Goal: Obtain resource: Download file/media

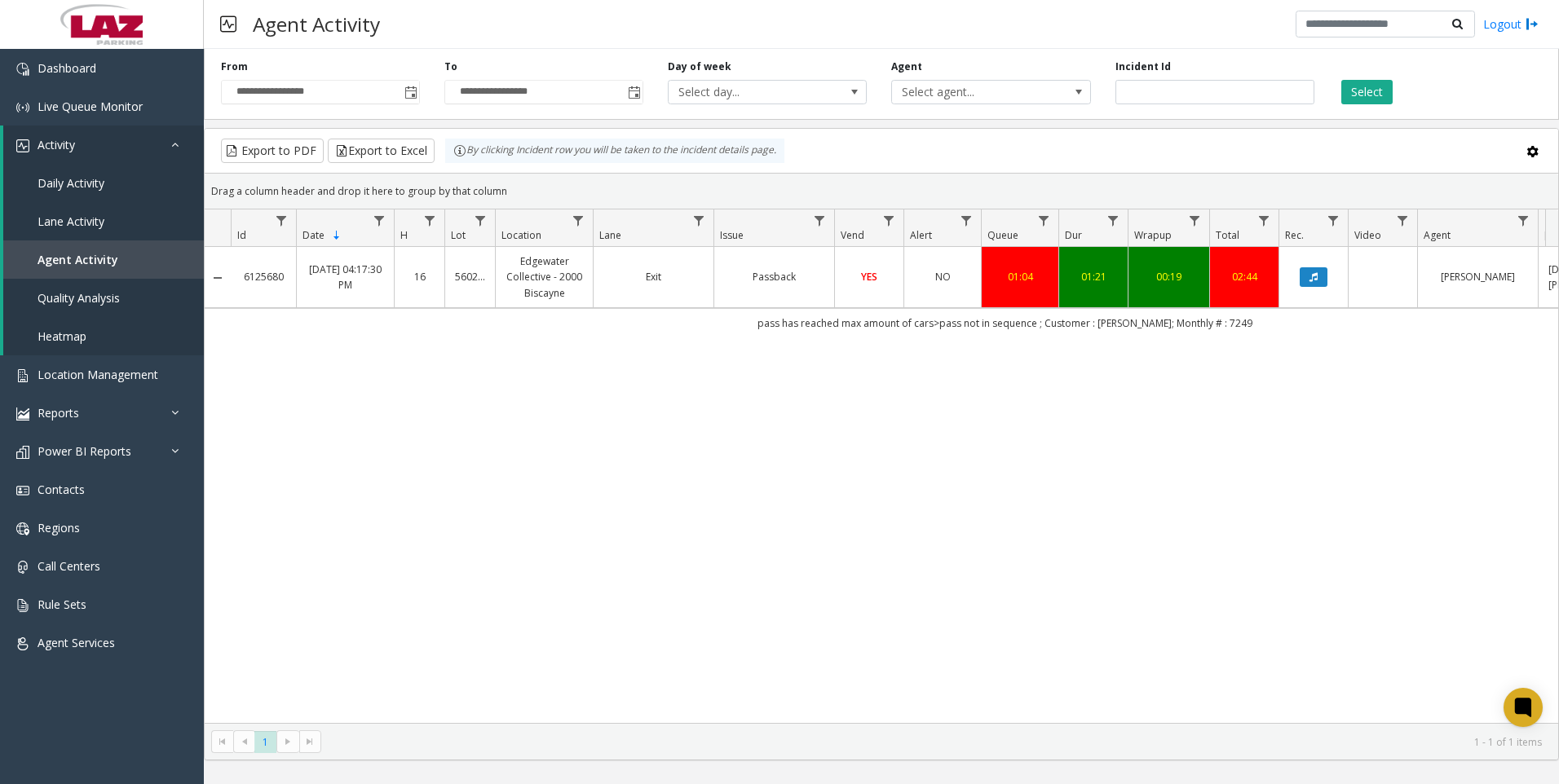
click at [1036, 429] on div "6125680 [DATE] 04:17:30 PM 16 560292 Edgewater Collective - 2000 Biscayne Exit …" at bounding box center [881, 484] width 1353 height 475
click at [1173, 103] on input "*******" at bounding box center [1214, 91] width 199 height 24
paste input "number"
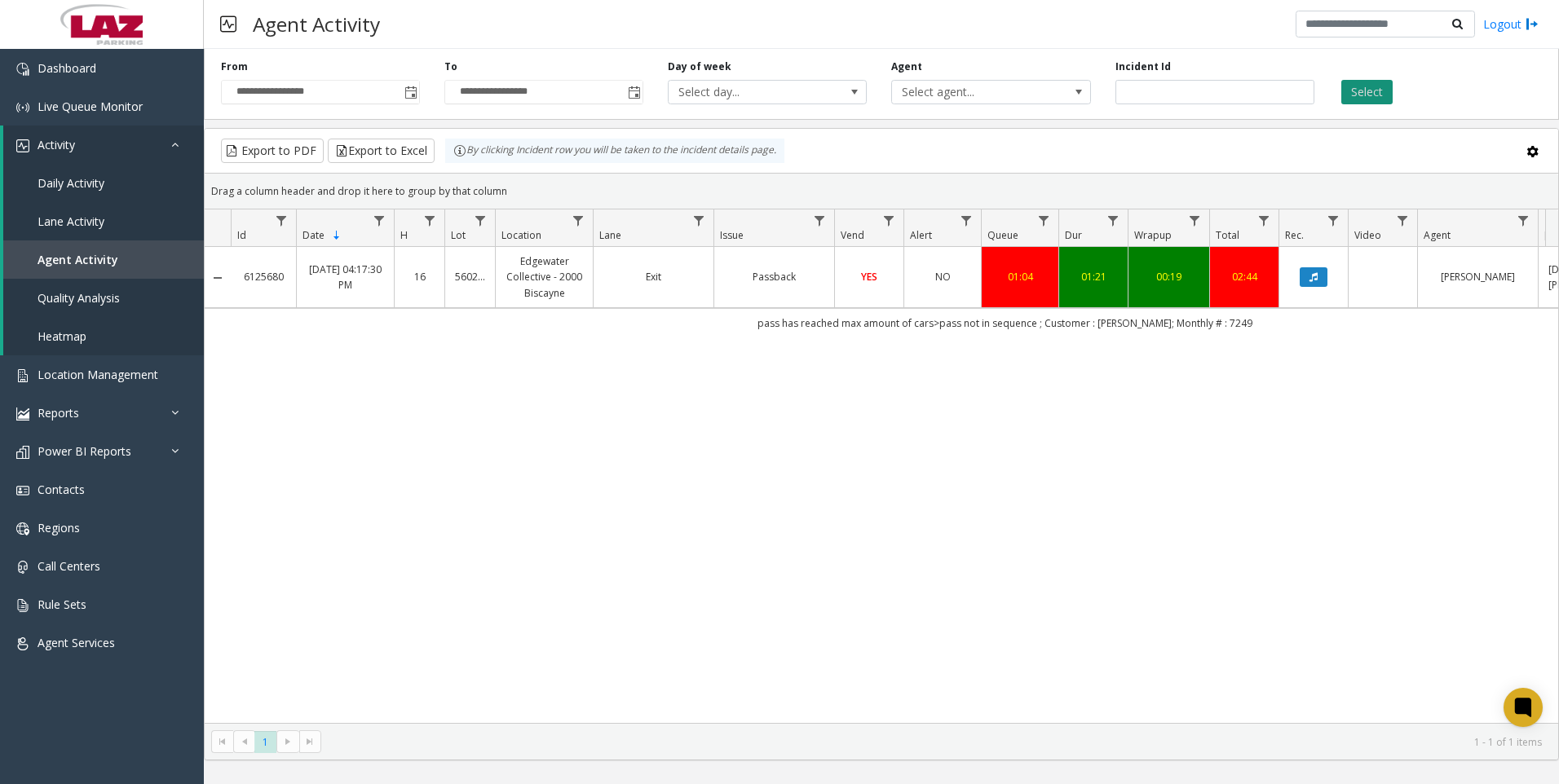
click at [1385, 94] on button "Select" at bounding box center [1366, 91] width 51 height 24
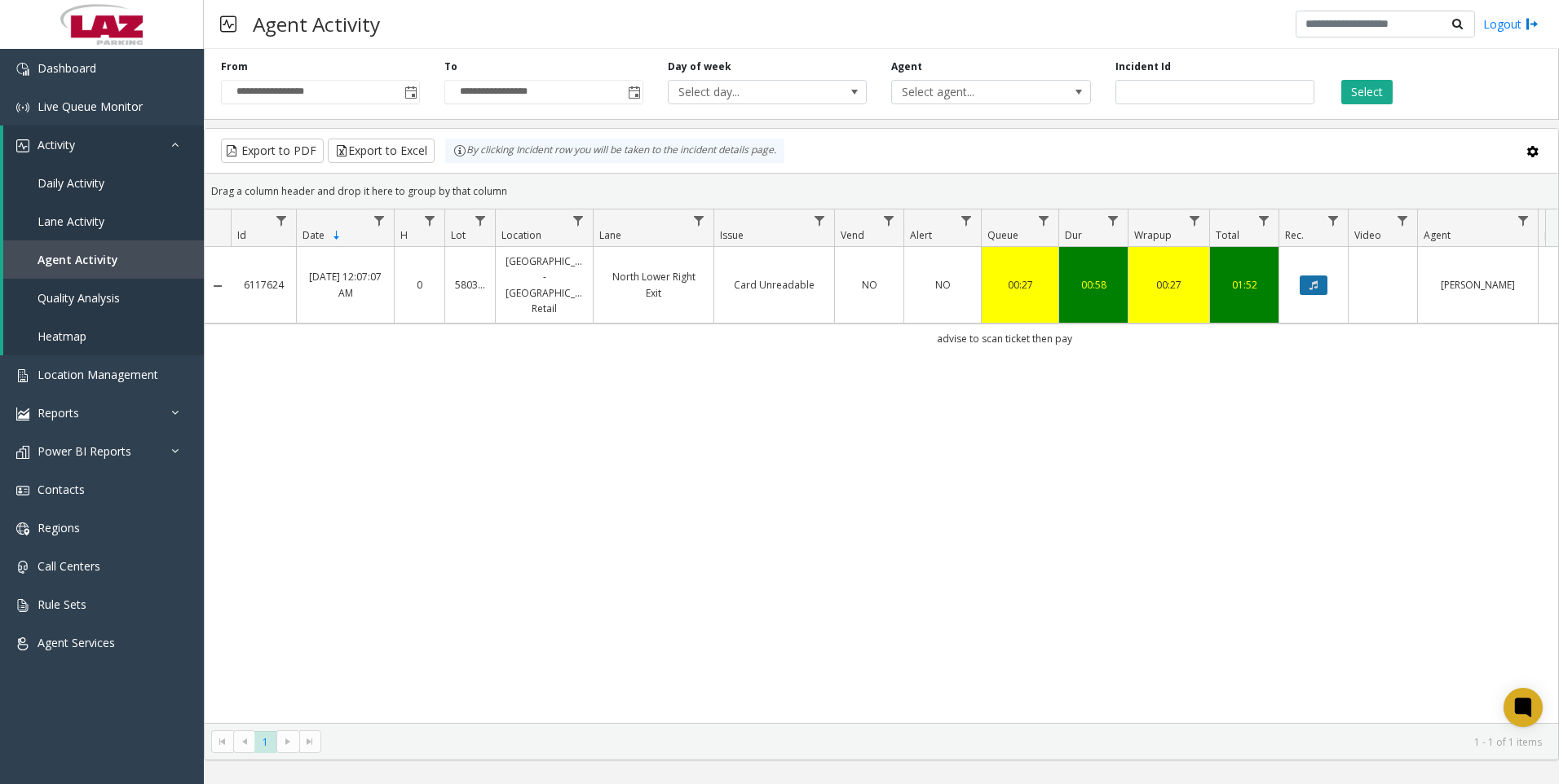
click at [1324, 276] on button "Data table" at bounding box center [1313, 285] width 28 height 19
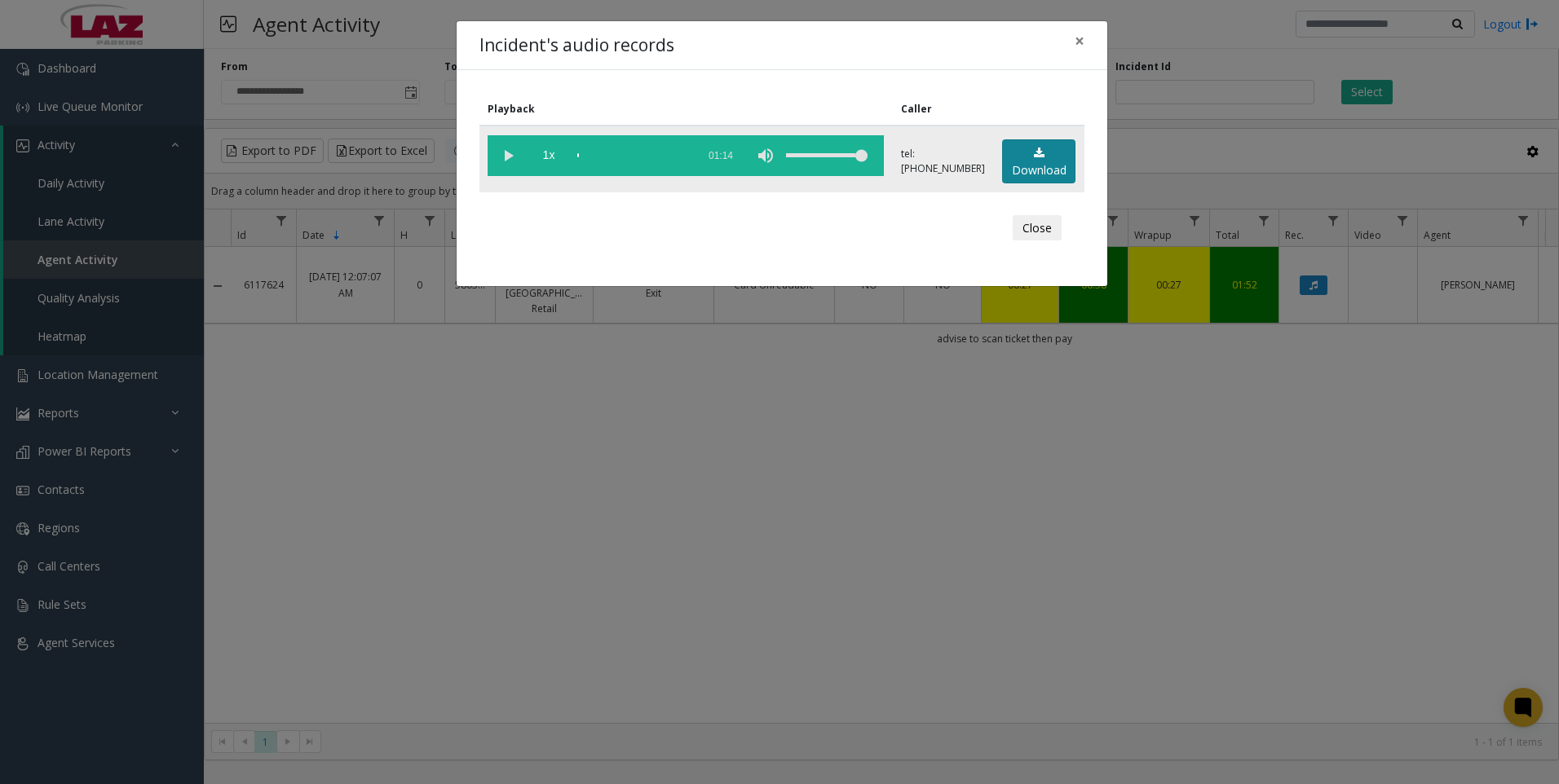
click at [1025, 147] on link "Download" at bounding box center [1039, 162] width 74 height 45
click at [590, 583] on div "Incident's audio records × Playback Caller 1x 01:14 tel:[PHONE_NUMBER] Download…" at bounding box center [780, 392] width 1559 height 784
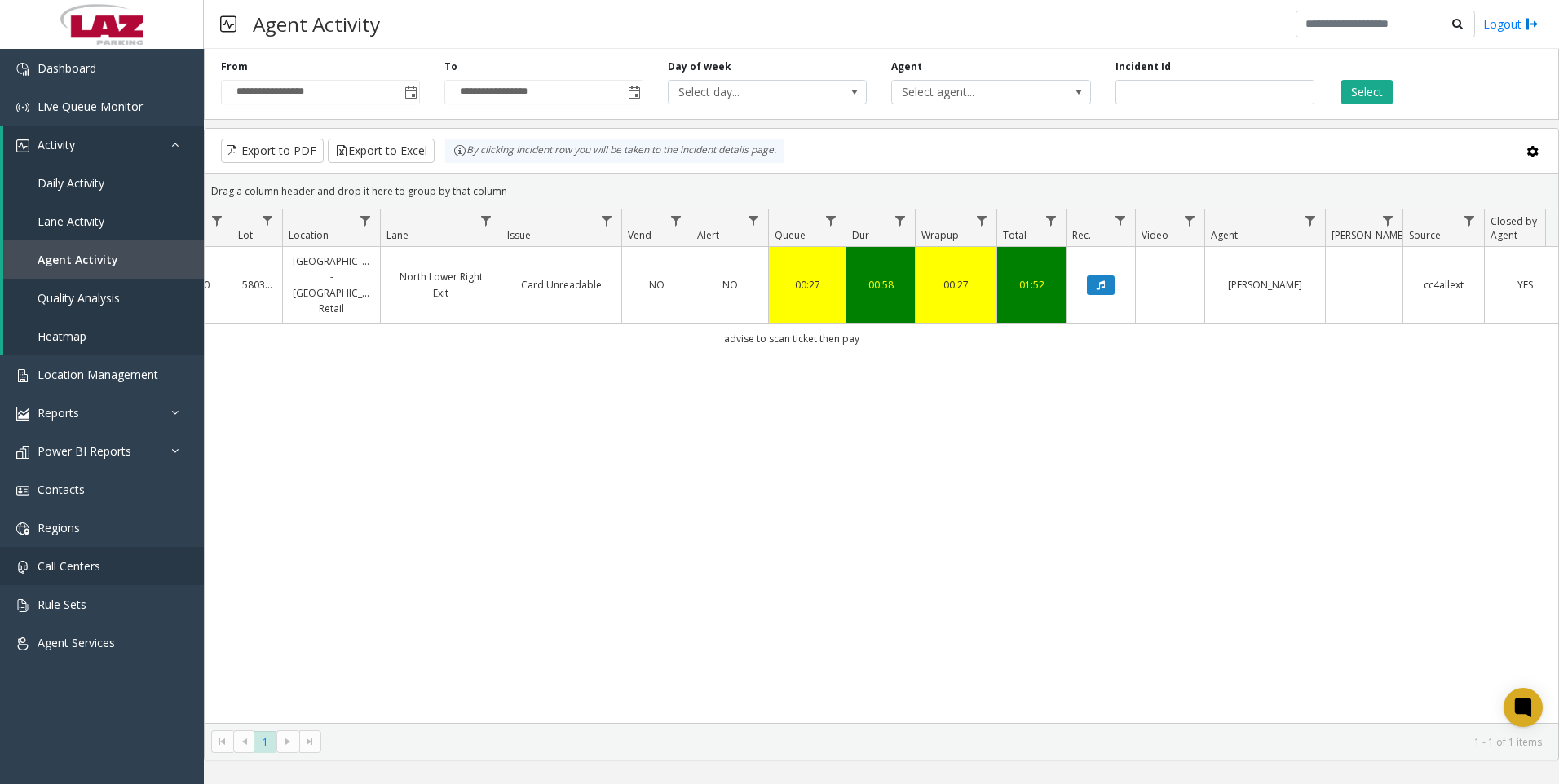
scroll to position [0, 204]
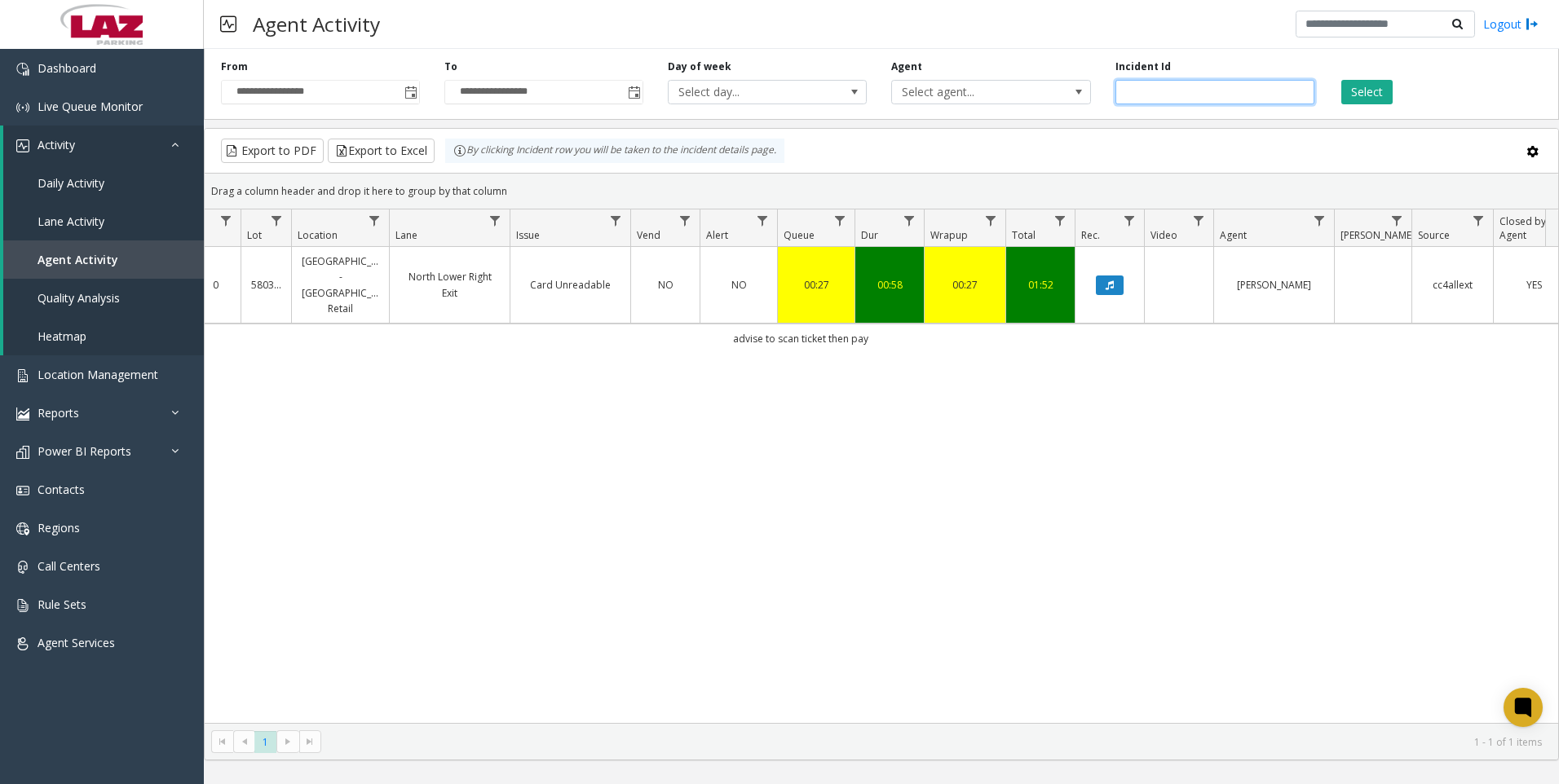
click at [1191, 102] on input "*******" at bounding box center [1214, 91] width 199 height 24
click at [1193, 99] on input "*******" at bounding box center [1214, 91] width 199 height 24
paste input "number"
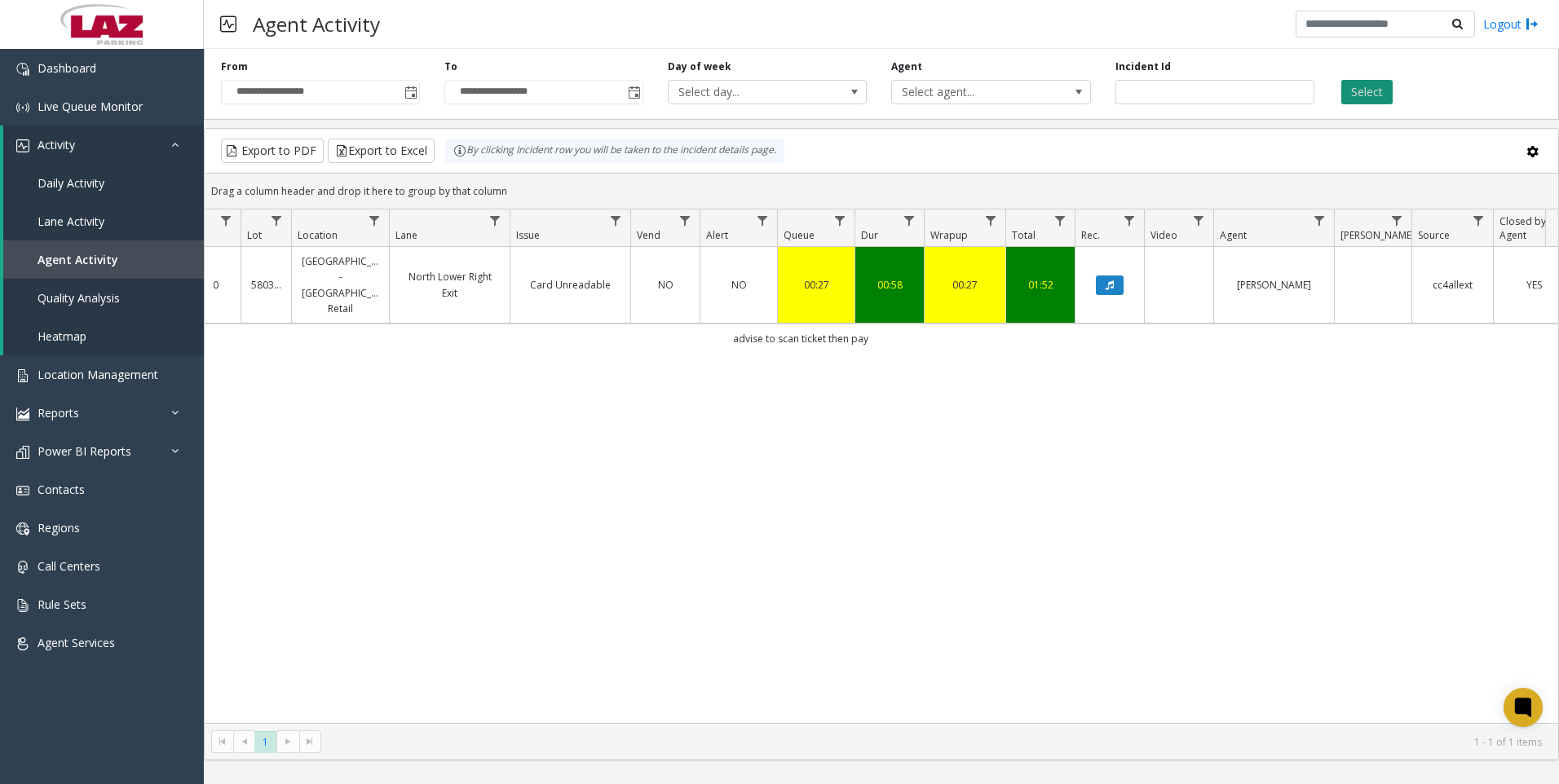
click at [1367, 95] on button "Select" at bounding box center [1366, 91] width 51 height 24
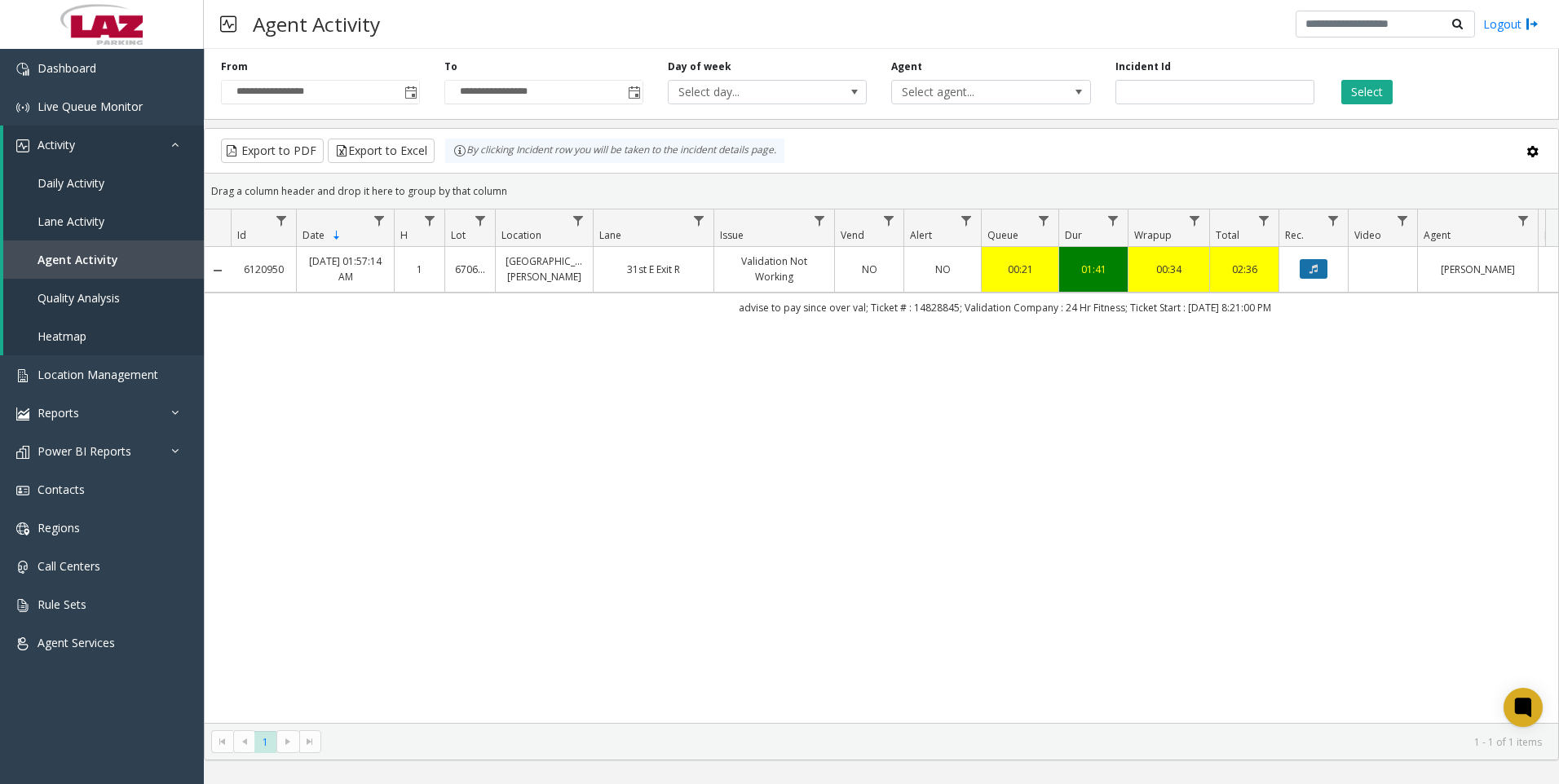
click at [1323, 264] on button "Data table" at bounding box center [1313, 269] width 28 height 19
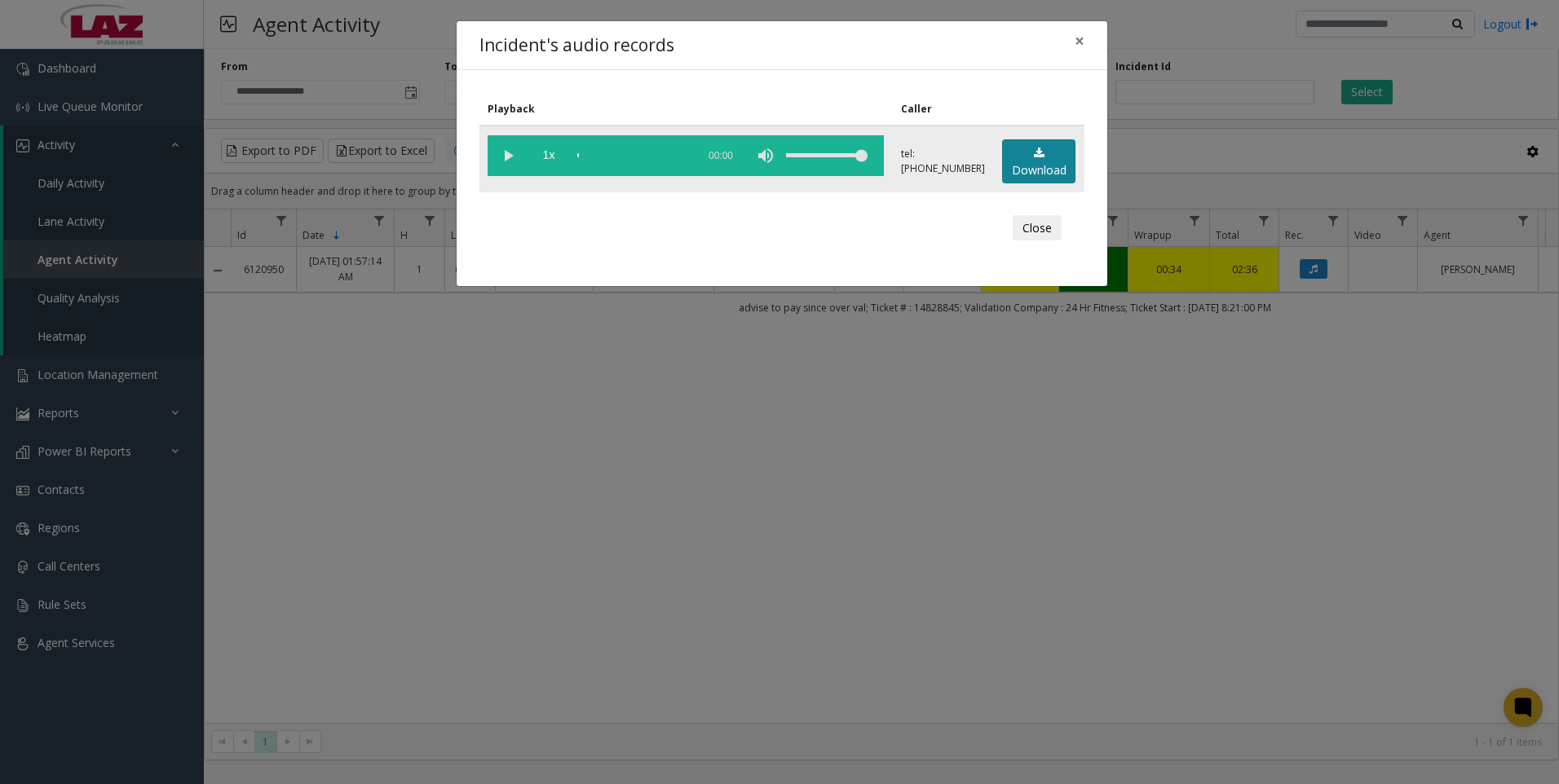
click at [1035, 157] on icon at bounding box center [1039, 153] width 11 height 12
click at [455, 575] on div "Incident's audio records × Playback Caller 1x 01:48 tel:[PHONE_NUMBER] Download…" at bounding box center [780, 392] width 1559 height 784
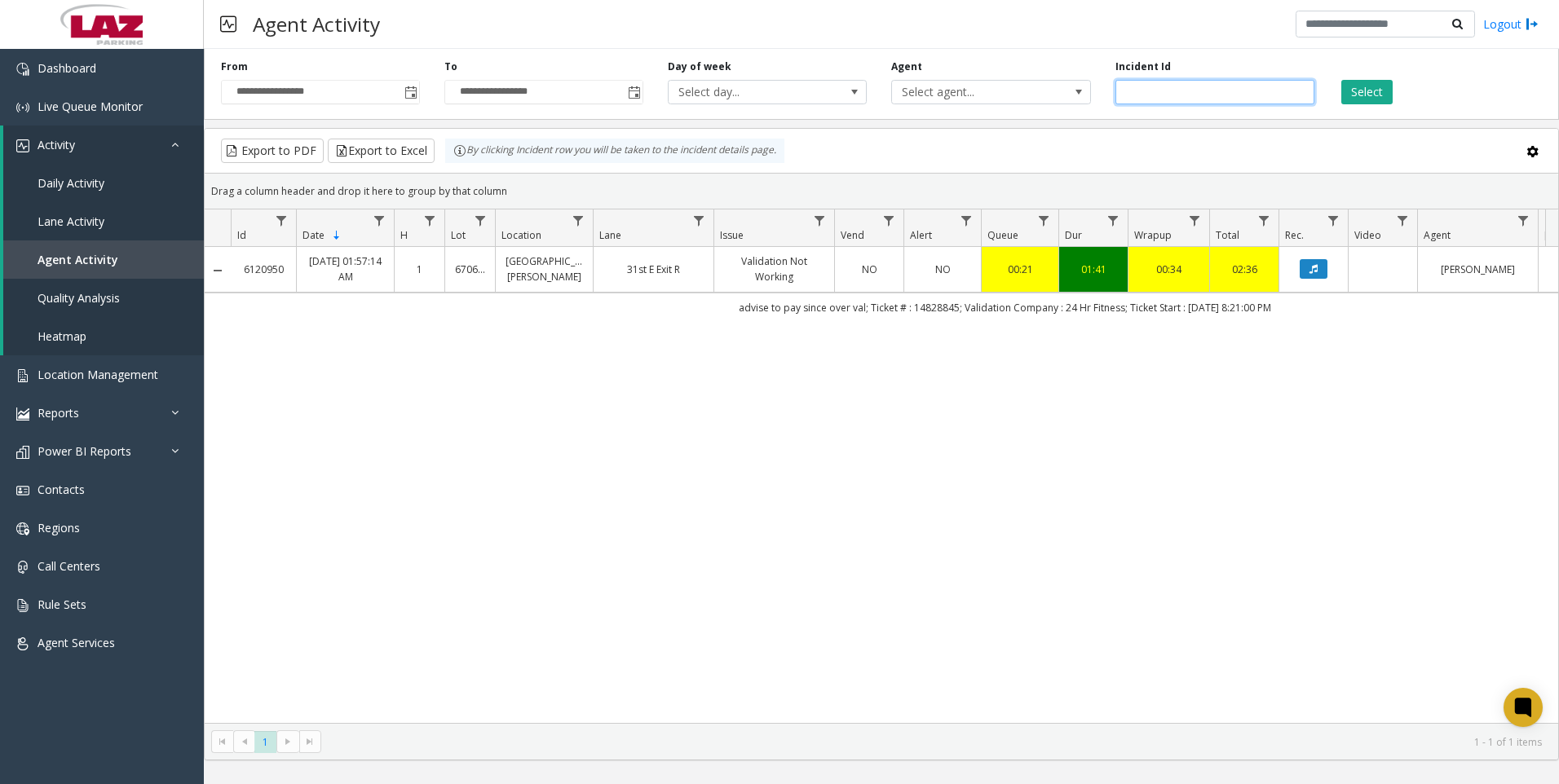
click at [1173, 92] on input "*******" at bounding box center [1214, 91] width 199 height 24
paste input "number"
click at [1376, 84] on button "Select" at bounding box center [1366, 91] width 51 height 24
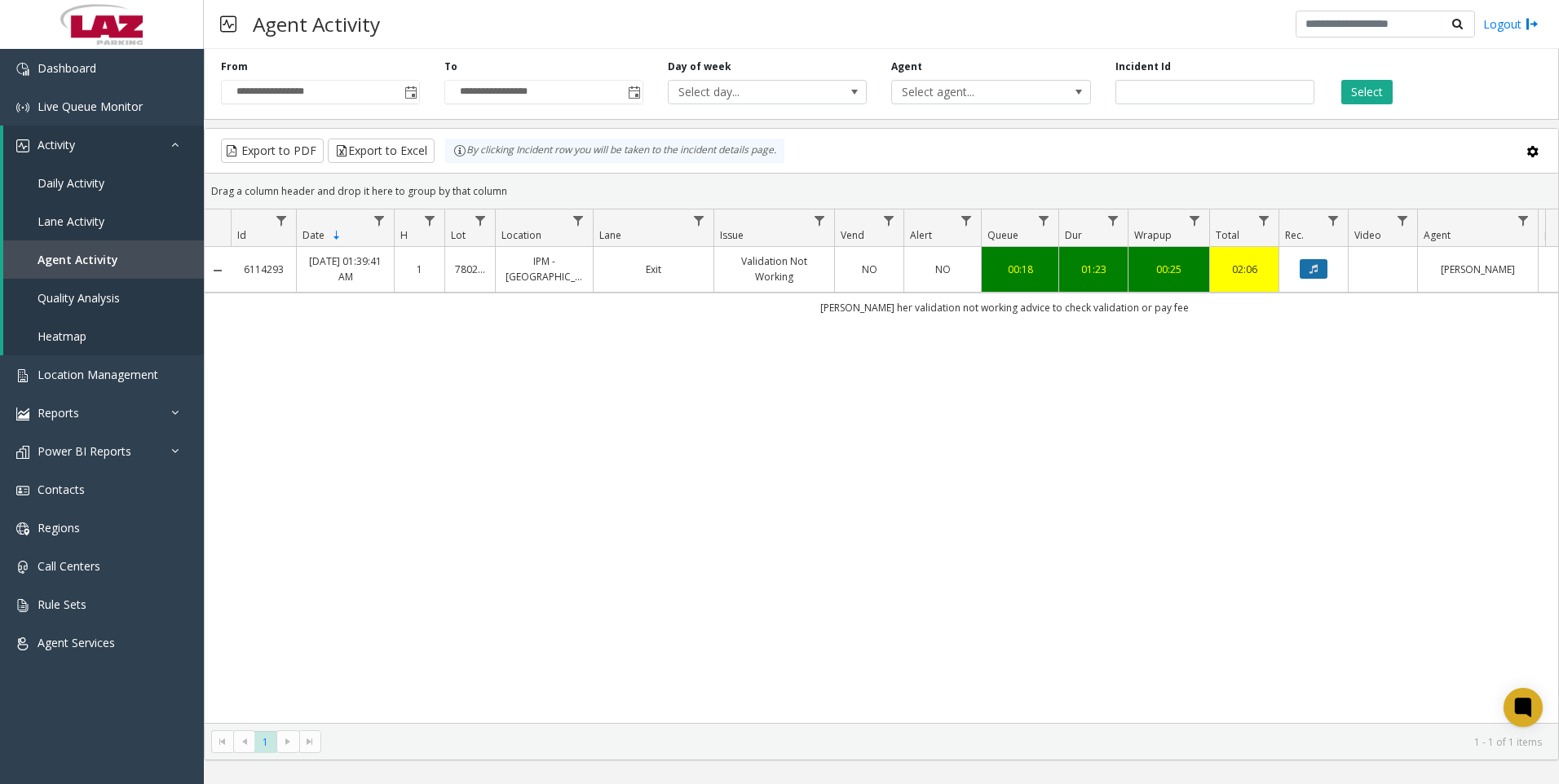
click at [1321, 270] on button "Data table" at bounding box center [1313, 269] width 28 height 19
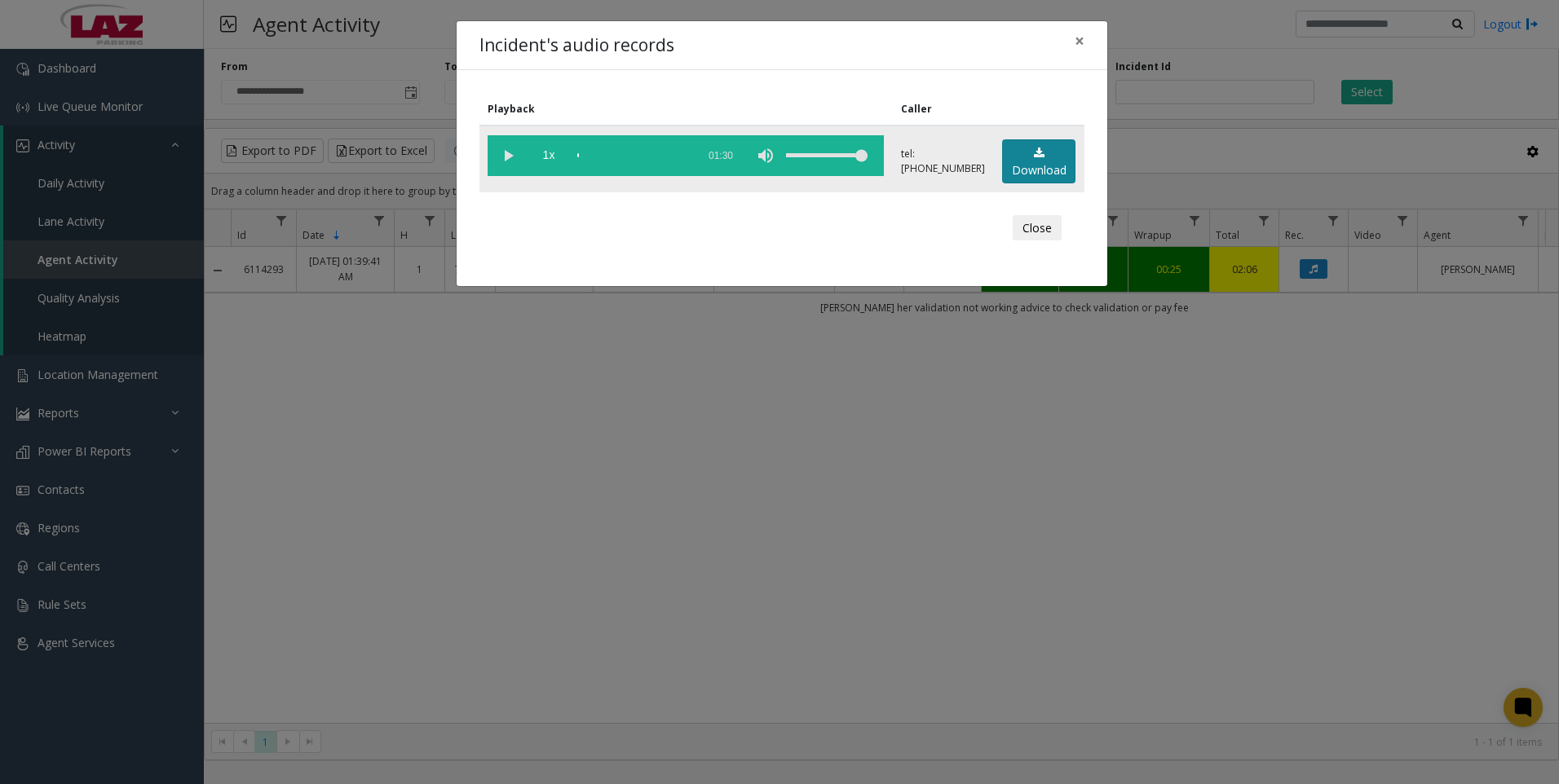
click at [1046, 160] on link "Download" at bounding box center [1039, 162] width 74 height 45
click at [390, 557] on div "Incident's audio records × Playback Caller 1x 01:30 tel:[PHONE_NUMBER] Download…" at bounding box center [780, 392] width 1559 height 784
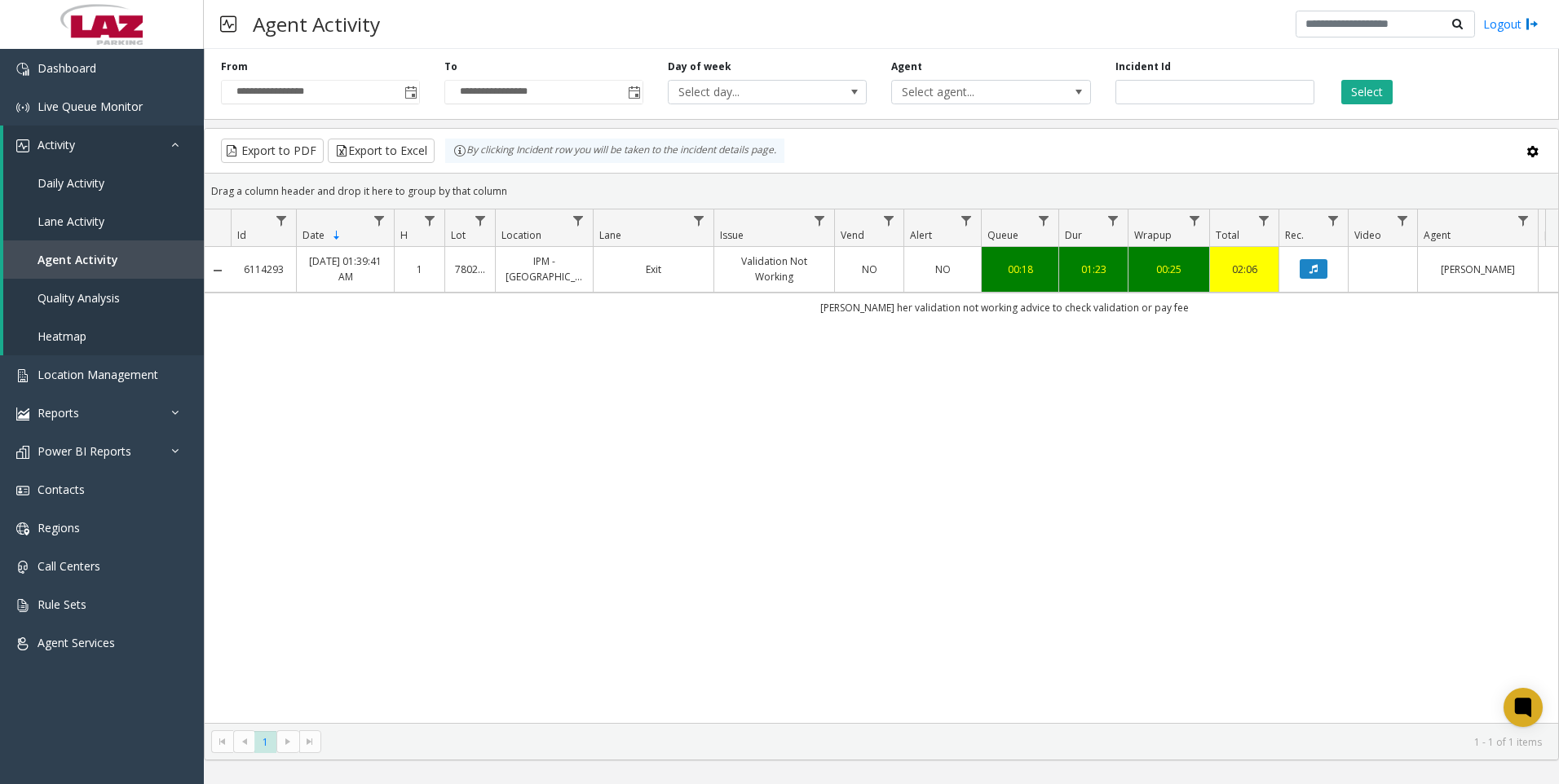
click at [419, 607] on div "6114293 [DATE] 01:39:41 AM 1 780280 IPM - [GEOGRAPHIC_DATA] Exit Validation Not…" at bounding box center [881, 484] width 1353 height 475
click at [1193, 102] on input "*******" at bounding box center [1214, 91] width 199 height 24
paste input "number"
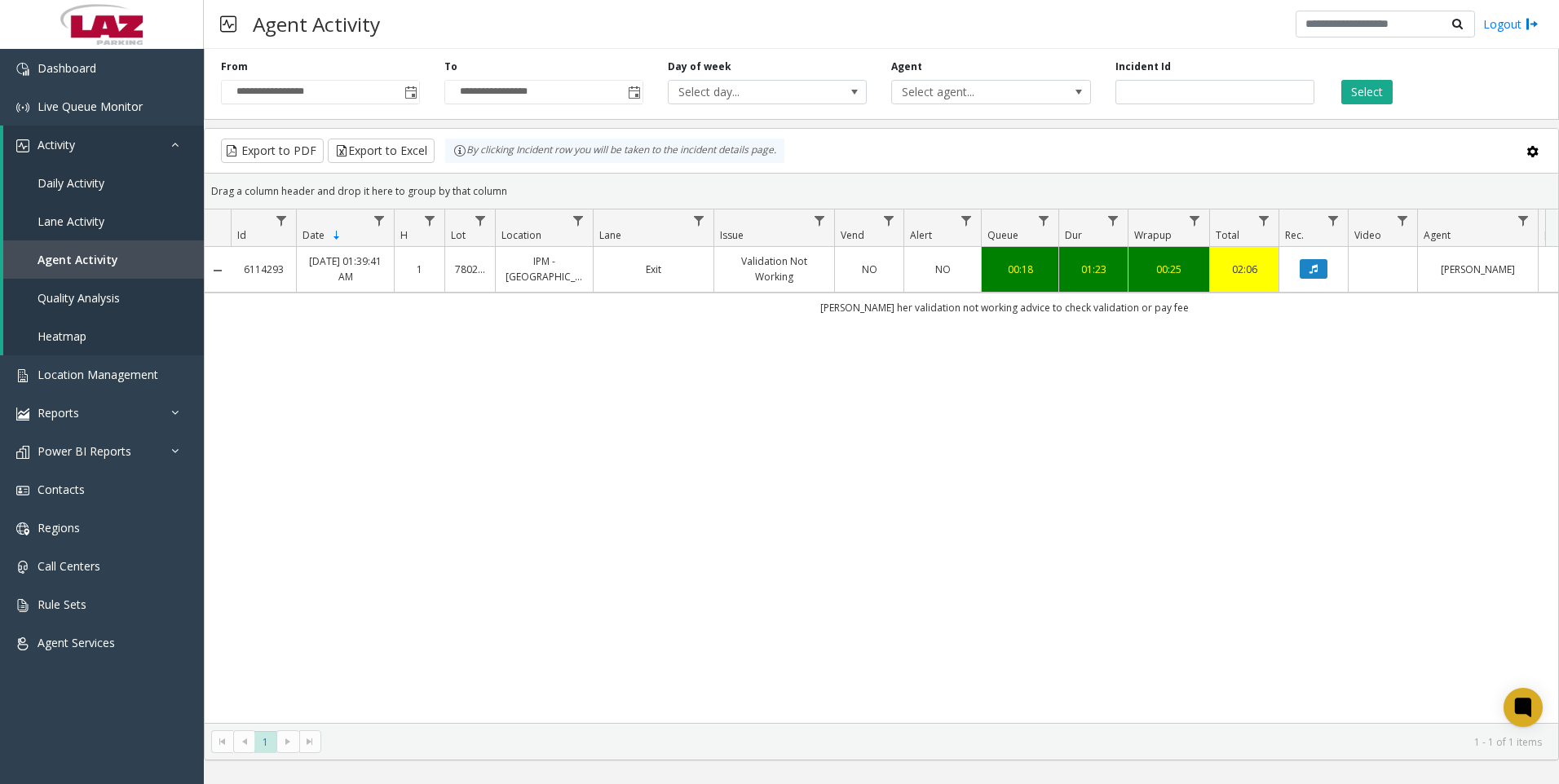
click at [1357, 109] on div "**********" at bounding box center [881, 82] width 1355 height 78
click at [1359, 105] on div "**********" at bounding box center [881, 82] width 1355 height 78
click at [1360, 94] on button "Select" at bounding box center [1366, 91] width 51 height 24
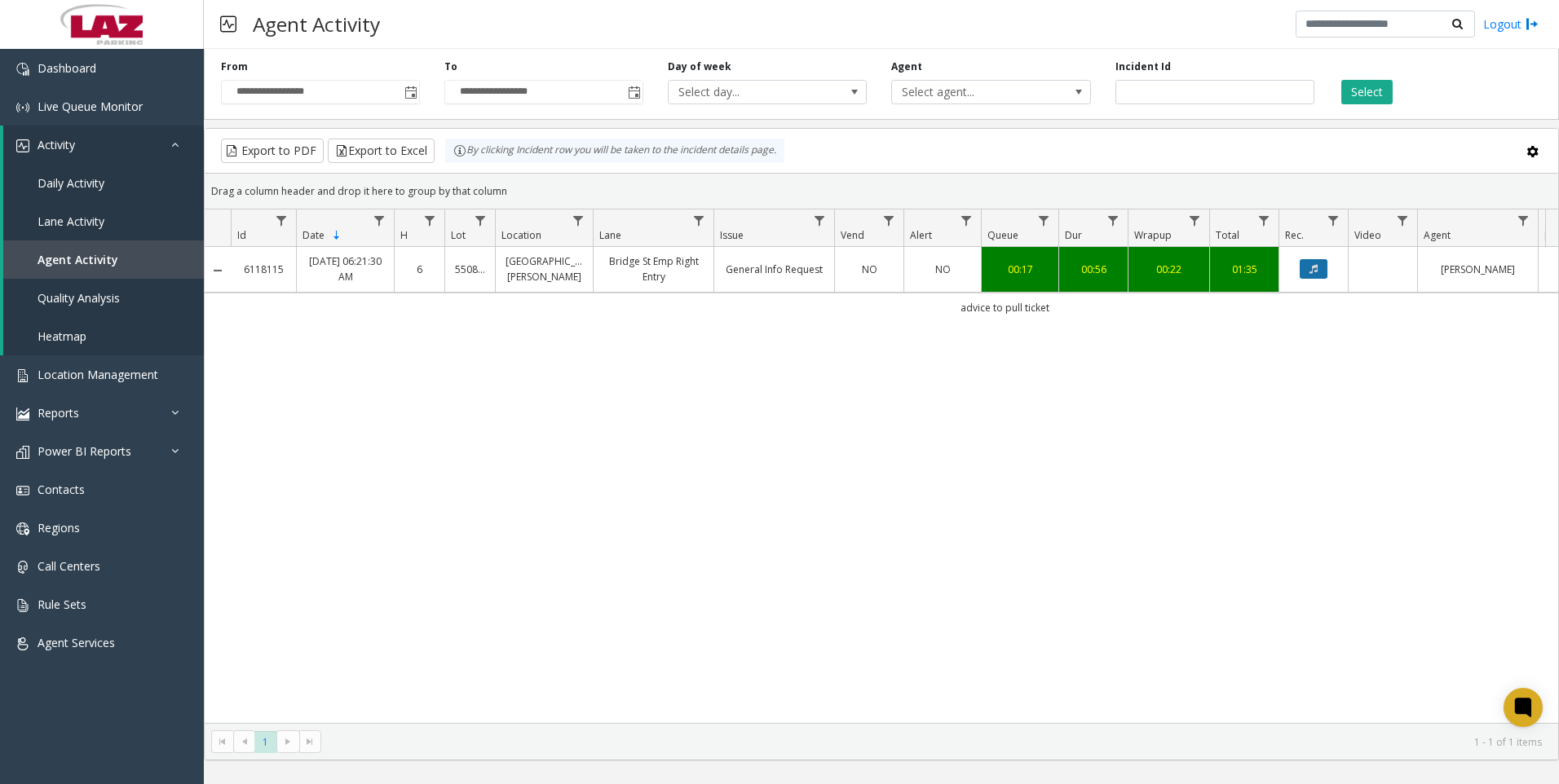
click at [1317, 267] on icon "Data table" at bounding box center [1313, 269] width 8 height 10
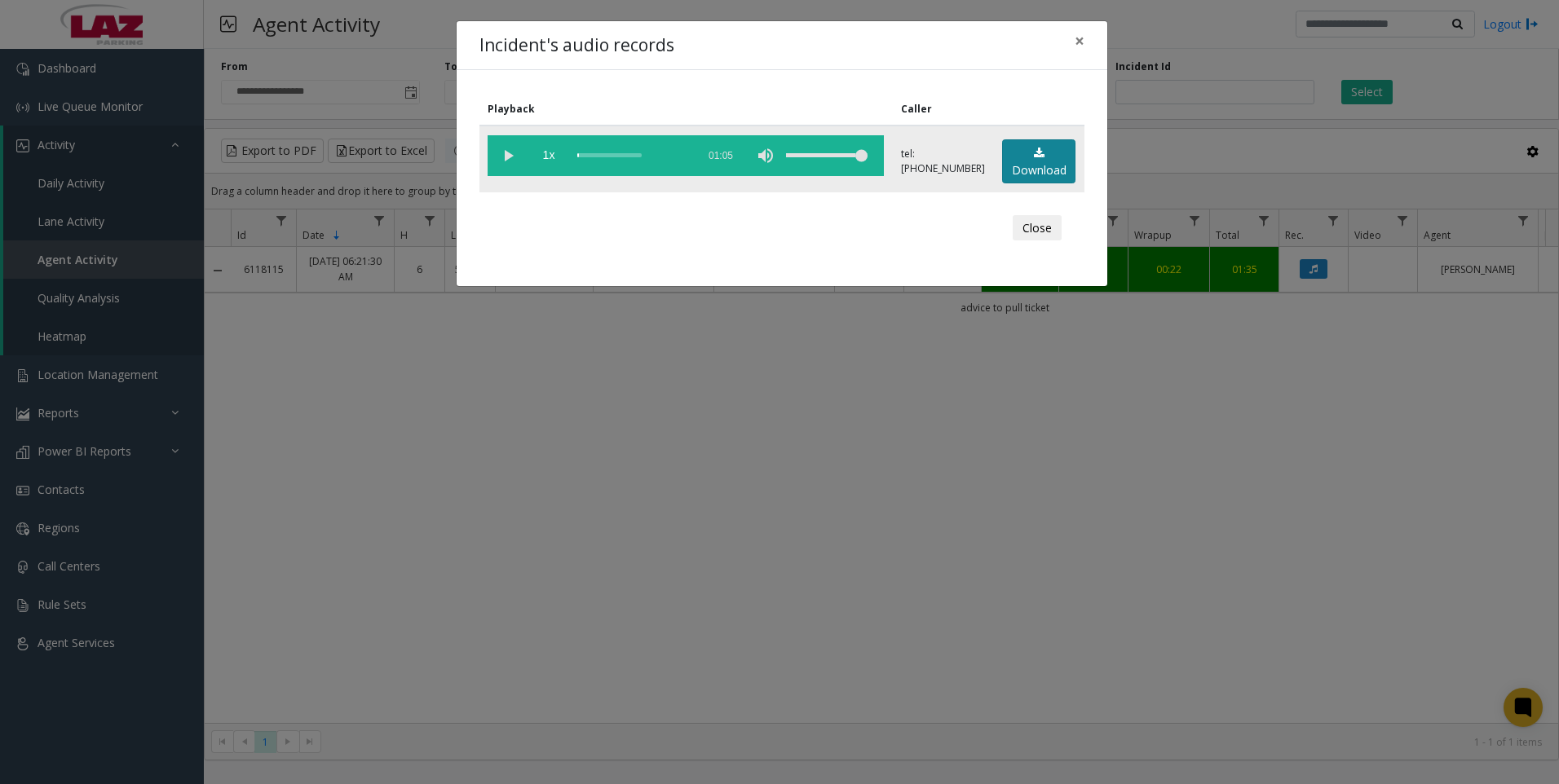
click at [1053, 163] on link "Download" at bounding box center [1039, 162] width 74 height 45
click at [394, 520] on div "Incident's audio records × Playback Caller 1x 01:05 tel:[PHONE_NUMBER] Download…" at bounding box center [780, 392] width 1559 height 784
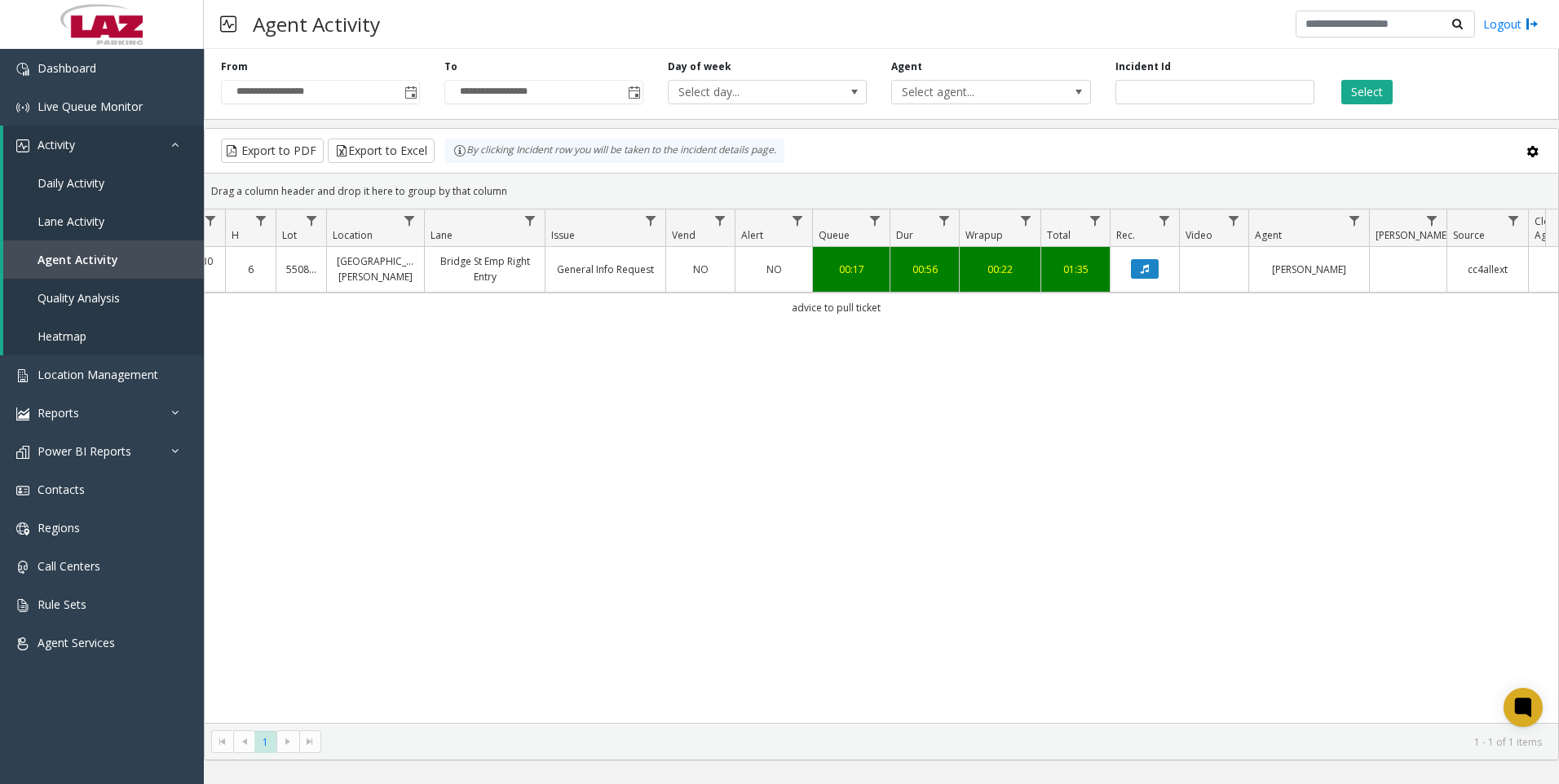
scroll to position [0, 232]
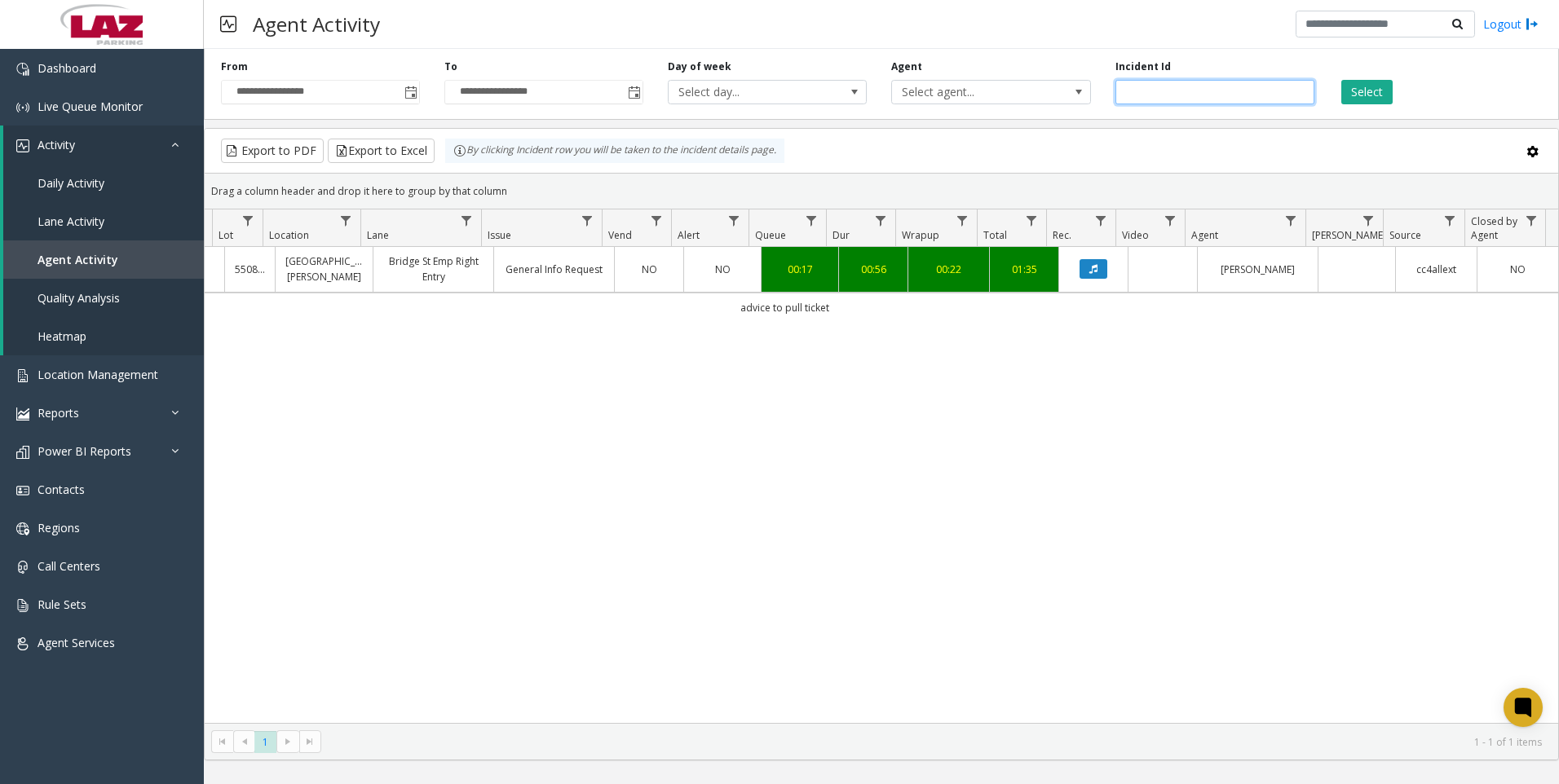
click at [1172, 95] on input "*******" at bounding box center [1214, 91] width 199 height 24
paste input "number"
click at [1369, 95] on button "Select" at bounding box center [1366, 91] width 51 height 24
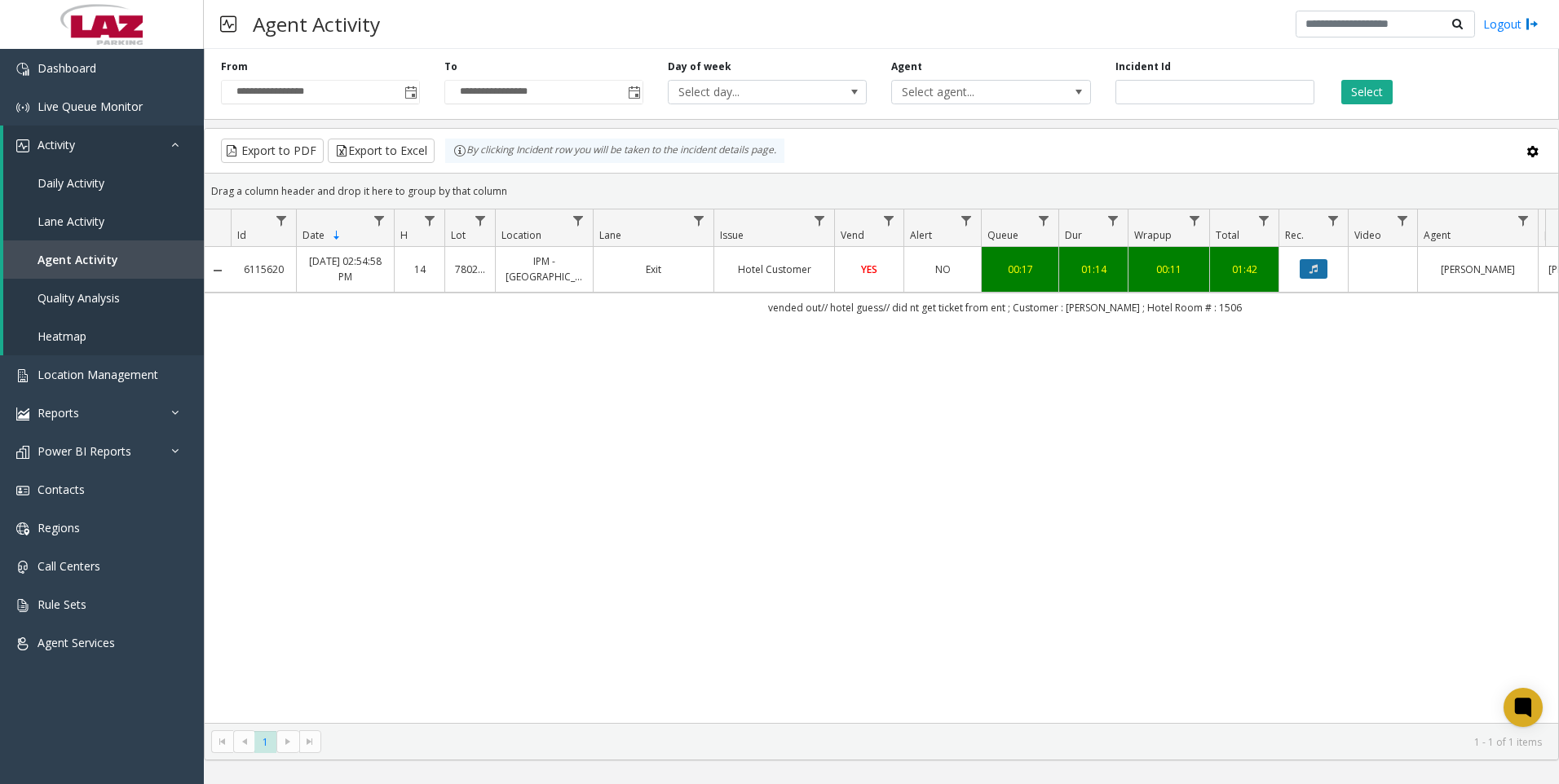
click at [1311, 264] on icon "Data table" at bounding box center [1313, 269] width 8 height 10
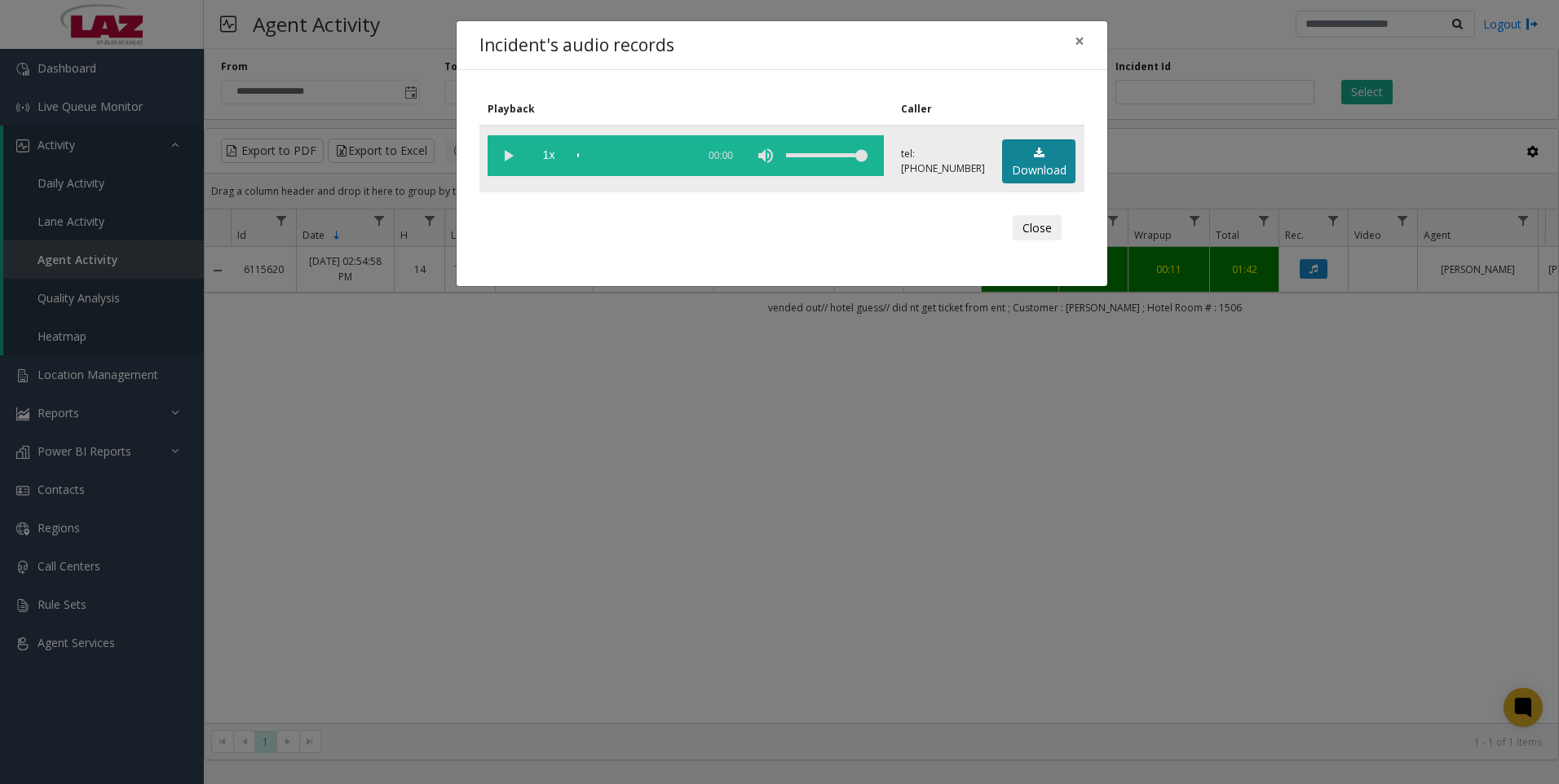
click at [1056, 169] on link "Download" at bounding box center [1039, 162] width 74 height 45
click at [434, 520] on div "Incident's audio records × Playback Caller 1x 01:23 tel:[PHONE_NUMBER] Download…" at bounding box center [780, 392] width 1559 height 784
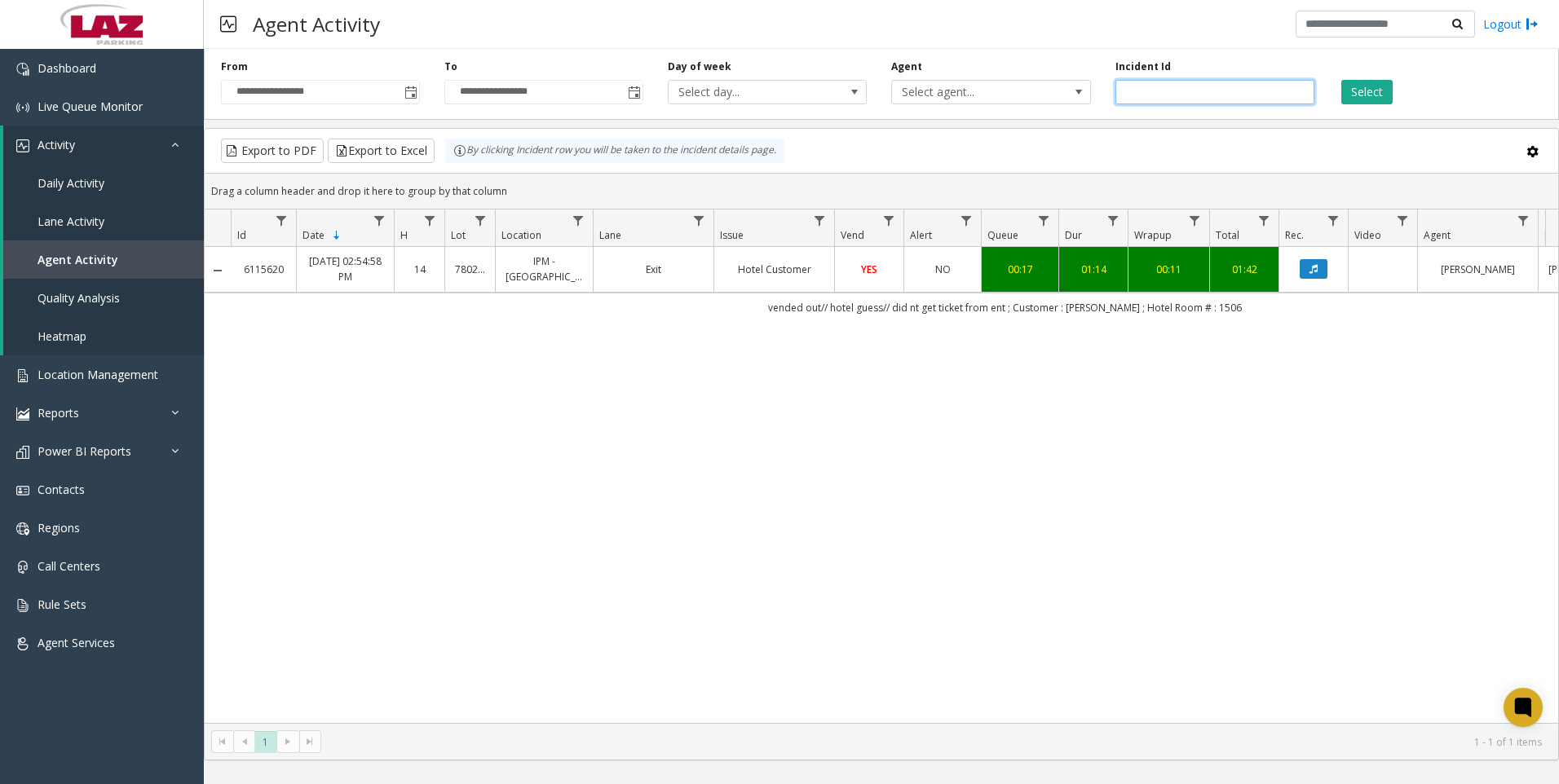
click at [1224, 82] on input "*******" at bounding box center [1214, 91] width 199 height 24
paste input "number"
click at [1366, 84] on button "Select" at bounding box center [1366, 91] width 51 height 24
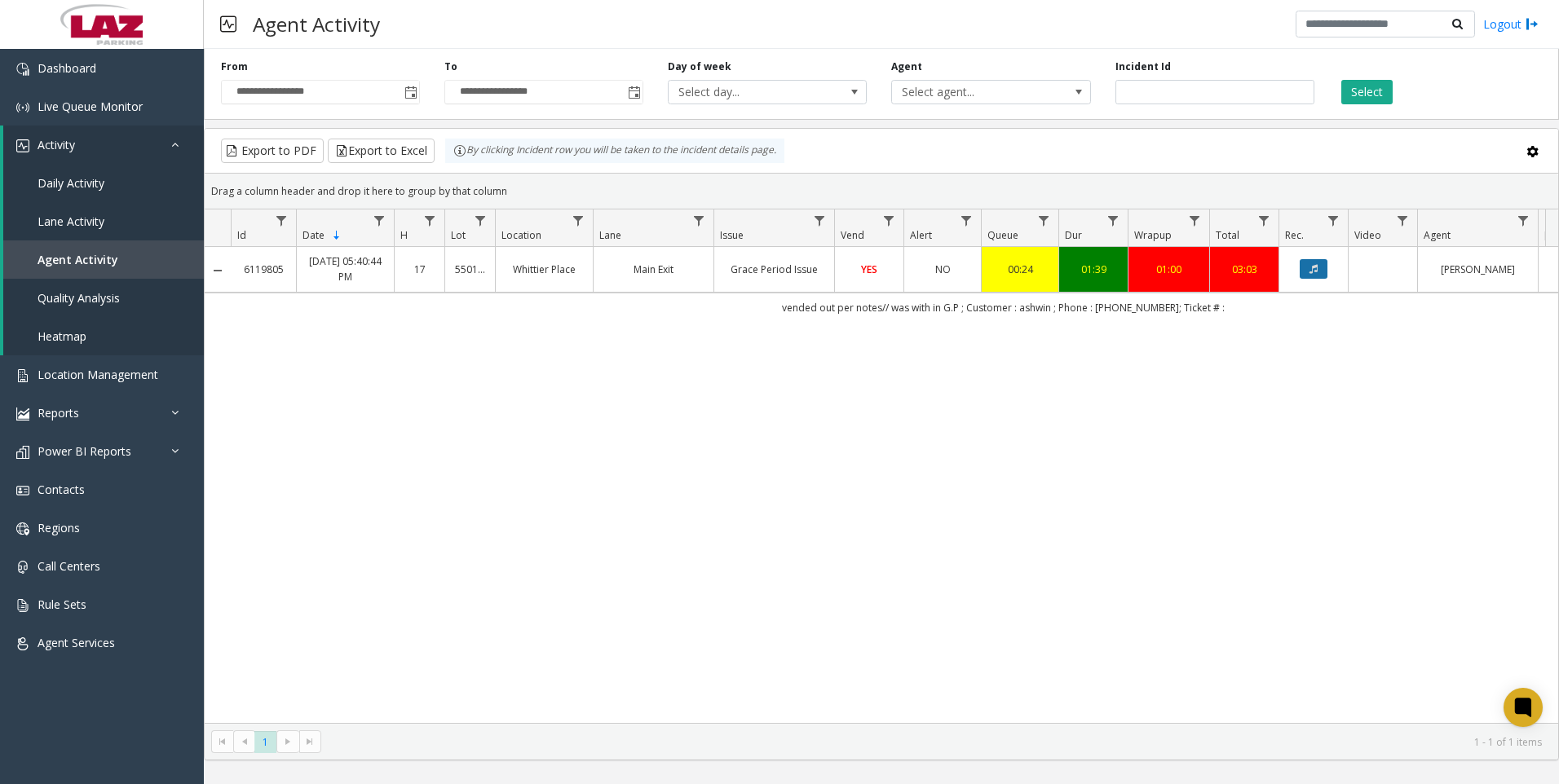
click at [1319, 262] on button "Data table" at bounding box center [1313, 269] width 28 height 19
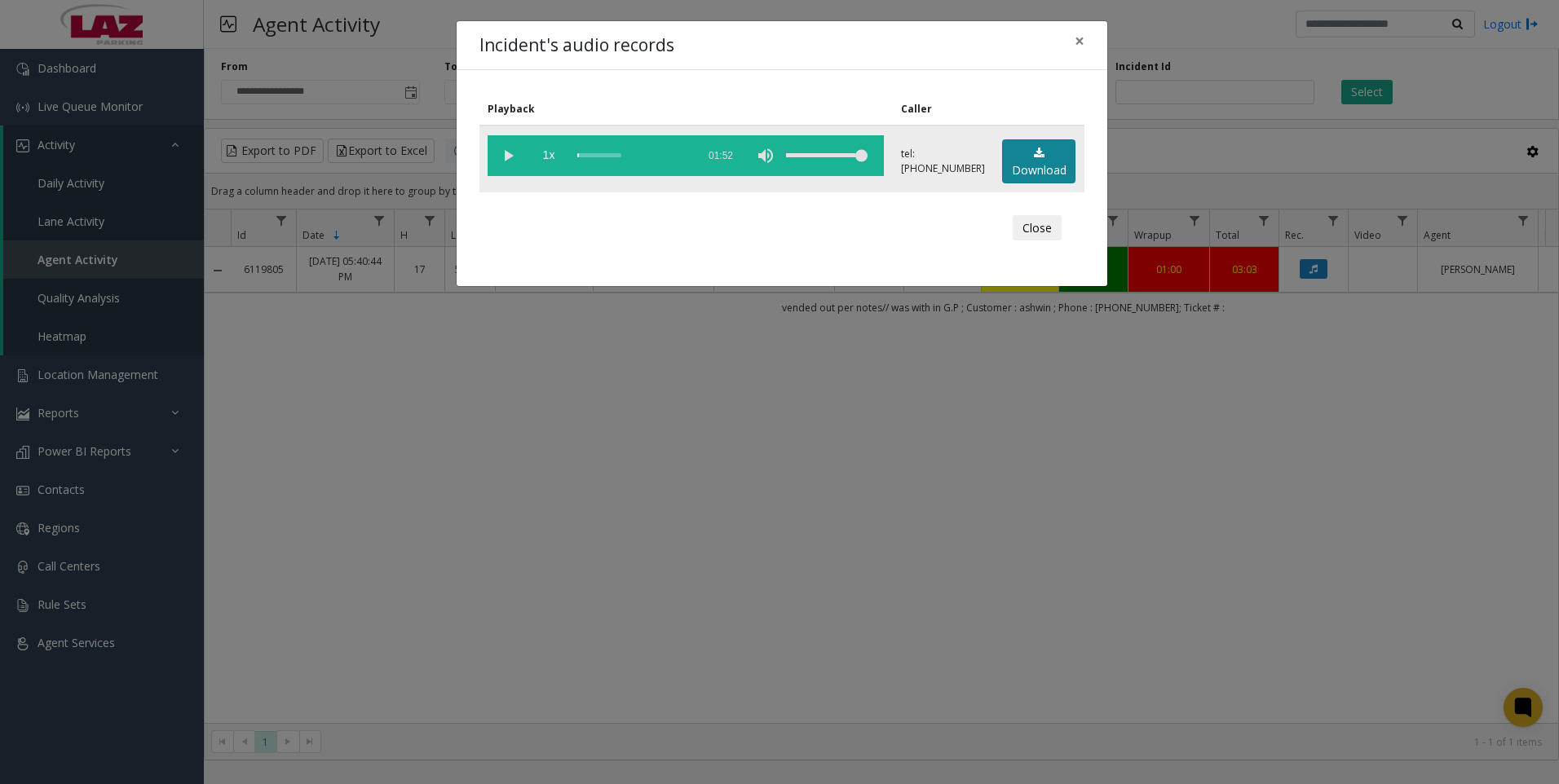
click at [1025, 162] on link "Download" at bounding box center [1039, 162] width 74 height 45
click at [597, 540] on div "Incident's audio records × Playback Caller 1x 01:52 tel:[PHONE_NUMBER] Download…" at bounding box center [780, 392] width 1559 height 784
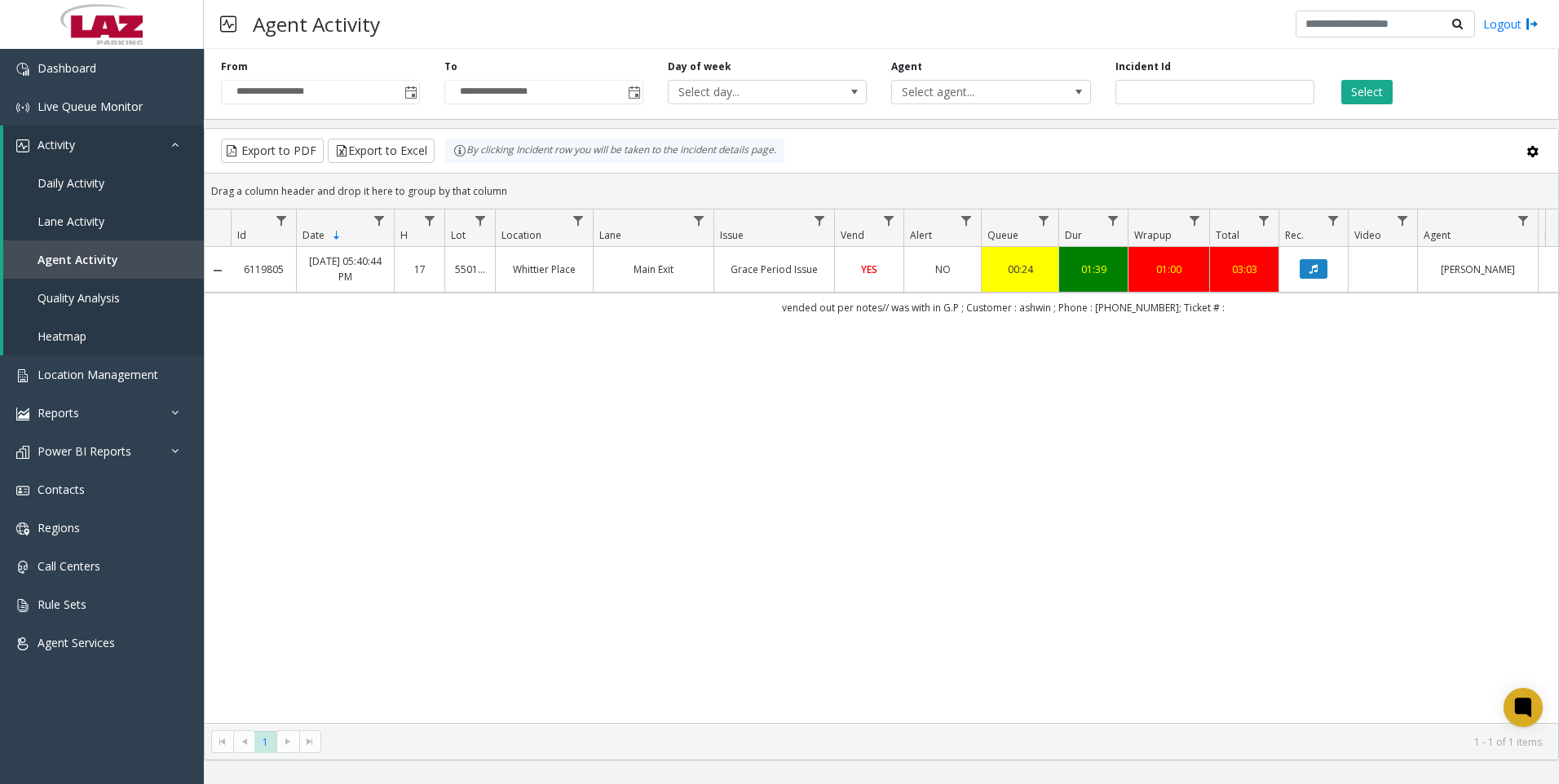
click at [662, 557] on div "6119805 [DATE] 05:40:44 PM 17 [STREET_ADDRESS] Main Exit Grace Period Issue YES…" at bounding box center [881, 484] width 1353 height 475
click at [313, 568] on div "6119805 [DATE] 05:40:44 PM 17 [STREET_ADDRESS] Main Exit Grace Period Issue YES…" at bounding box center [881, 484] width 1353 height 475
click at [1164, 88] on input "*******" at bounding box center [1214, 91] width 199 height 24
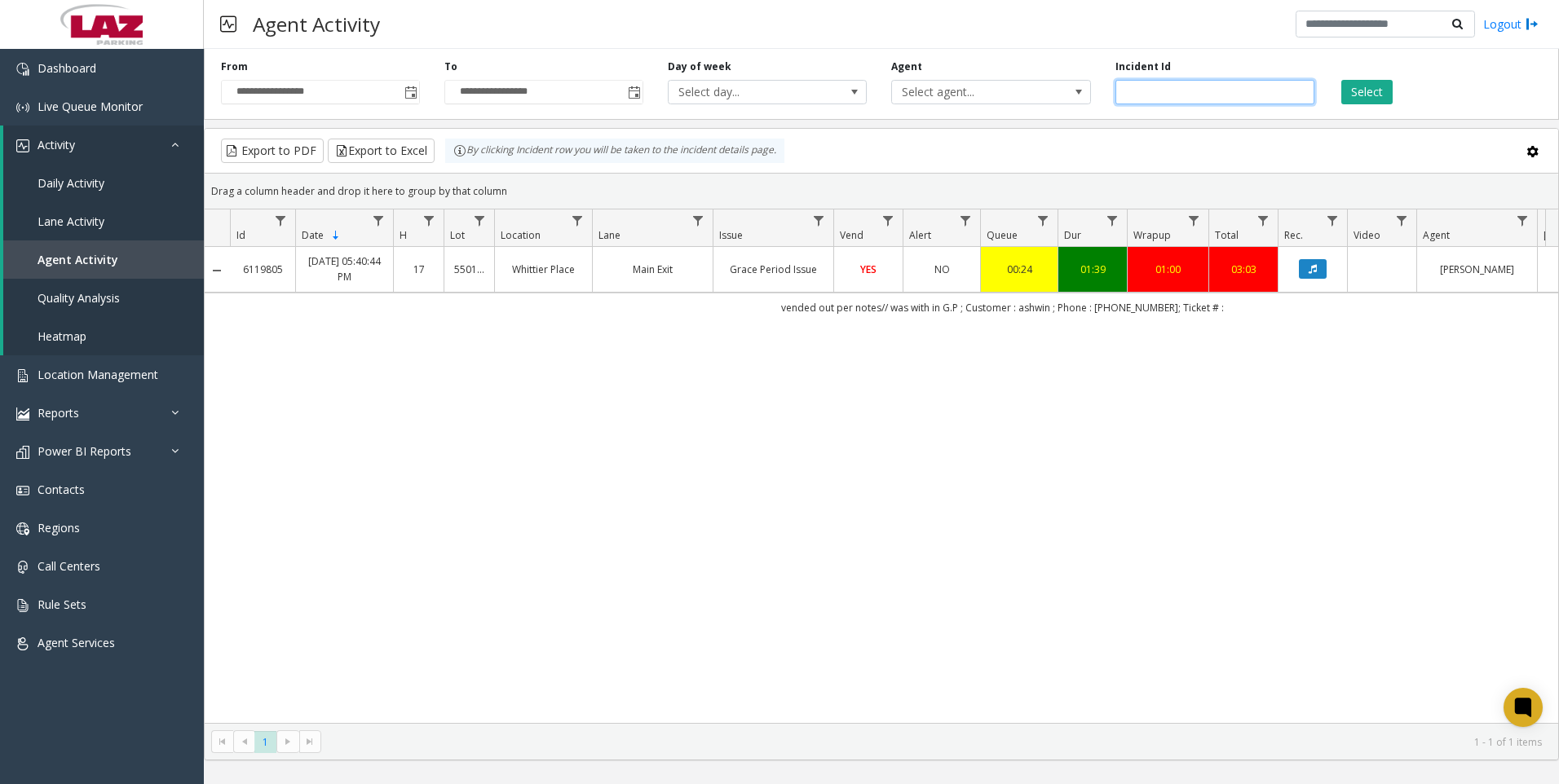
click at [1164, 88] on input "*******" at bounding box center [1214, 91] width 199 height 24
paste input "number"
click at [1365, 101] on button "Select" at bounding box center [1366, 91] width 51 height 24
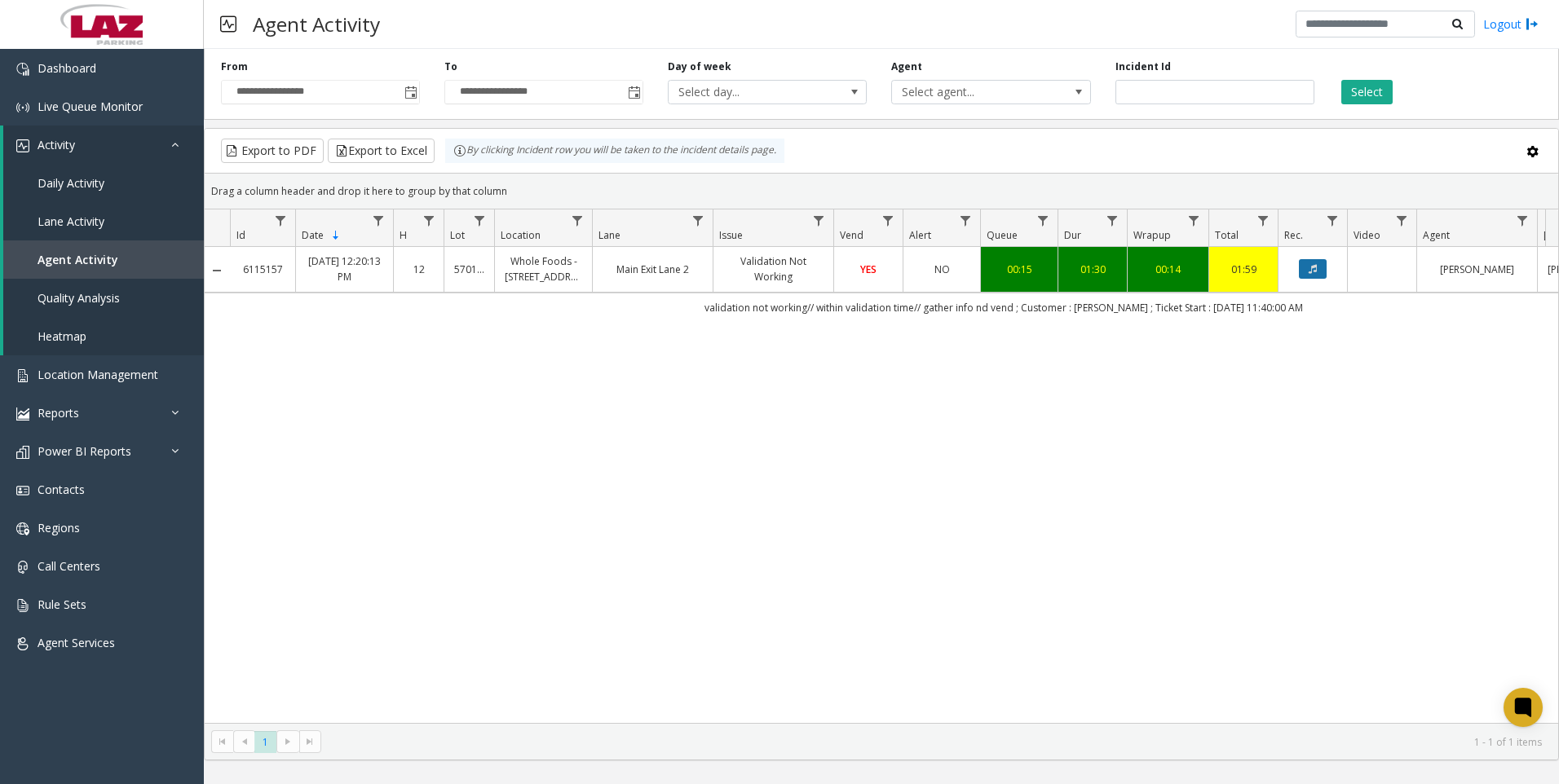
click at [1313, 259] on button "Data table" at bounding box center [1312, 269] width 28 height 19
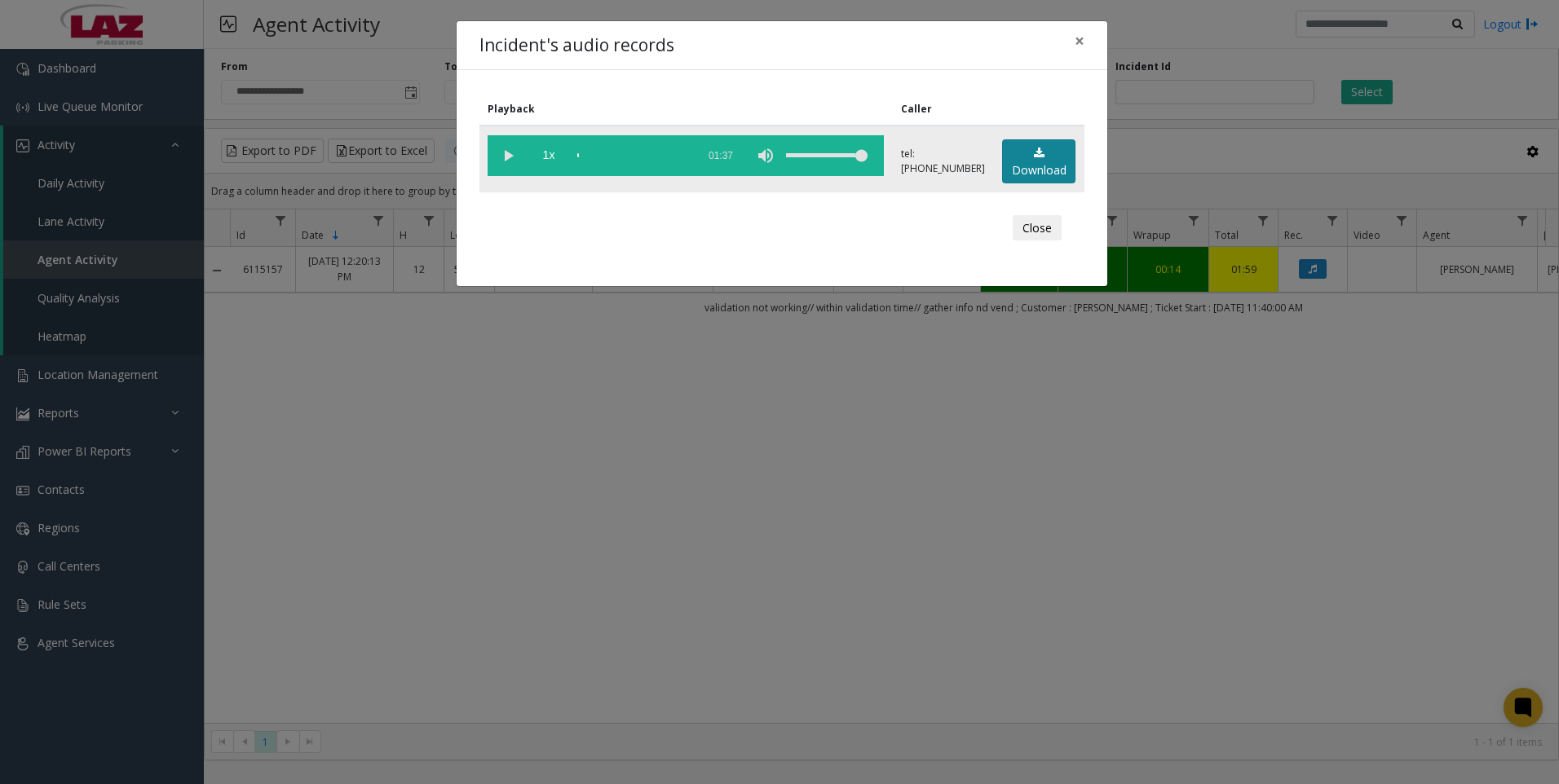
click at [1051, 163] on link "Download" at bounding box center [1039, 162] width 74 height 45
click at [447, 529] on div "Incident's audio records × Playback Caller 1x 01:37 tel:[PHONE_NUMBER] Download…" at bounding box center [780, 392] width 1559 height 784
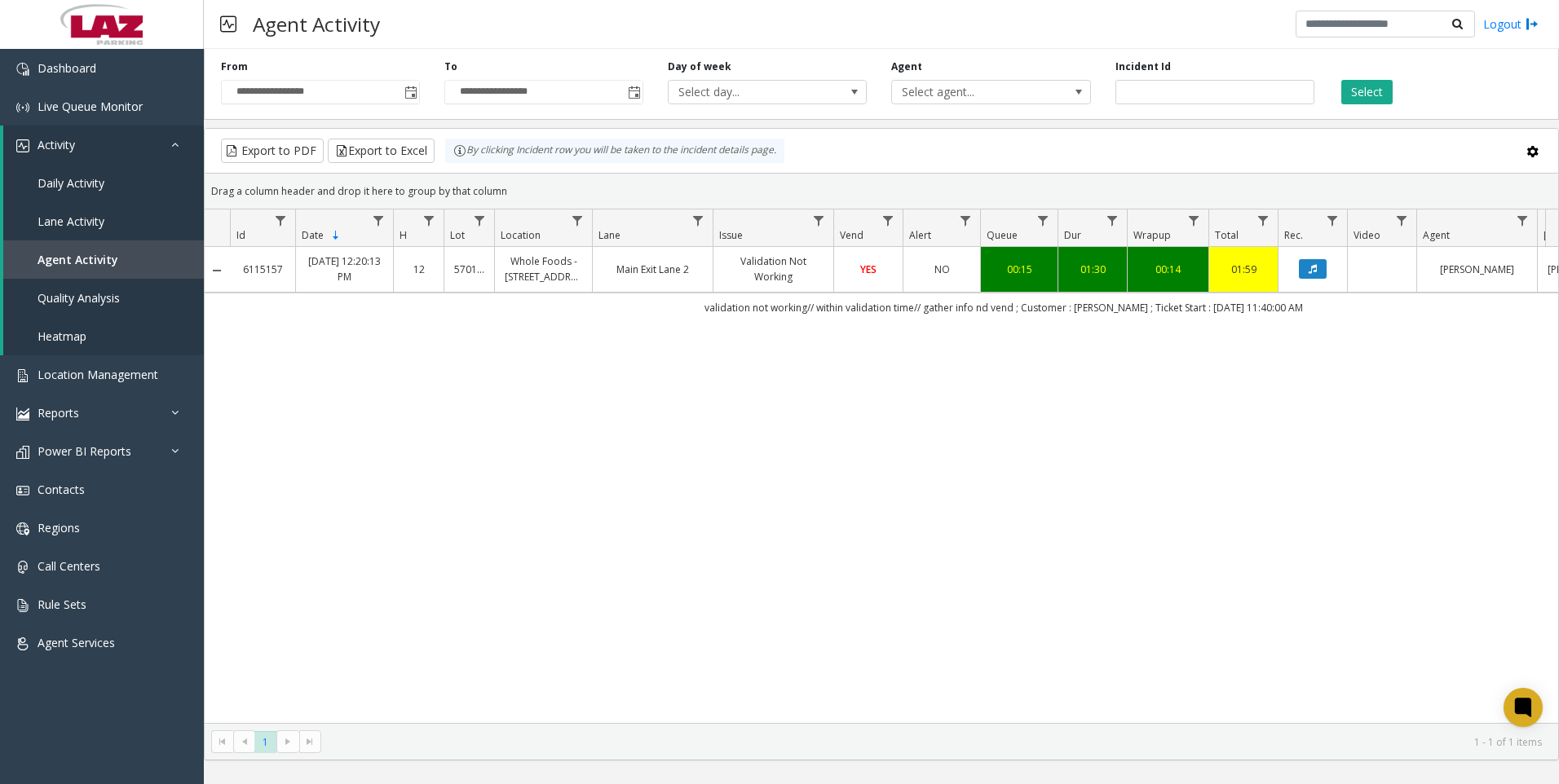
click at [1353, 377] on div "6115157 [DATE] 12:20:13 PM 12 570146 Whole Foods - [STREET_ADDRESS][GEOGRAPHIC_…" at bounding box center [881, 484] width 1353 height 475
click at [1200, 104] on input "*******" at bounding box center [1214, 91] width 199 height 24
paste input "number"
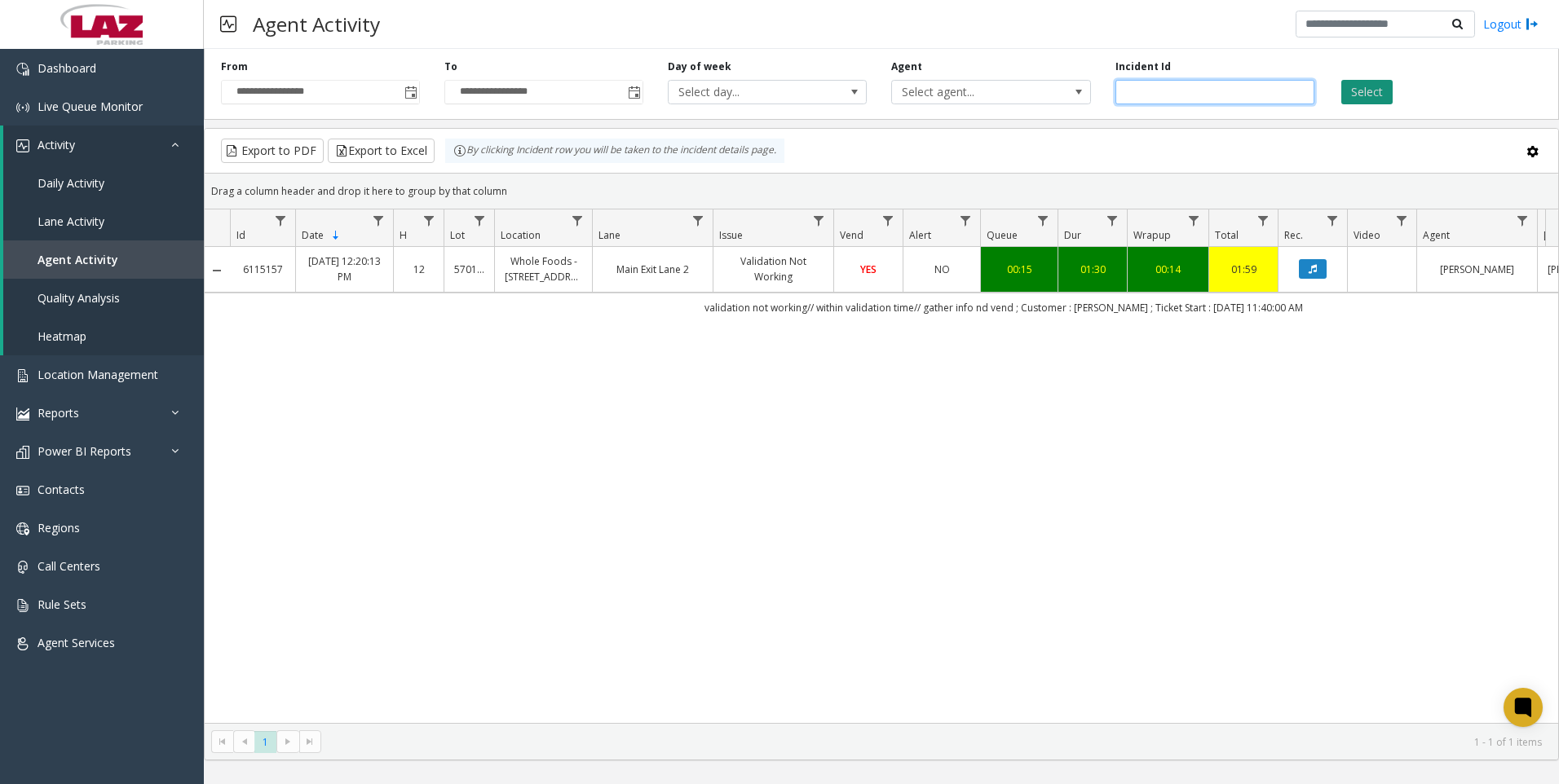
type input "*******"
click at [1361, 91] on button "Select" at bounding box center [1366, 91] width 51 height 24
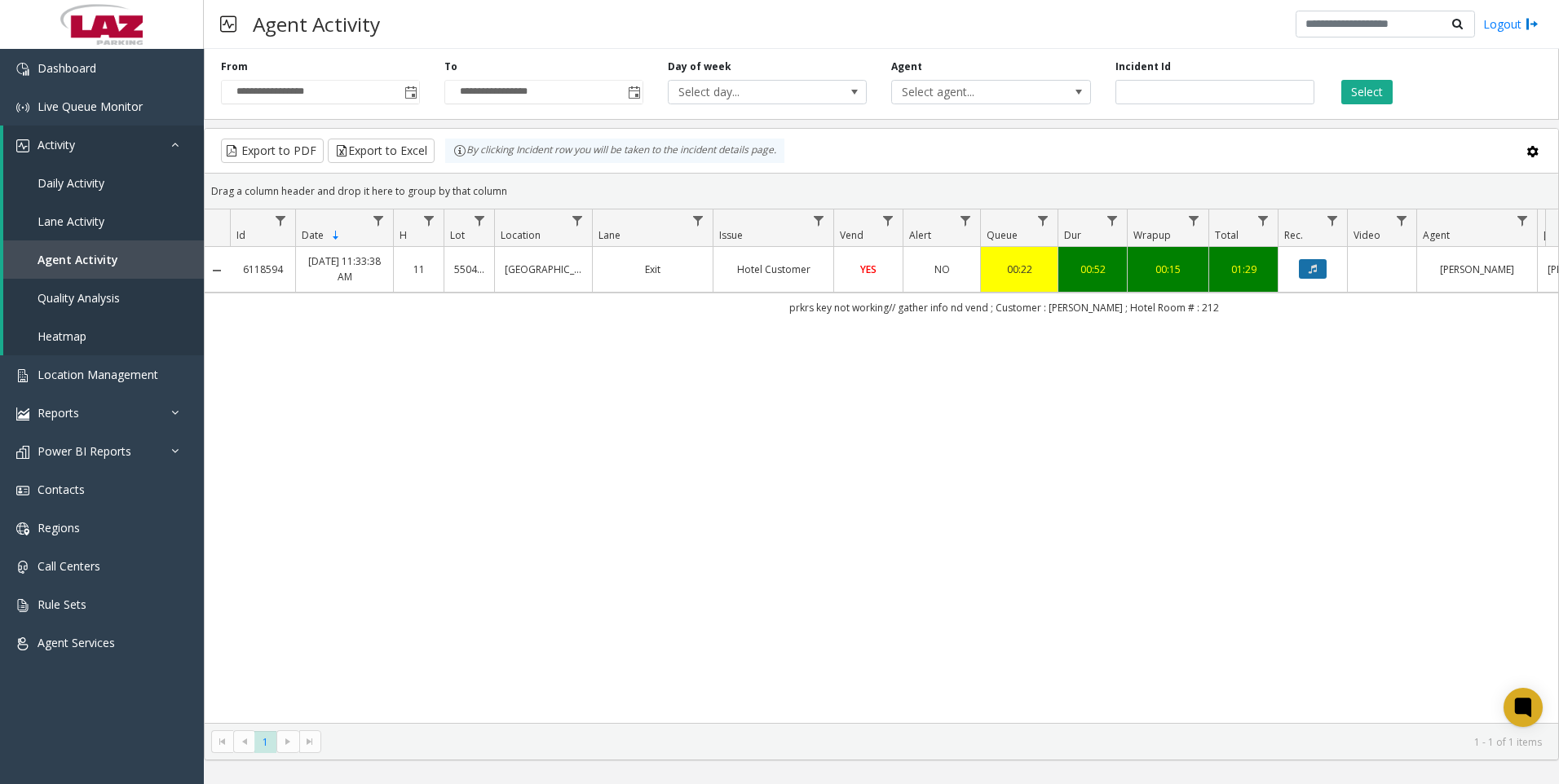
click at [1312, 275] on button "Data table" at bounding box center [1312, 269] width 28 height 19
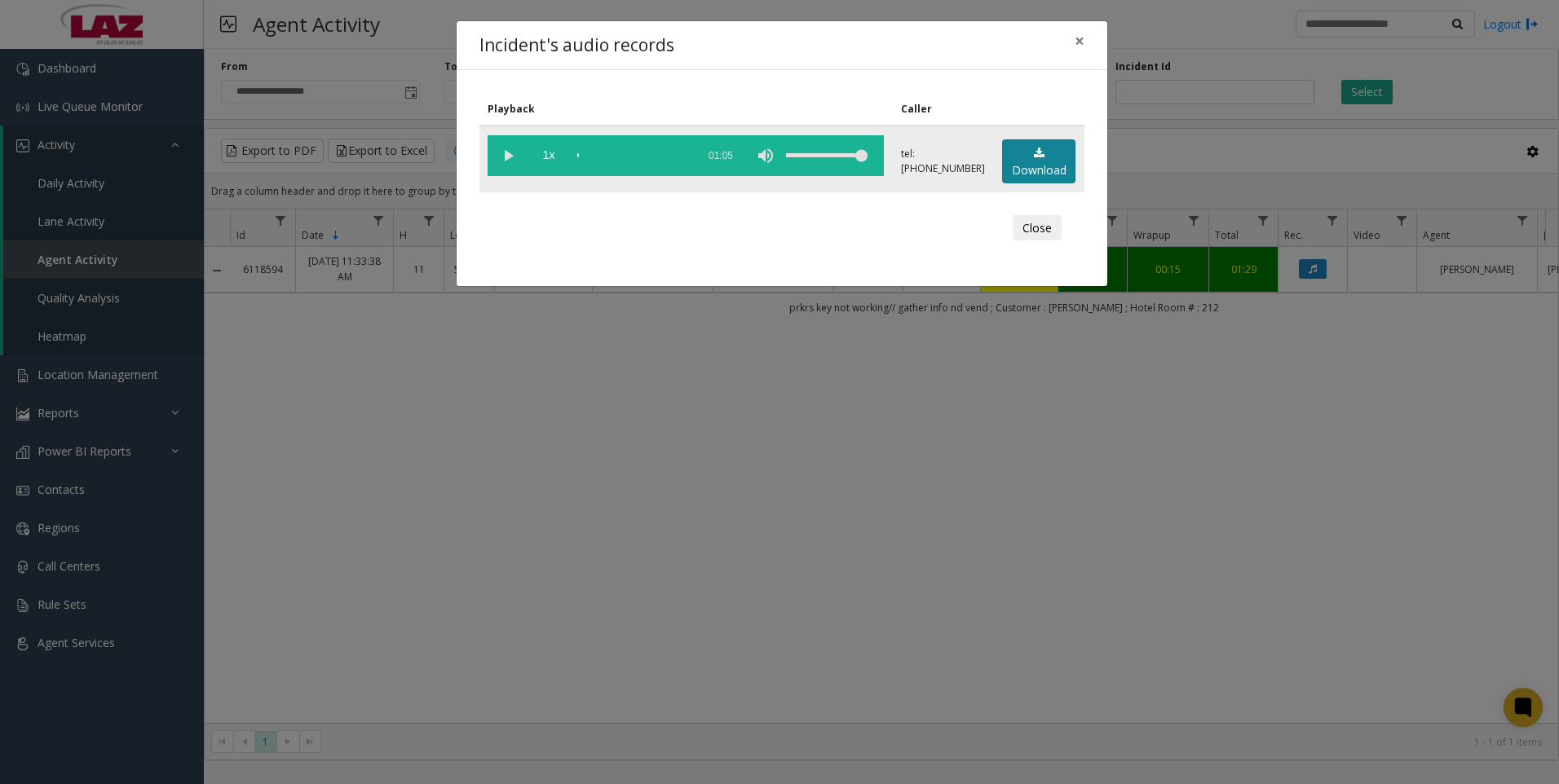
click at [1036, 155] on icon at bounding box center [1039, 153] width 11 height 12
click at [465, 552] on div "Incident's audio records × Playback Caller 1x 01:05 tel:[PHONE_NUMBER] Download…" at bounding box center [780, 392] width 1559 height 784
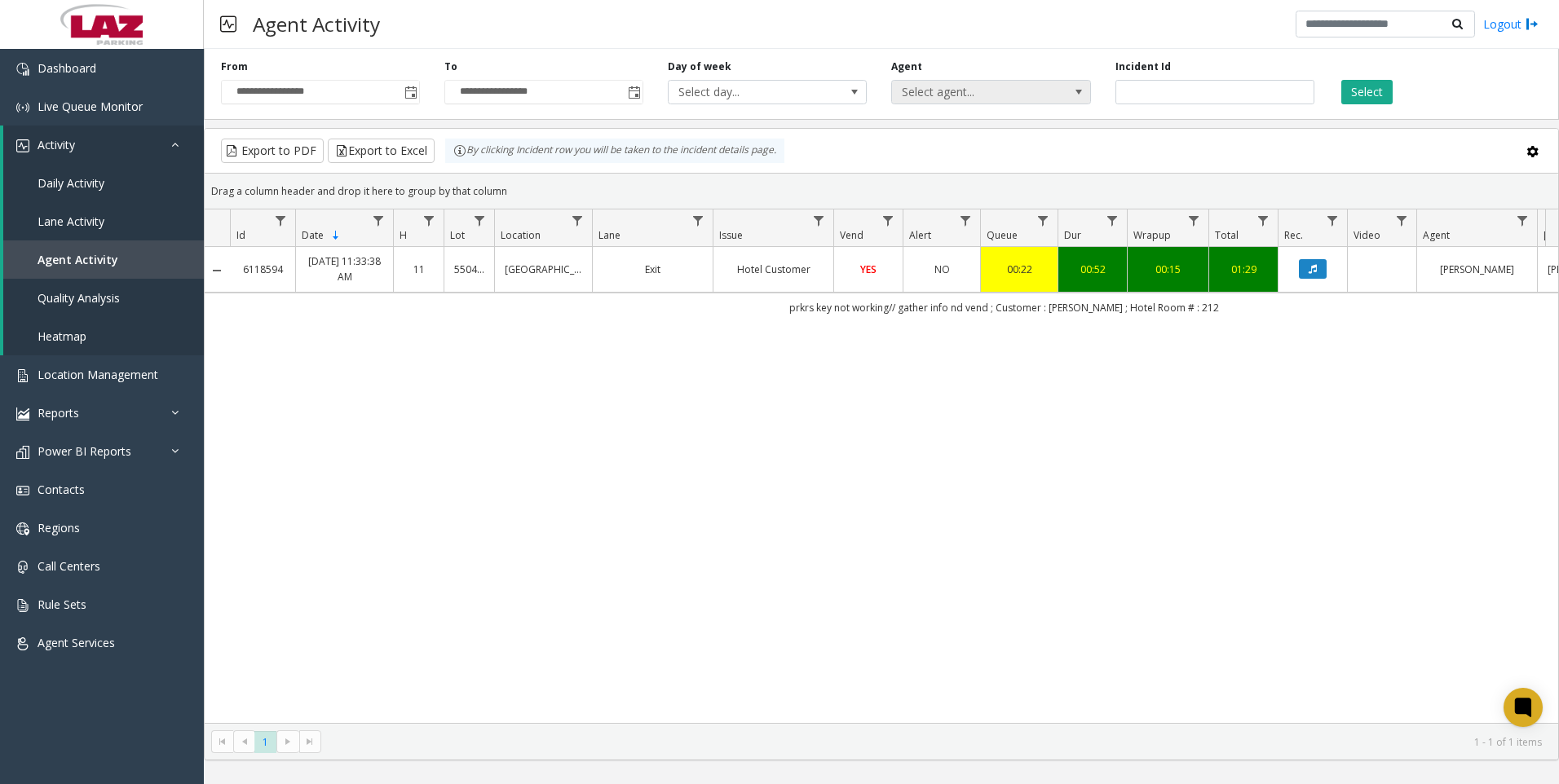
click at [979, 94] on span "Select agent..." at bounding box center [971, 92] width 158 height 23
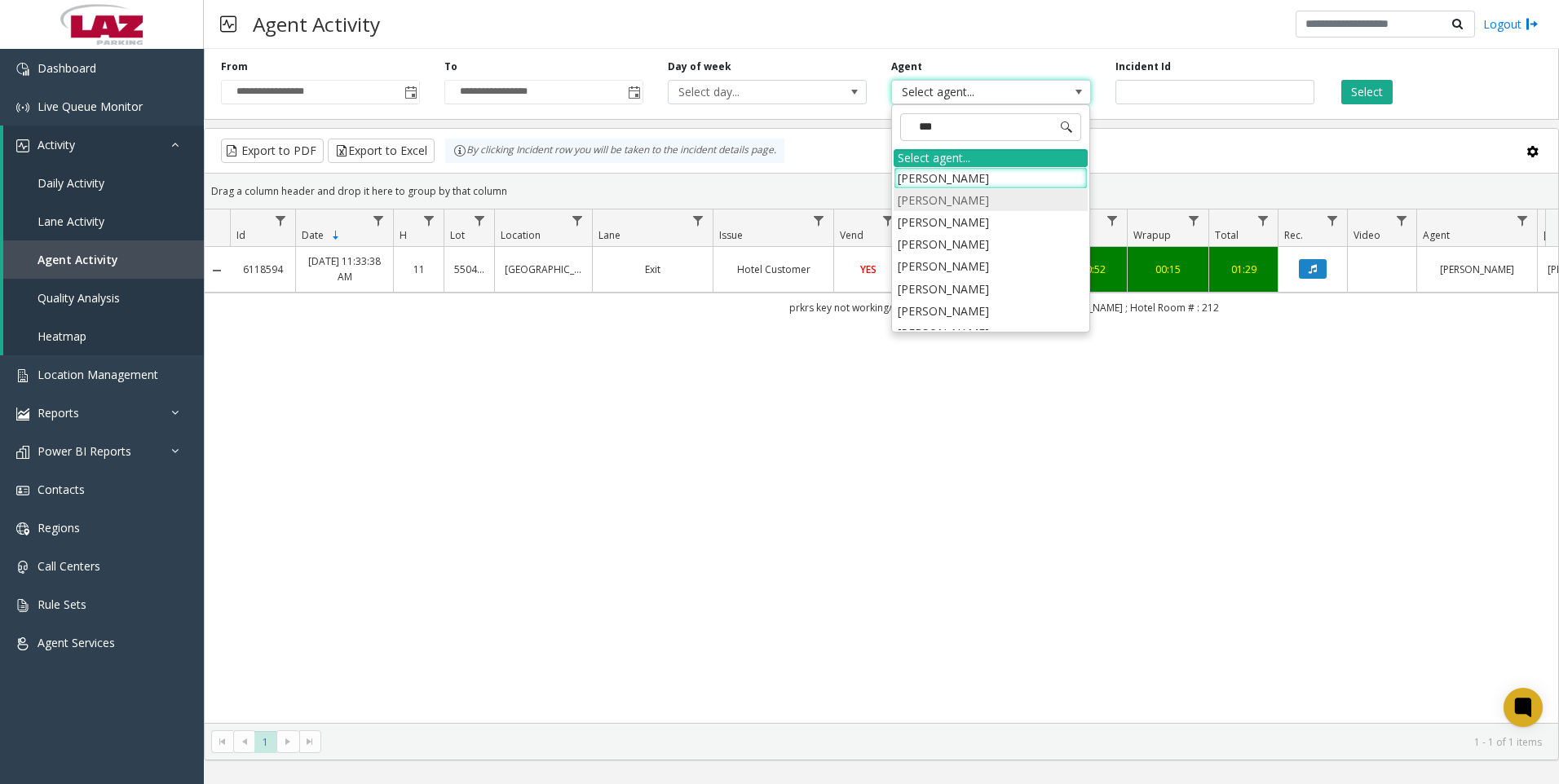
type input "****"
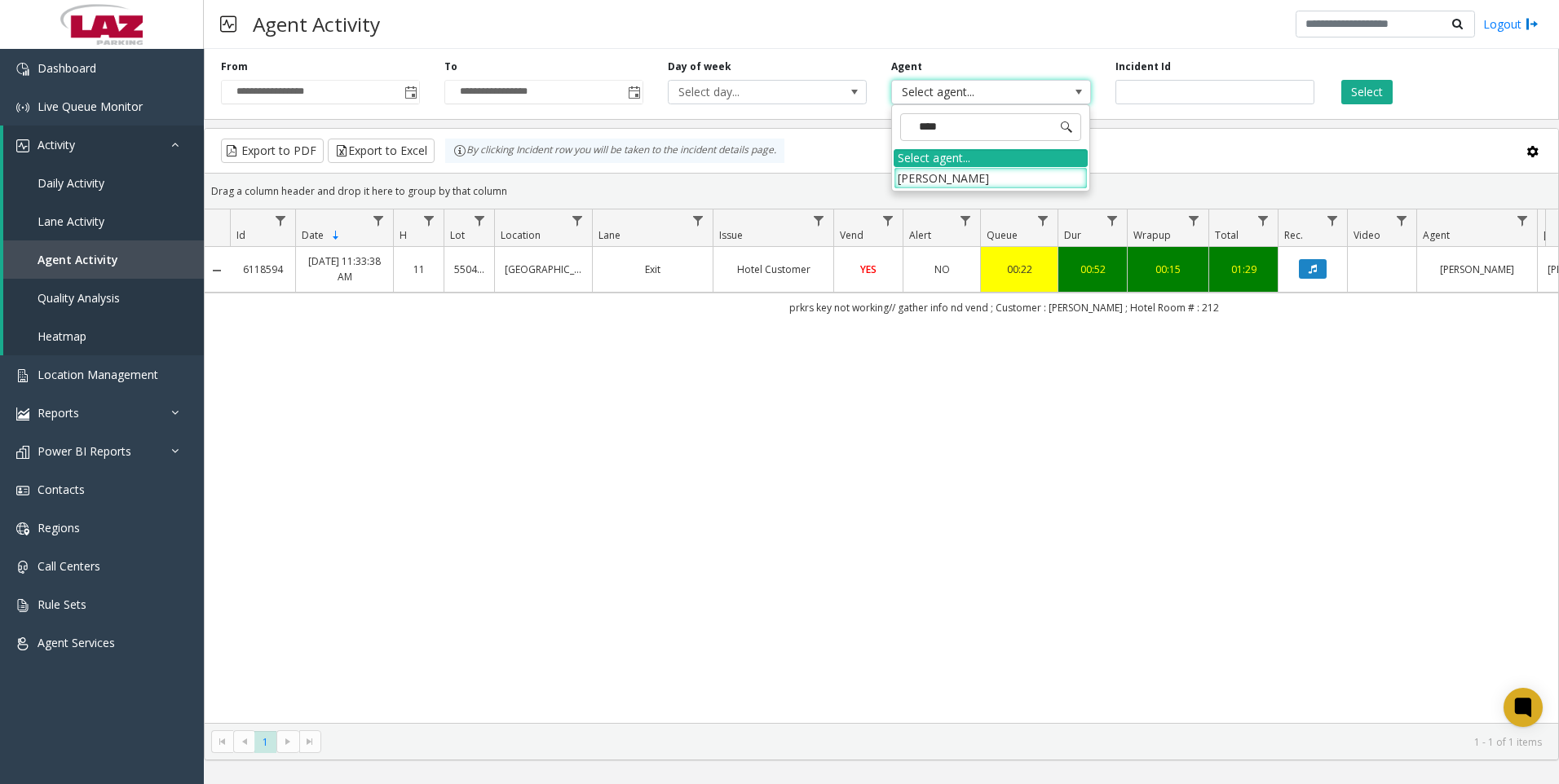
drag, startPoint x: 991, startPoint y: 175, endPoint x: 1043, endPoint y: 145, distance: 60.0
click at [991, 175] on li "[PERSON_NAME]" at bounding box center [990, 178] width 194 height 22
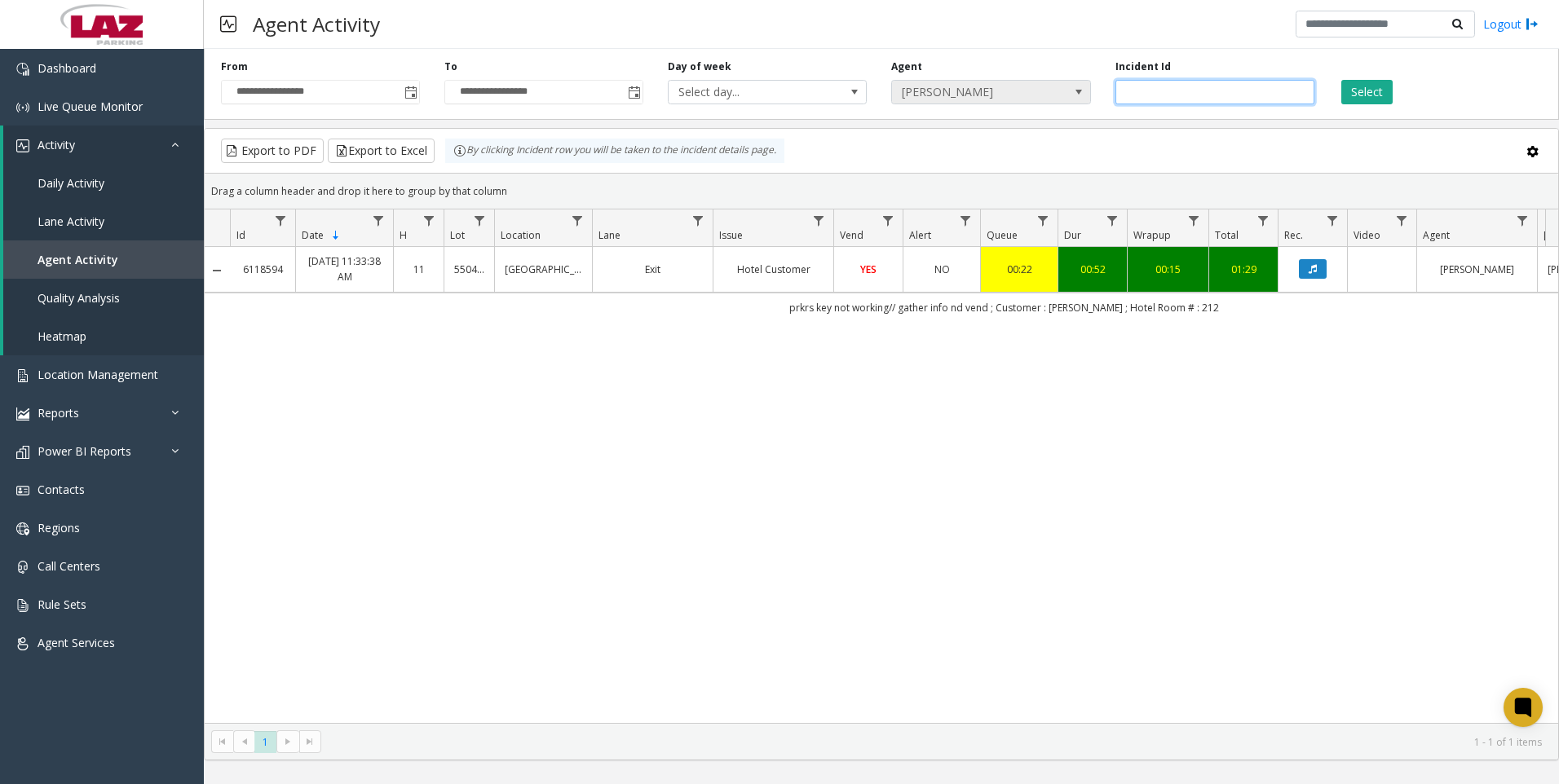
drag, startPoint x: 1193, startPoint y: 96, endPoint x: 1088, endPoint y: 90, distance: 105.2
click at [1088, 90] on div "**********" at bounding box center [881, 82] width 1355 height 78
click at [1361, 98] on button "Select" at bounding box center [1366, 91] width 51 height 24
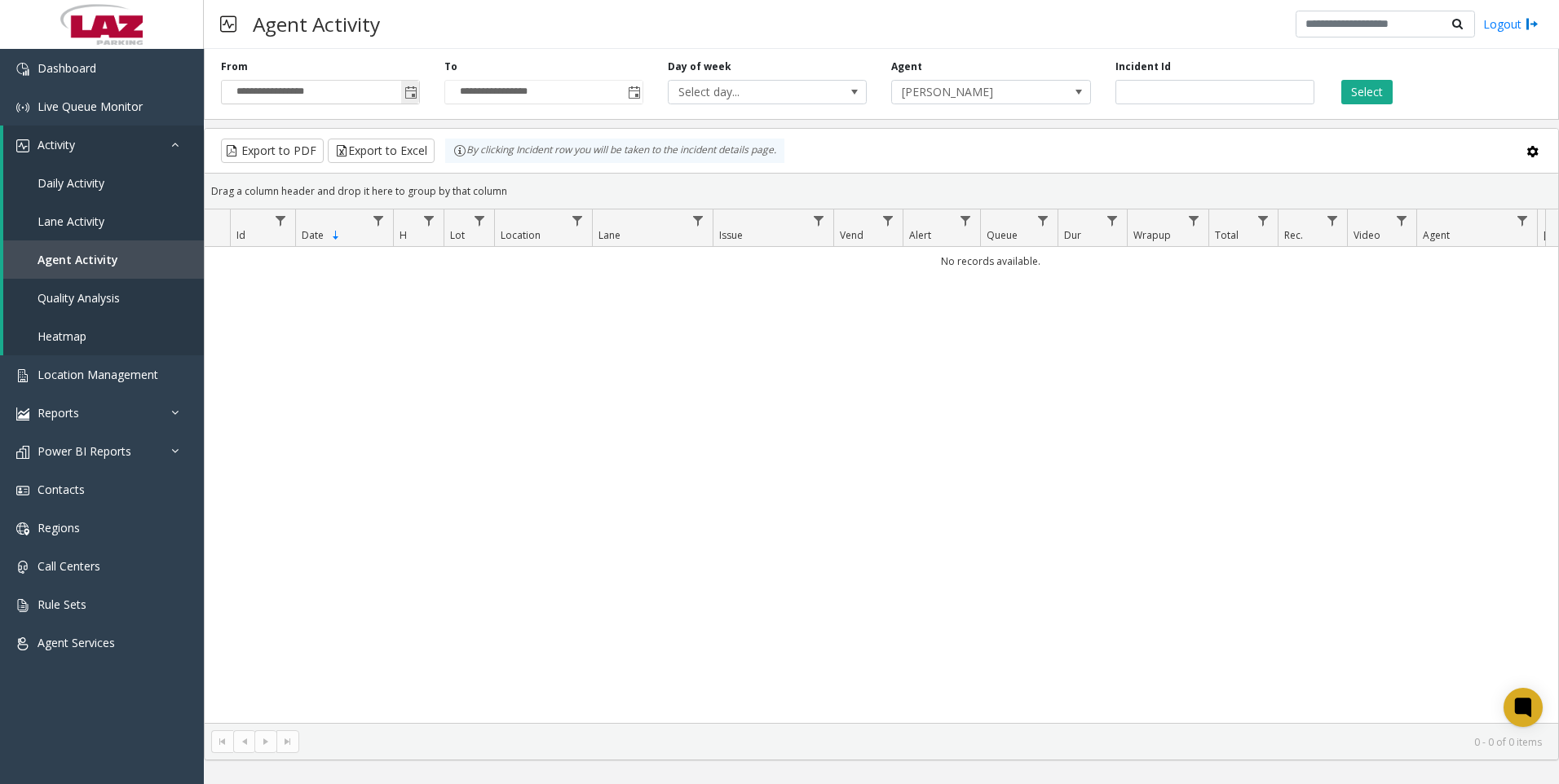
click at [415, 101] on span "Toggle popup" at bounding box center [410, 91] width 17 height 26
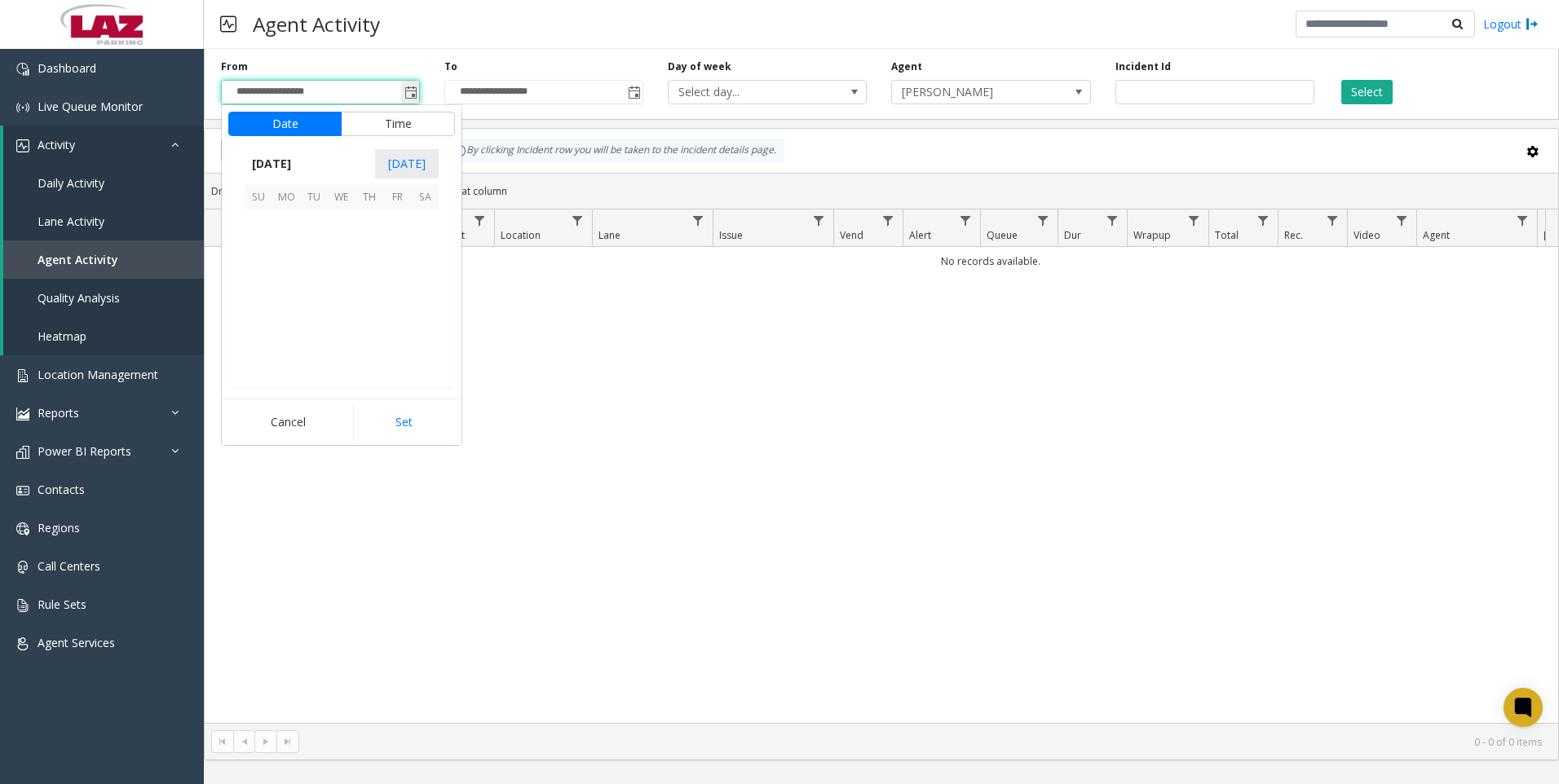
scroll to position [292461, 0]
click at [282, 244] on span "8" at bounding box center [285, 250] width 28 height 28
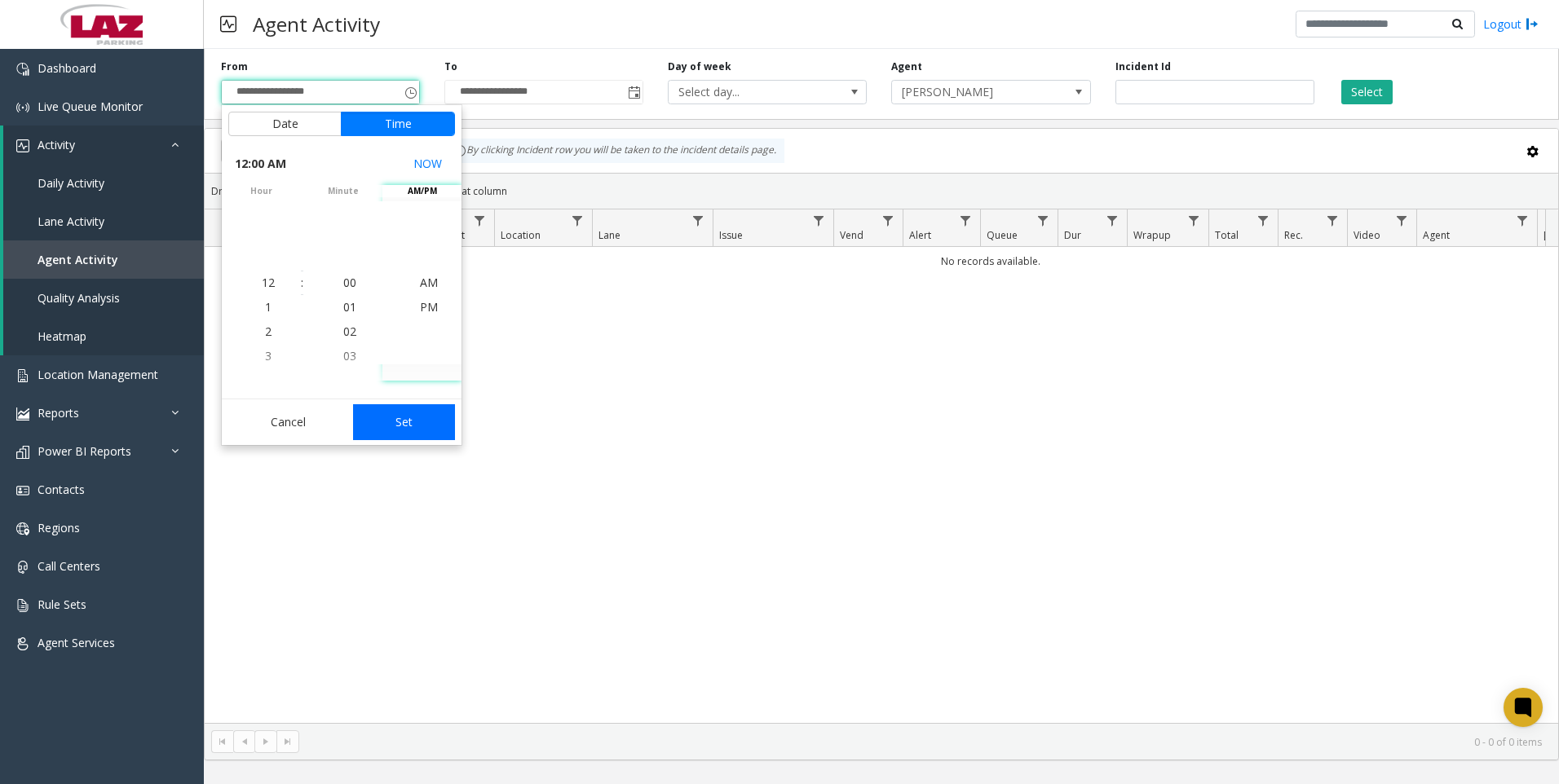
click at [435, 420] on button "Set" at bounding box center [405, 422] width 103 height 36
type input "**********"
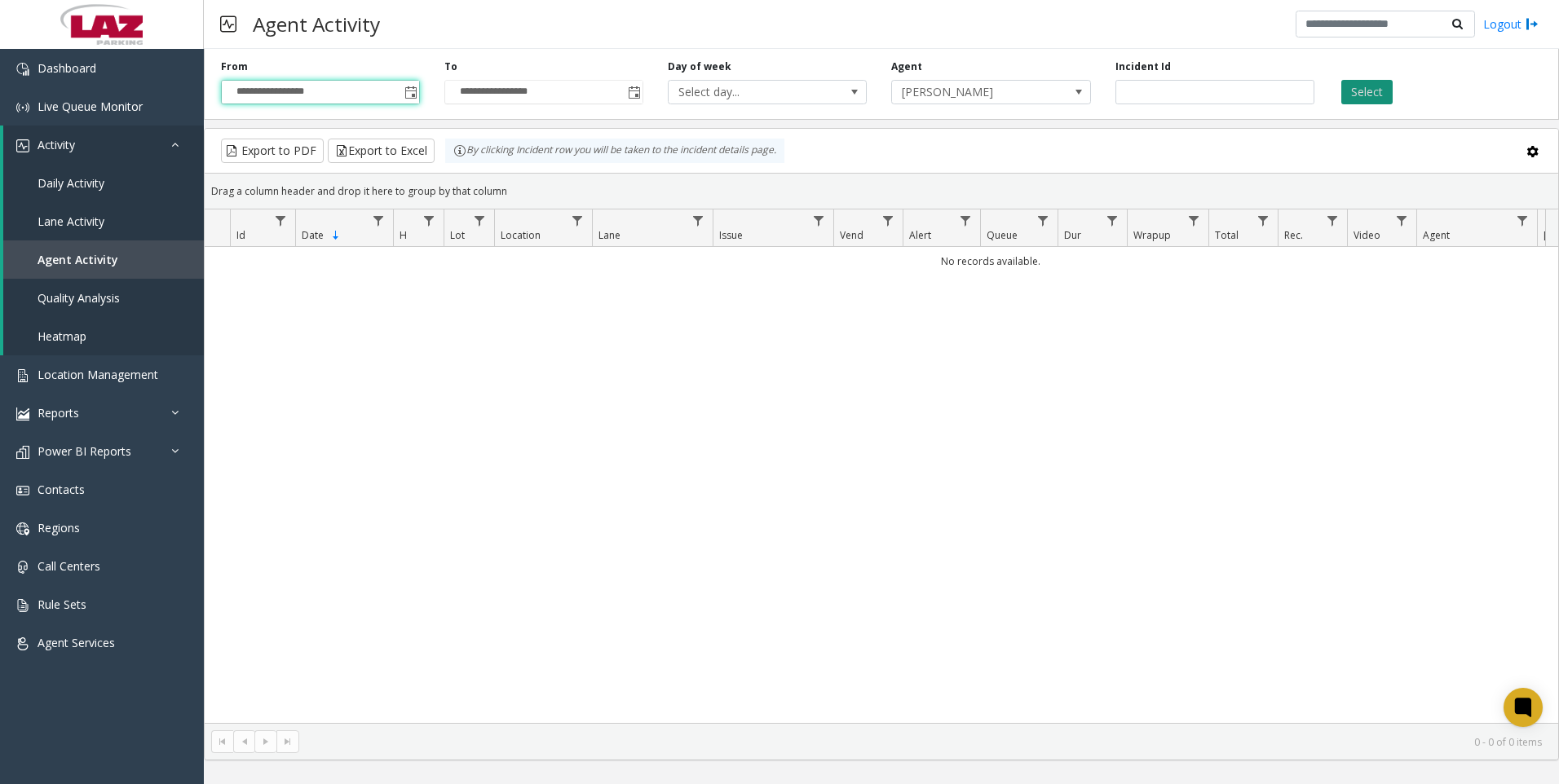
click at [1356, 89] on button "Select" at bounding box center [1366, 91] width 51 height 24
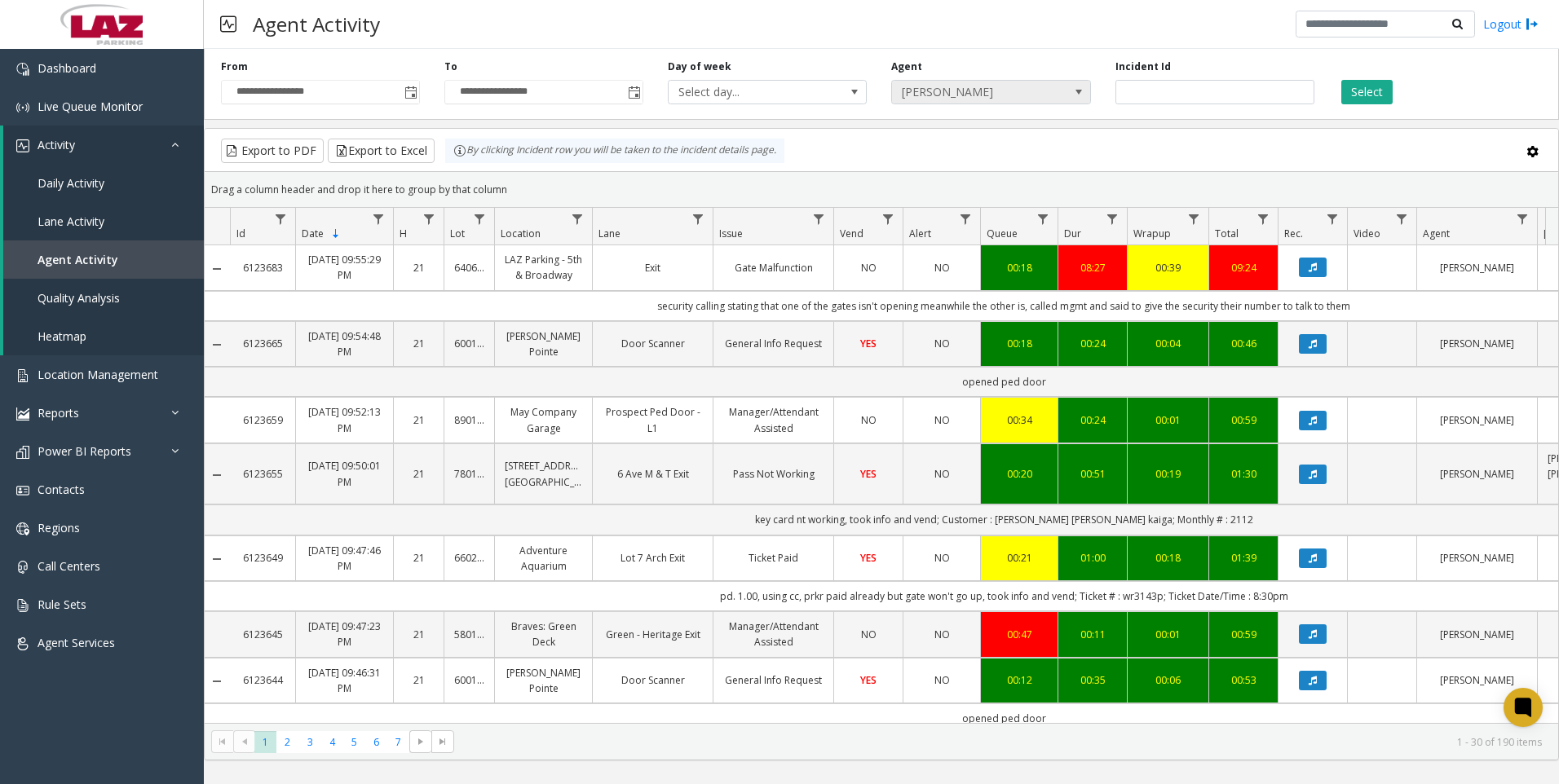
click at [959, 99] on span "[PERSON_NAME]" at bounding box center [971, 92] width 158 height 23
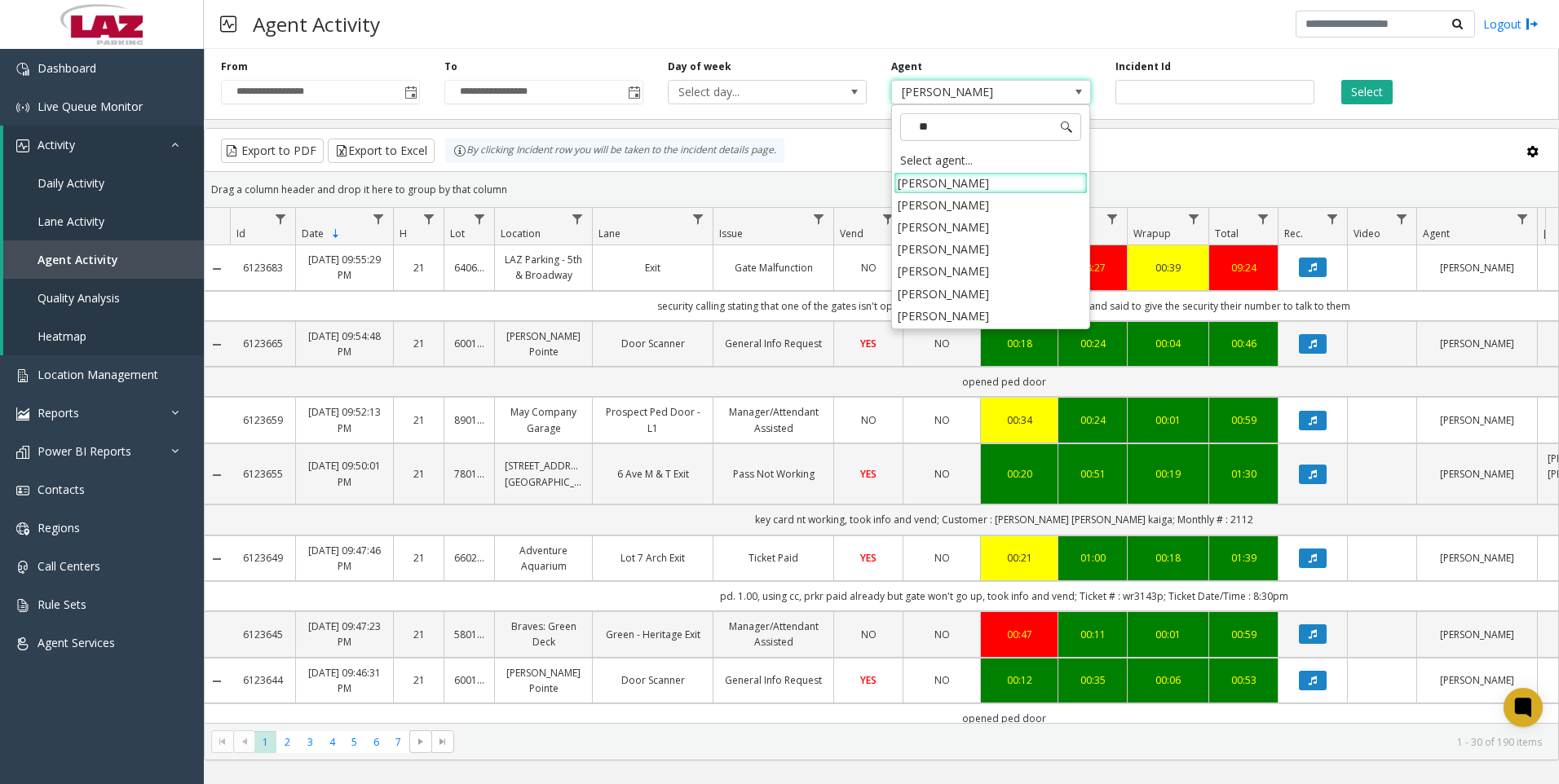
type input "***"
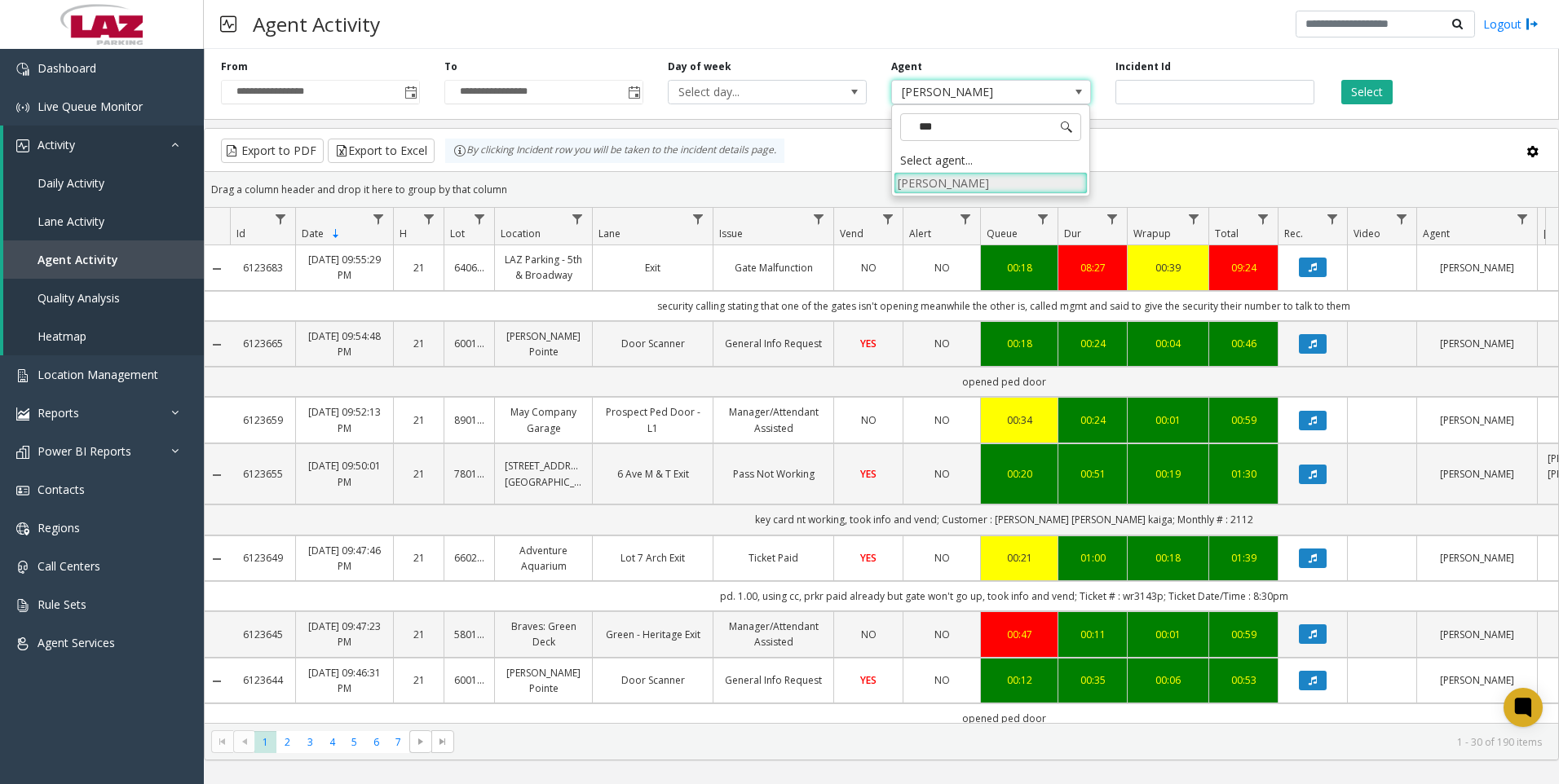
click at [953, 185] on li "[PERSON_NAME]" at bounding box center [990, 182] width 194 height 22
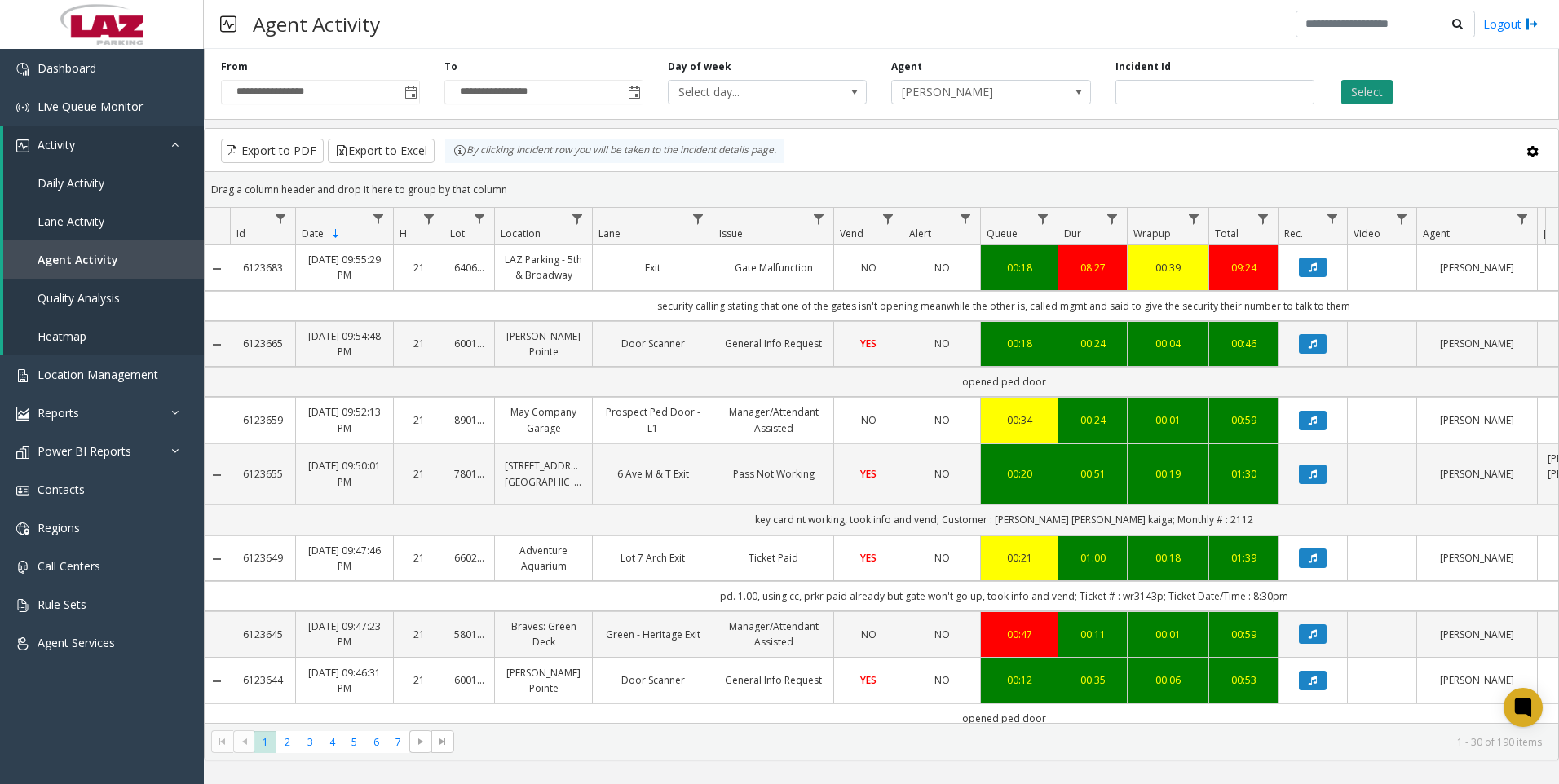
click at [1377, 88] on button "Select" at bounding box center [1366, 91] width 51 height 24
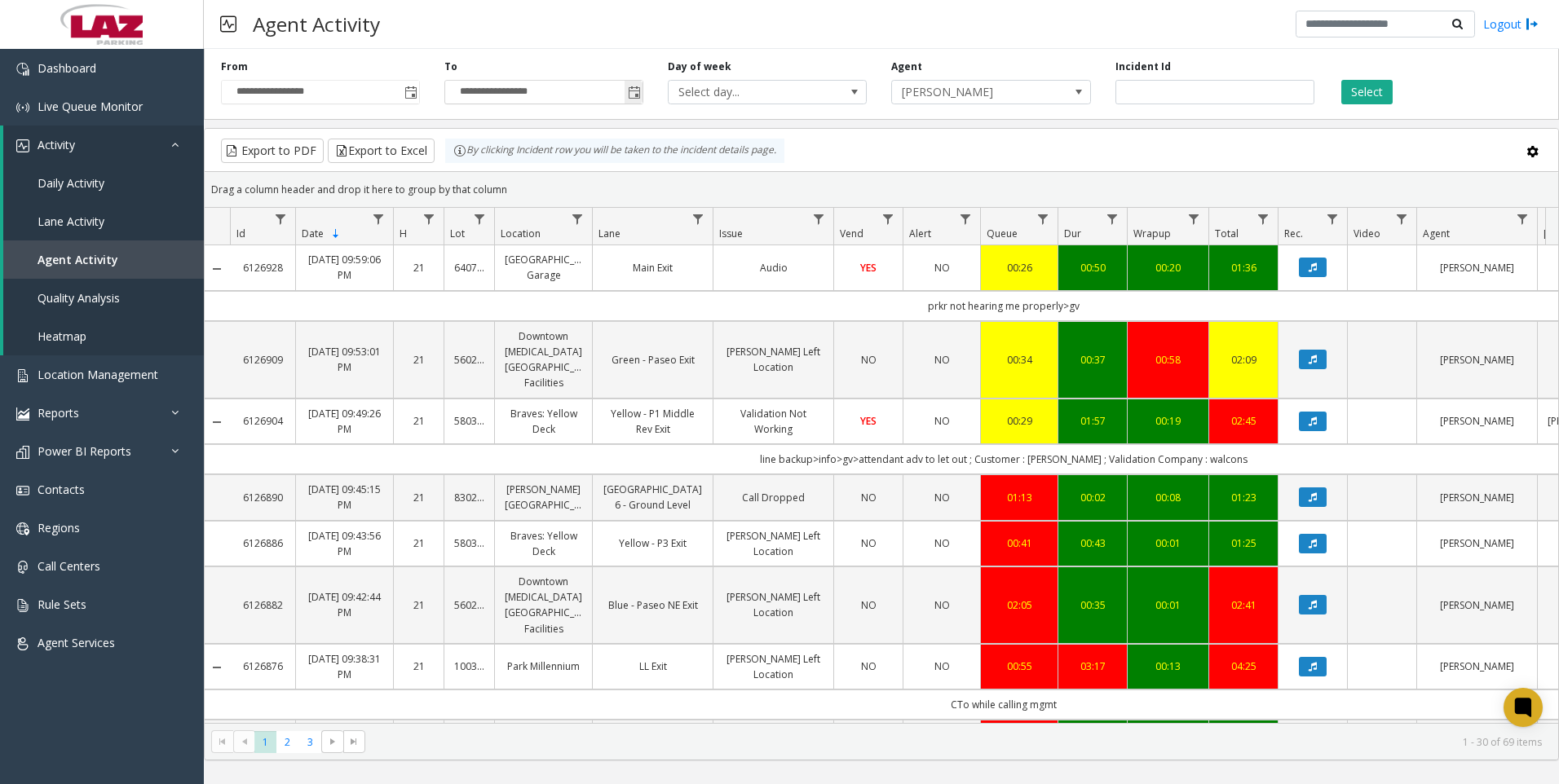
click at [634, 96] on span "Toggle popup" at bounding box center [634, 92] width 13 height 13
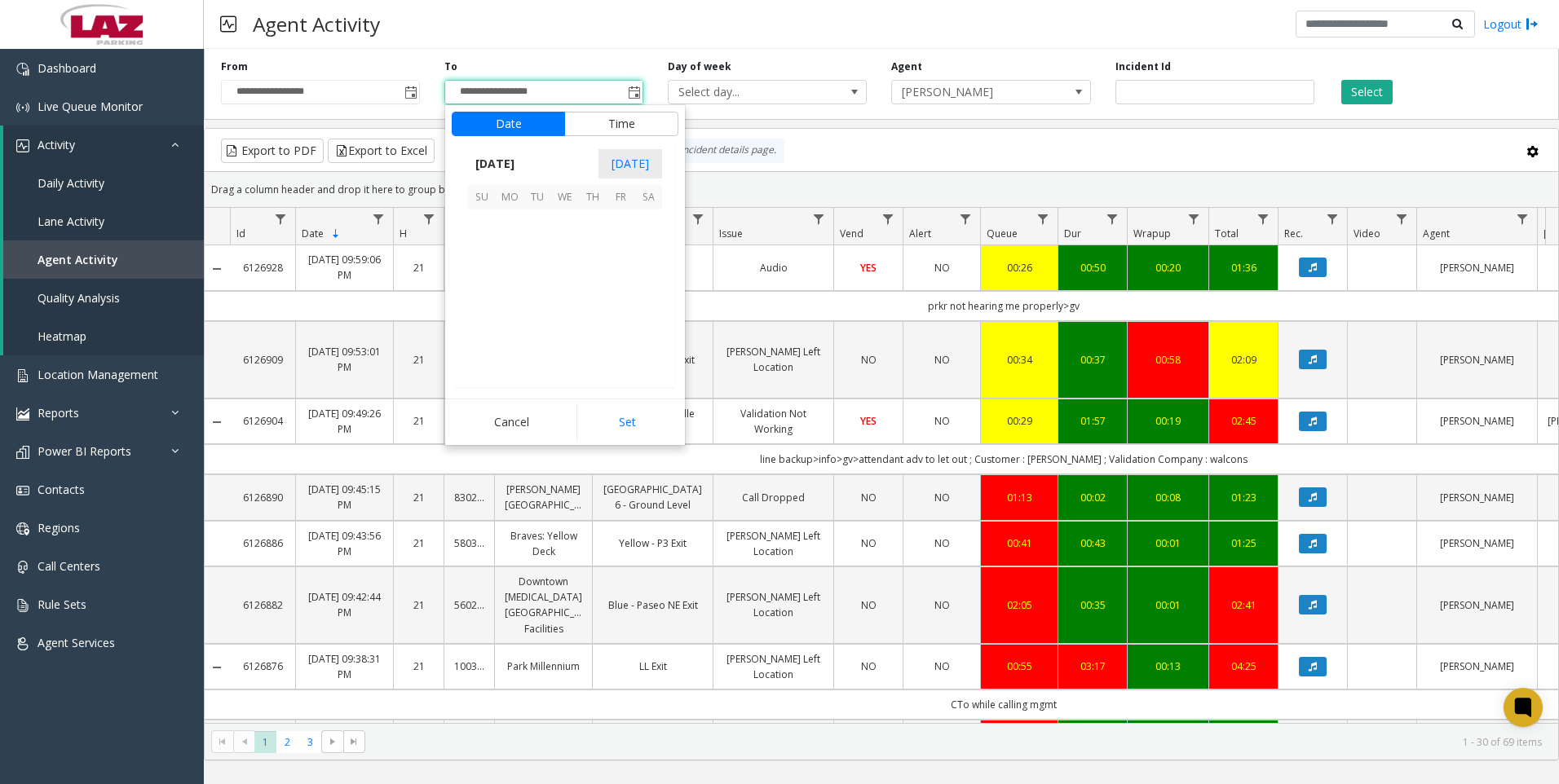
scroll to position [24, 0]
click at [560, 261] on span "10" at bounding box center [565, 250] width 28 height 28
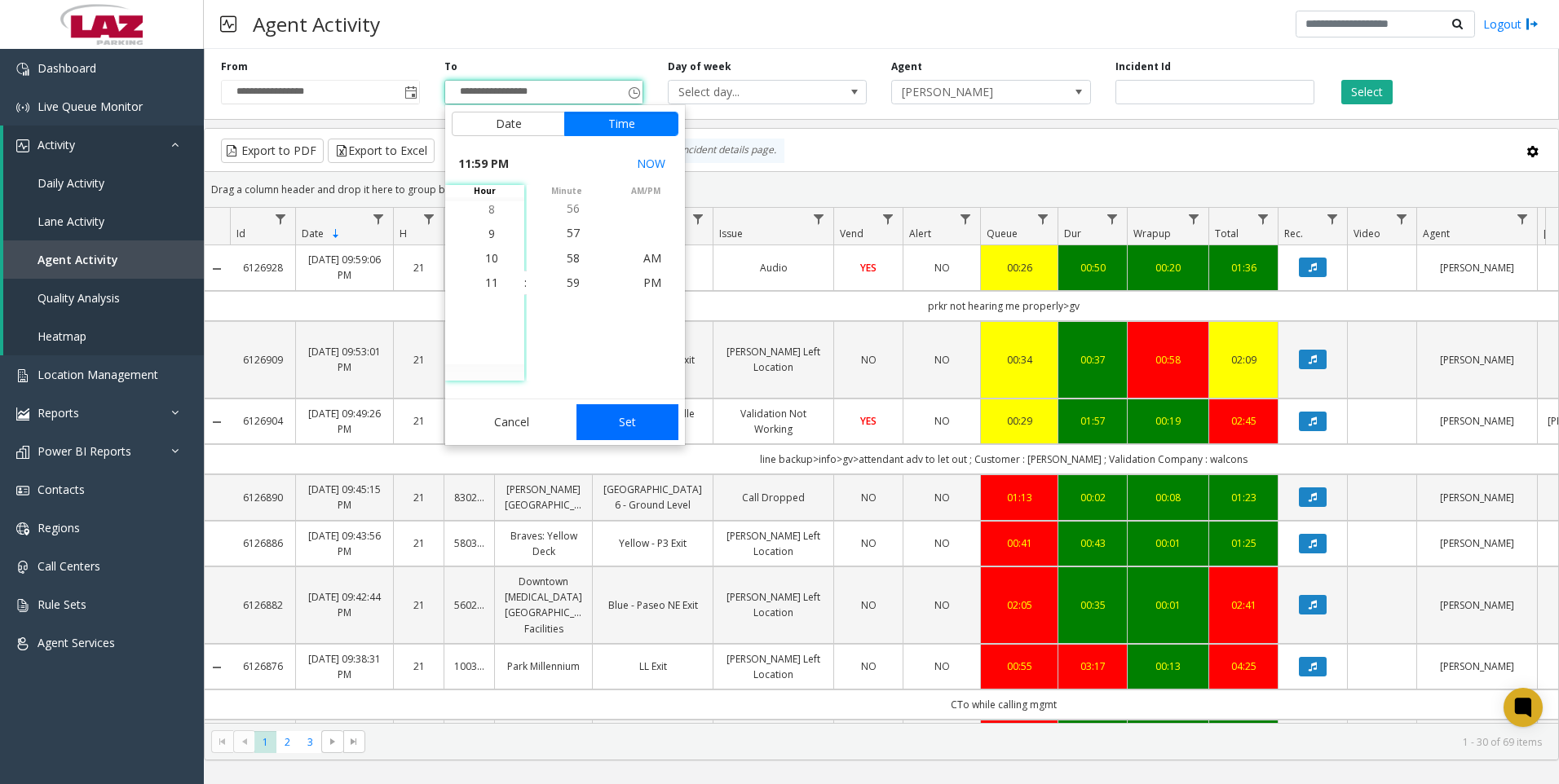
click at [636, 425] on button "Set" at bounding box center [628, 422] width 103 height 36
type input "**********"
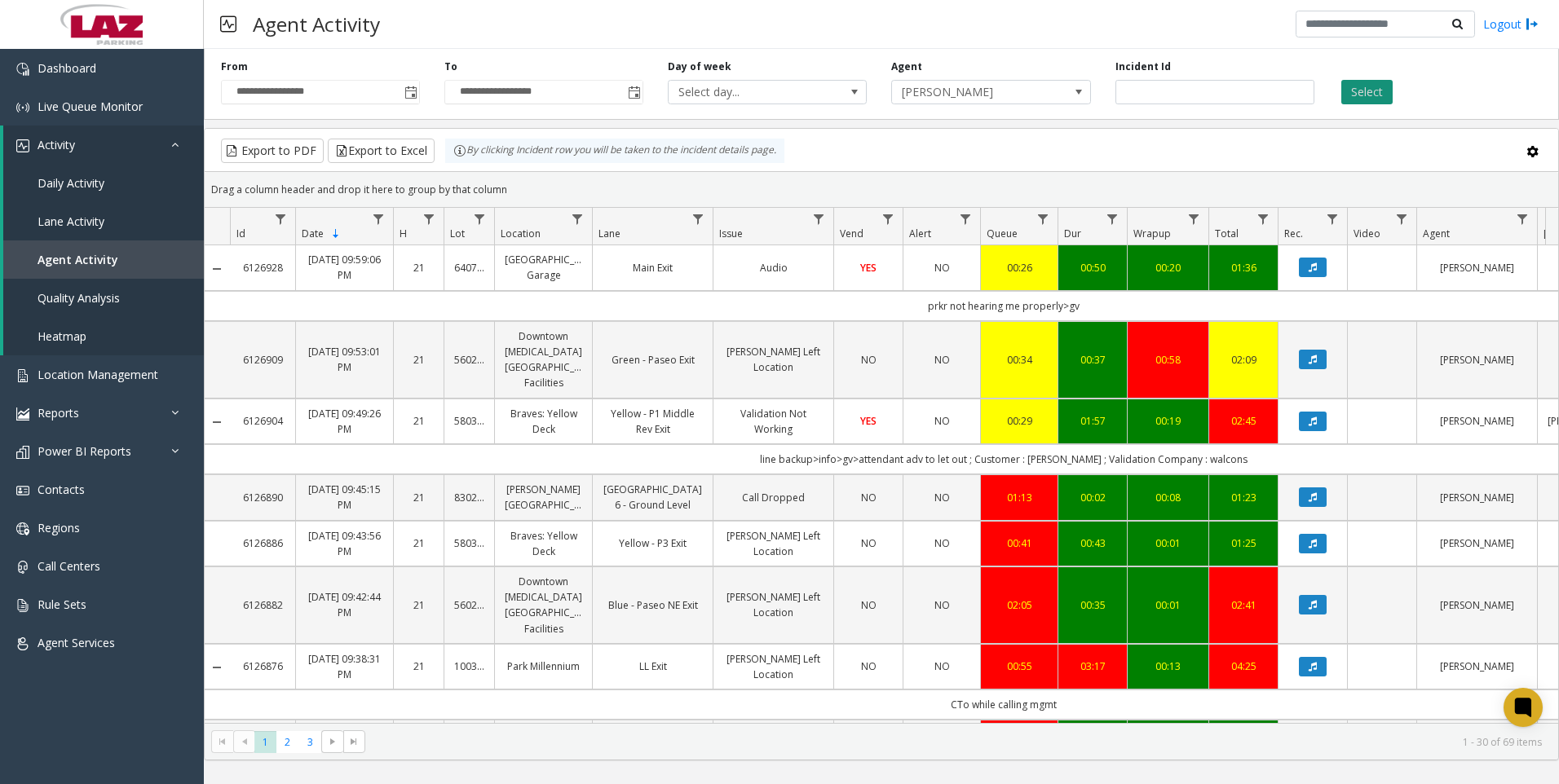
click at [1354, 96] on button "Select" at bounding box center [1366, 91] width 51 height 24
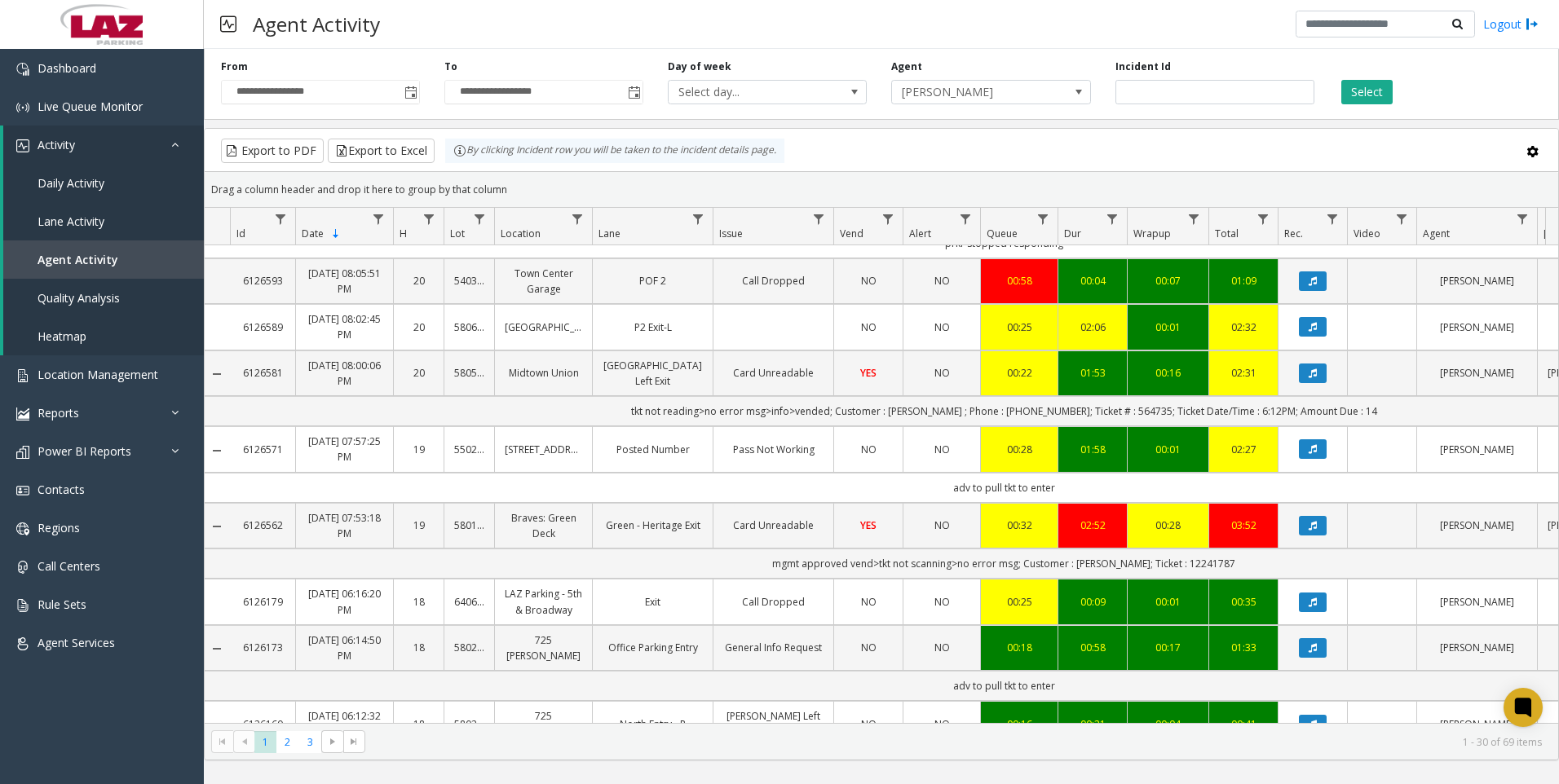
scroll to position [1443, 1]
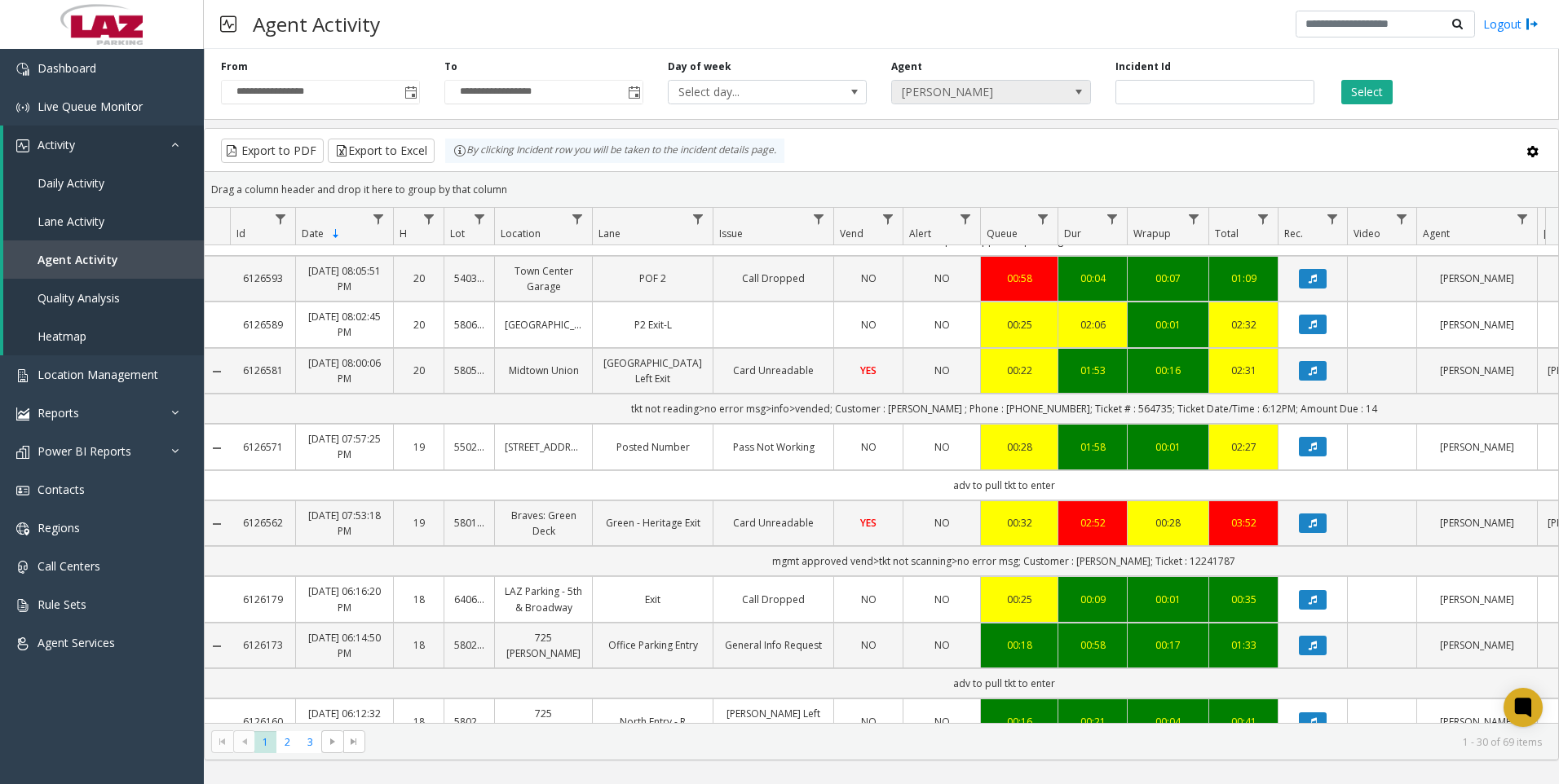
drag, startPoint x: 978, startPoint y: 97, endPoint x: 914, endPoint y: 97, distance: 64.0
click at [978, 97] on span "[PERSON_NAME]" at bounding box center [971, 92] width 158 height 23
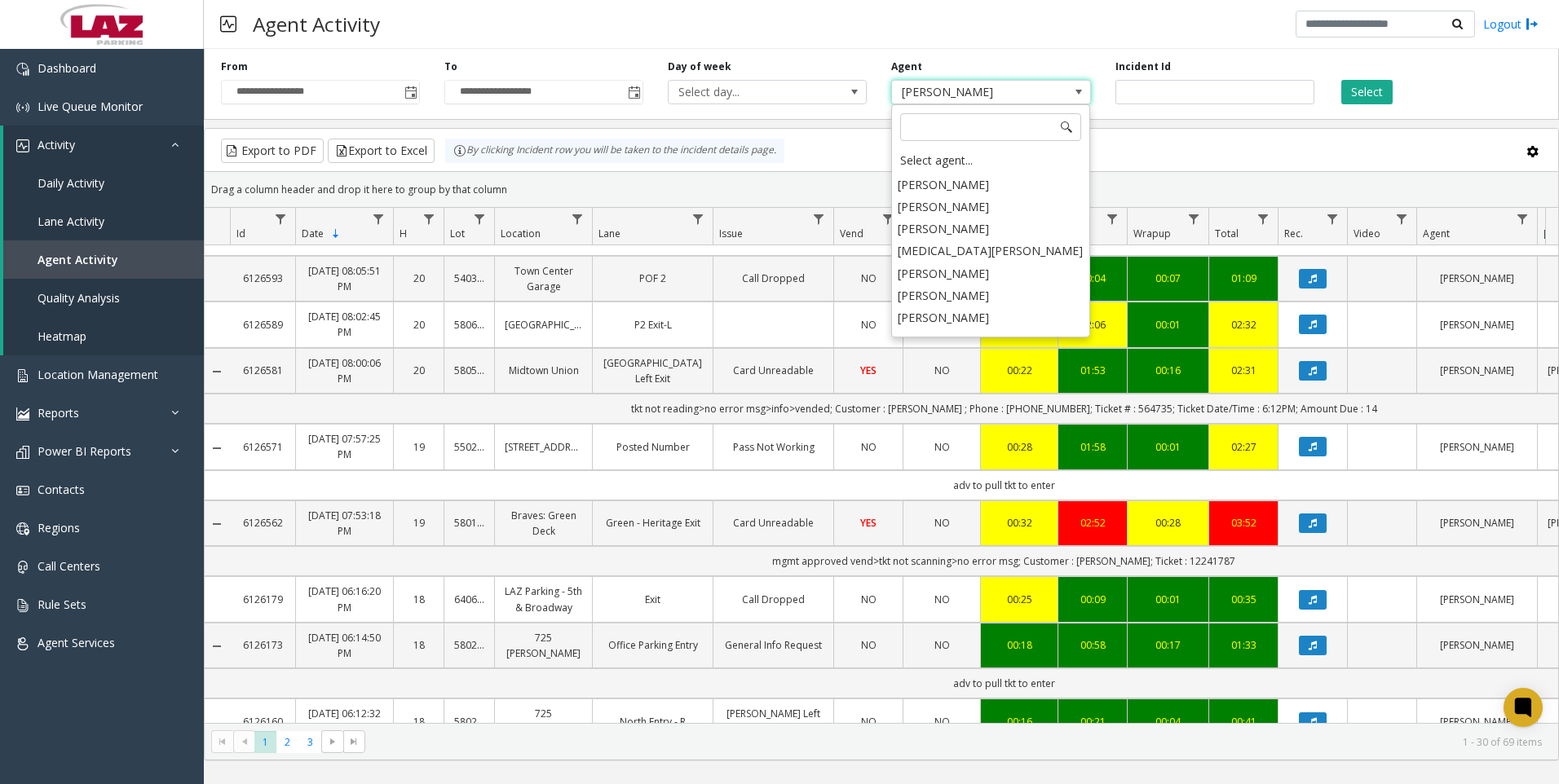
scroll to position [8583, 0]
click at [972, 247] on li "[PERSON_NAME]" at bounding box center [990, 258] width 194 height 22
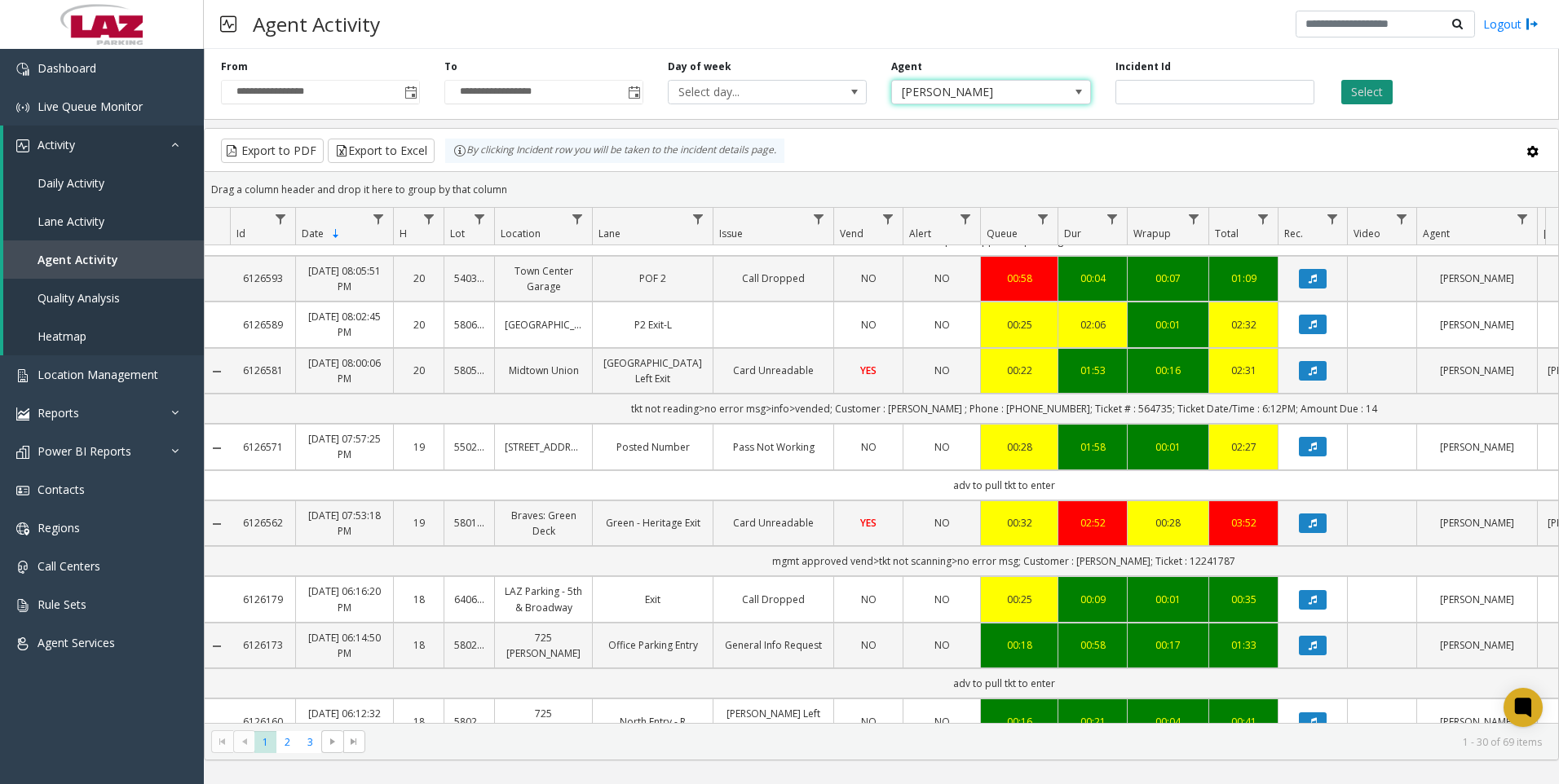
click at [1357, 89] on button "Select" at bounding box center [1366, 91] width 51 height 24
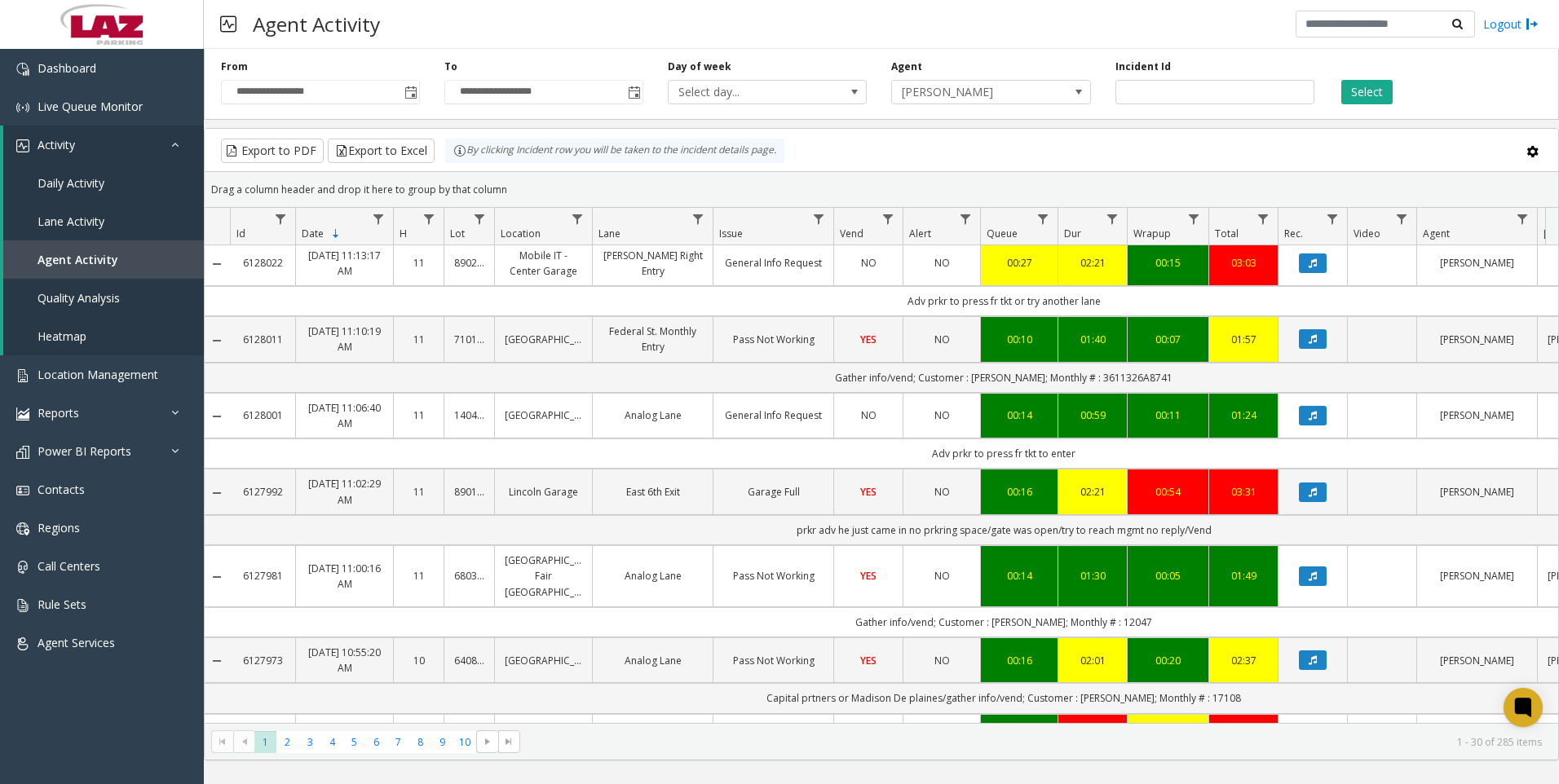
scroll to position [303, 1]
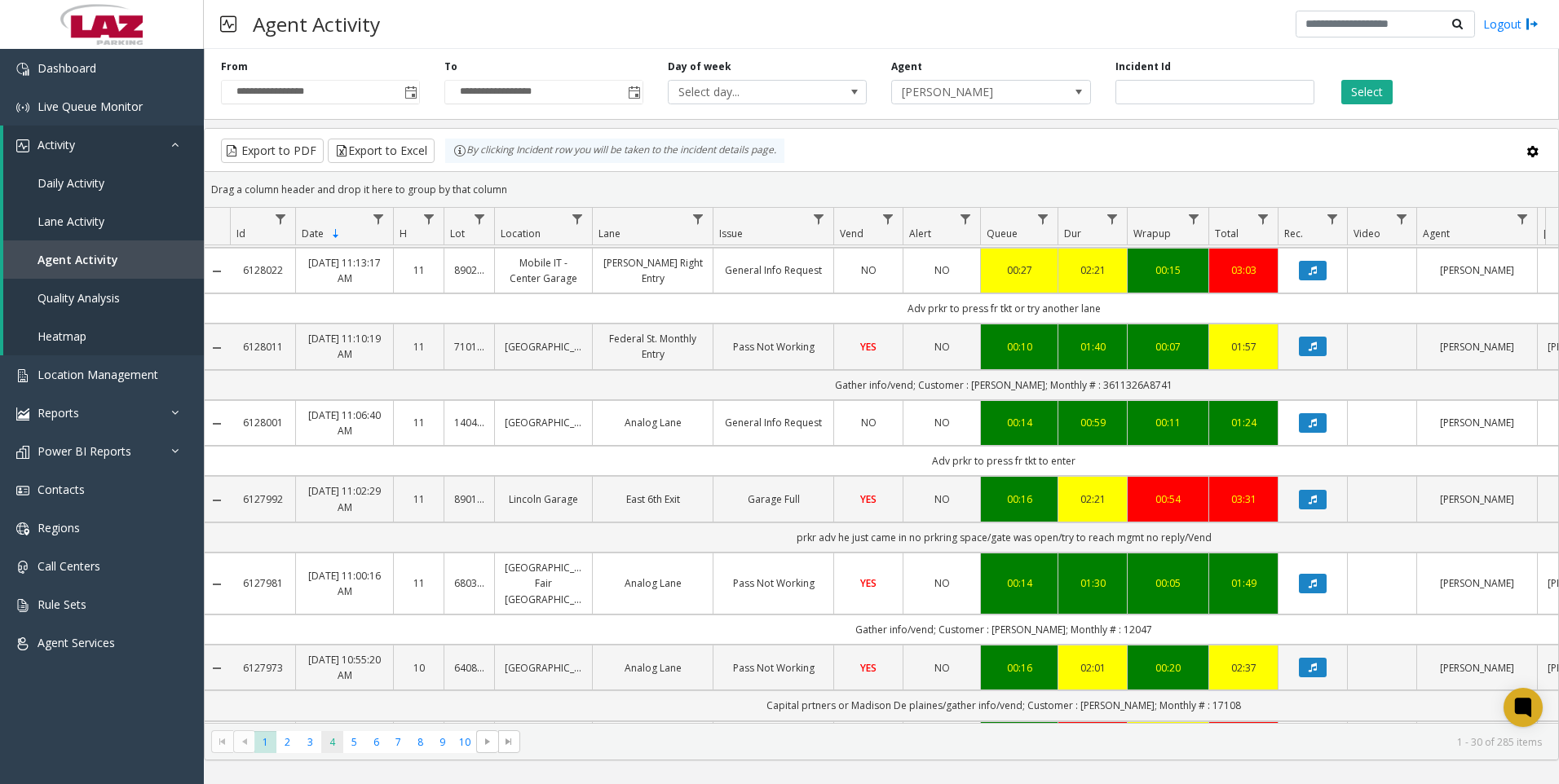
click at [333, 740] on span "4" at bounding box center [332, 741] width 22 height 22
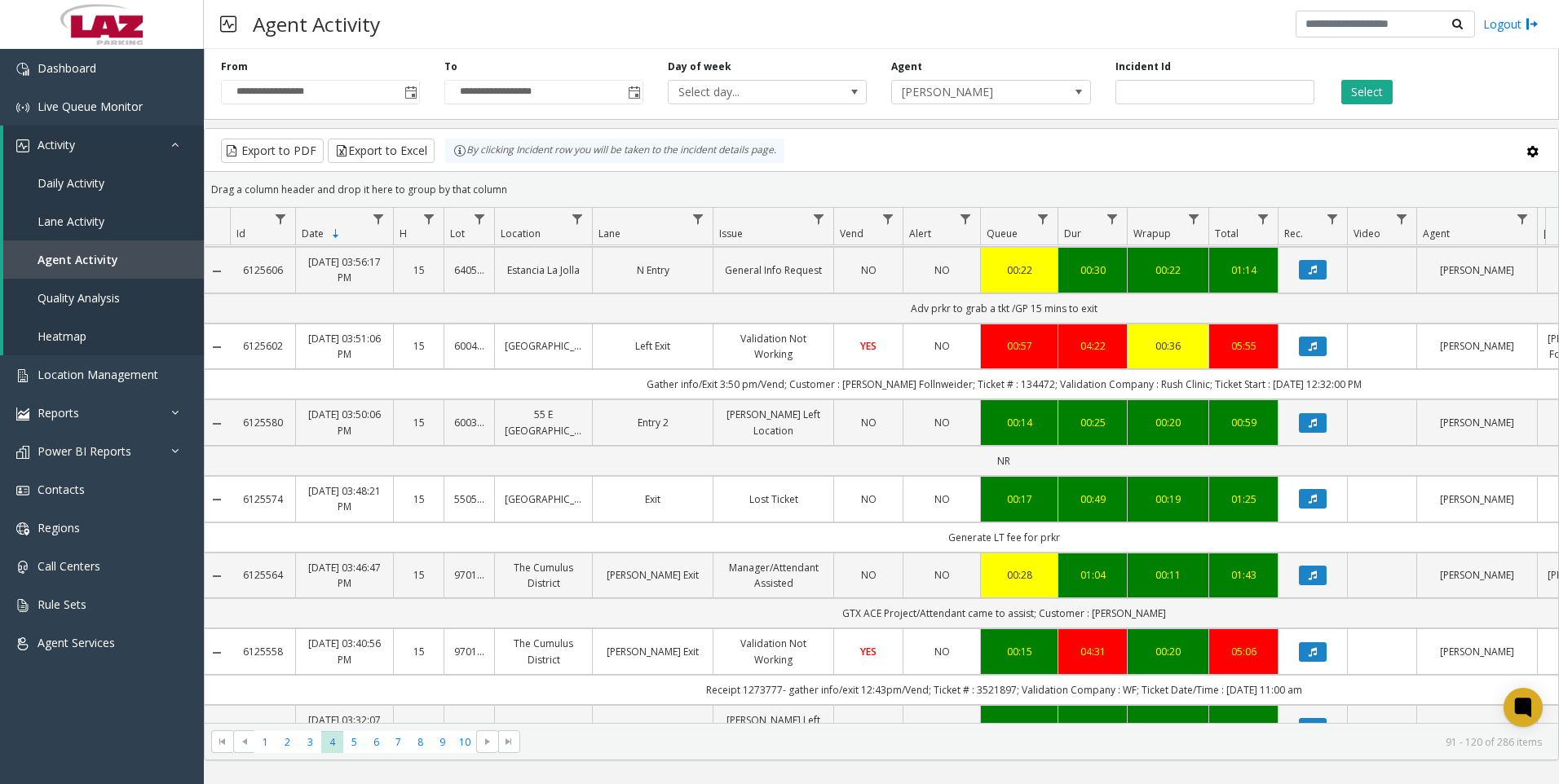
scroll to position [408, 1]
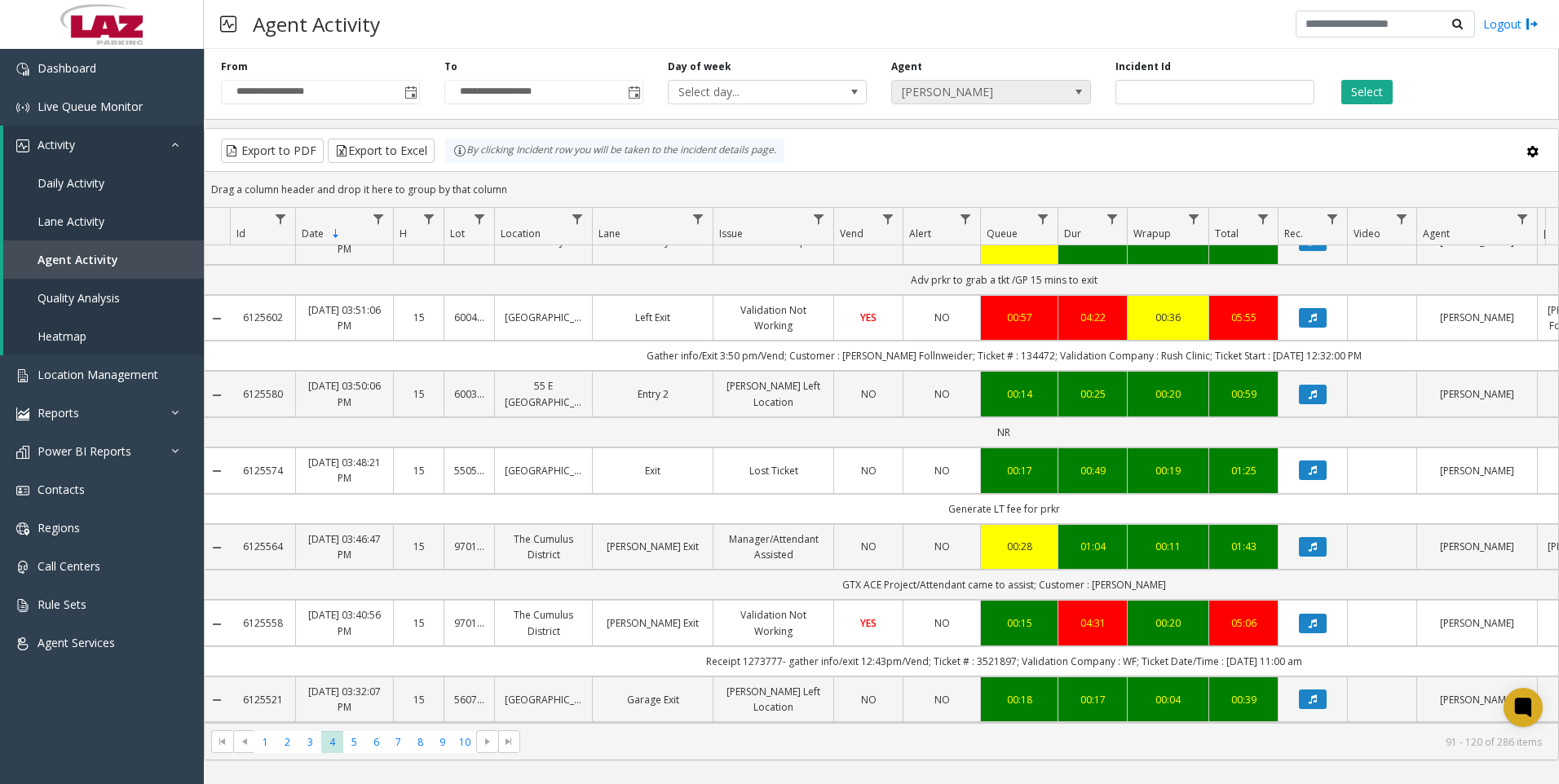
click at [978, 94] on span "[PERSON_NAME]" at bounding box center [971, 92] width 158 height 23
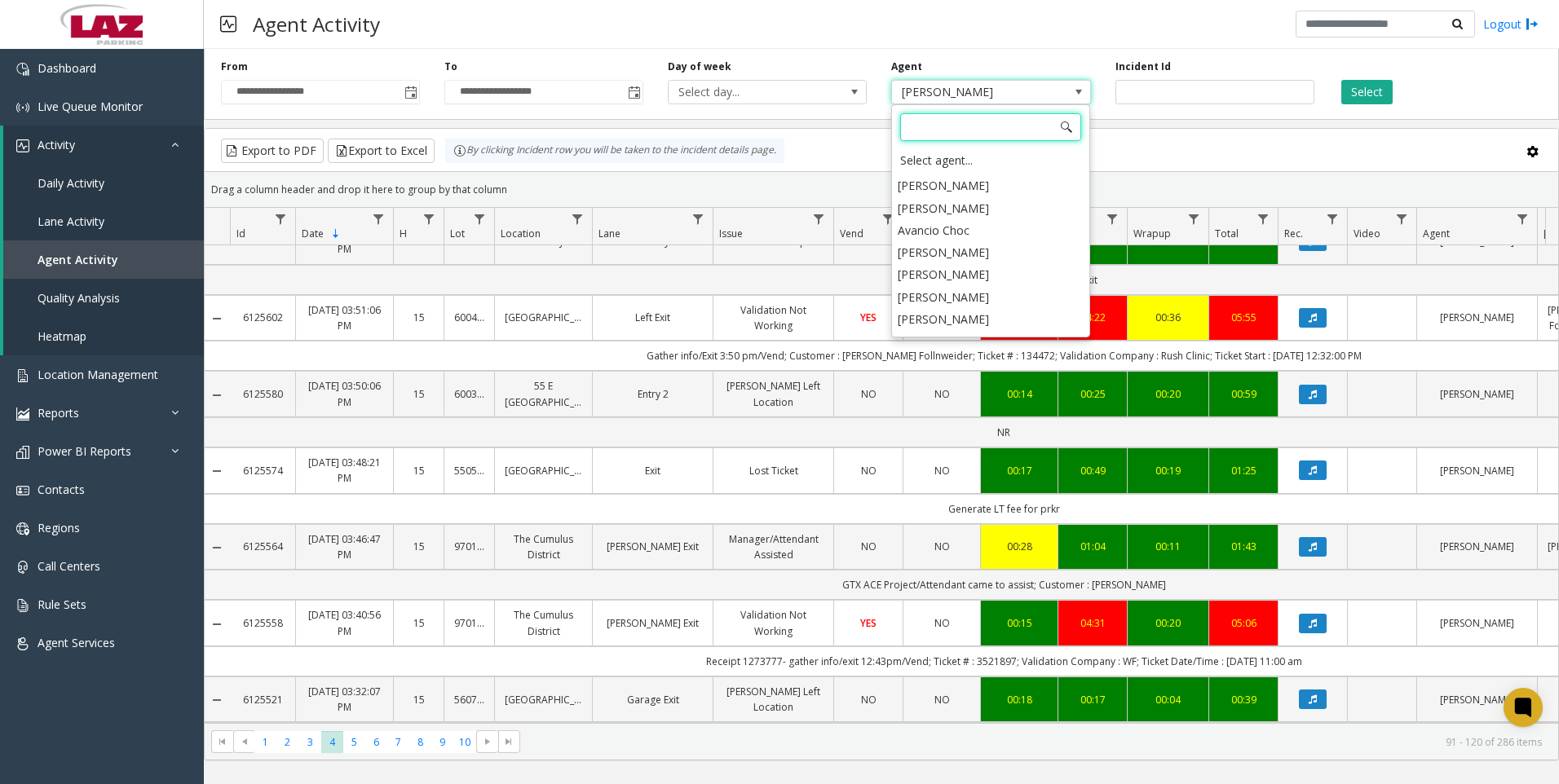
scroll to position [9034, 0]
click at [986, 328] on li "[PERSON_NAME]" at bounding box center [990, 339] width 194 height 22
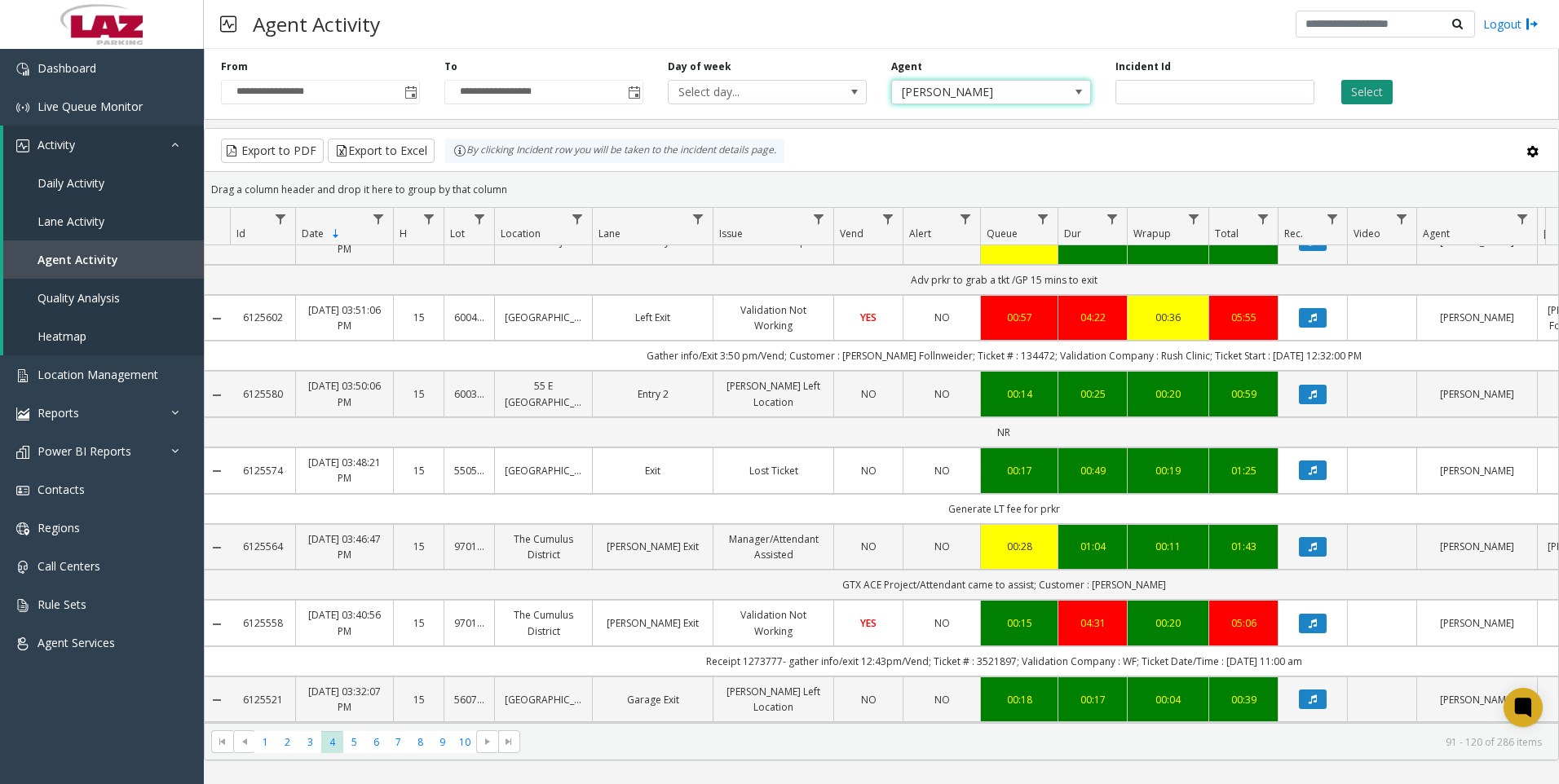
click at [1375, 97] on button "Select" at bounding box center [1366, 91] width 51 height 24
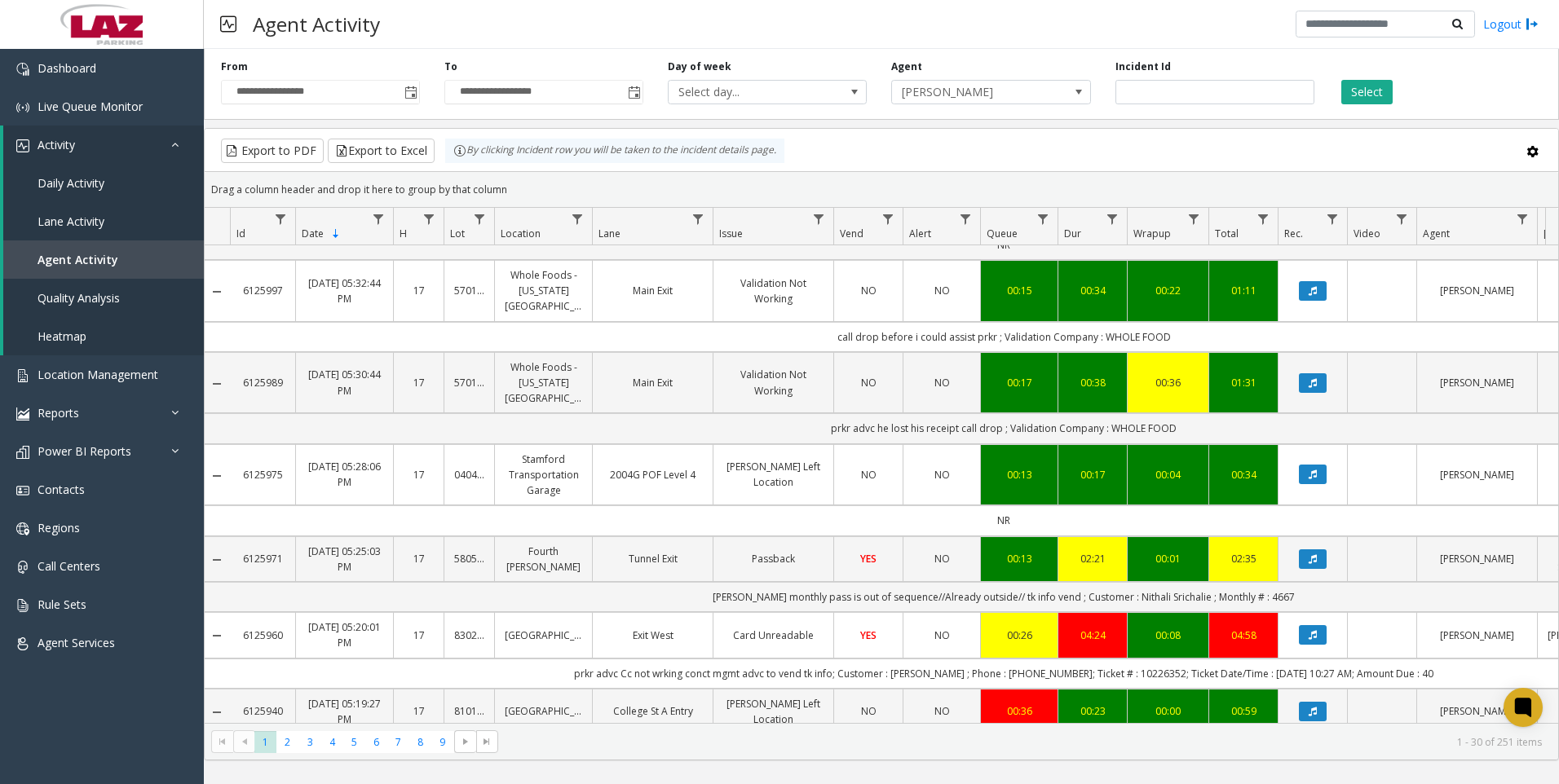
scroll to position [1915, 1]
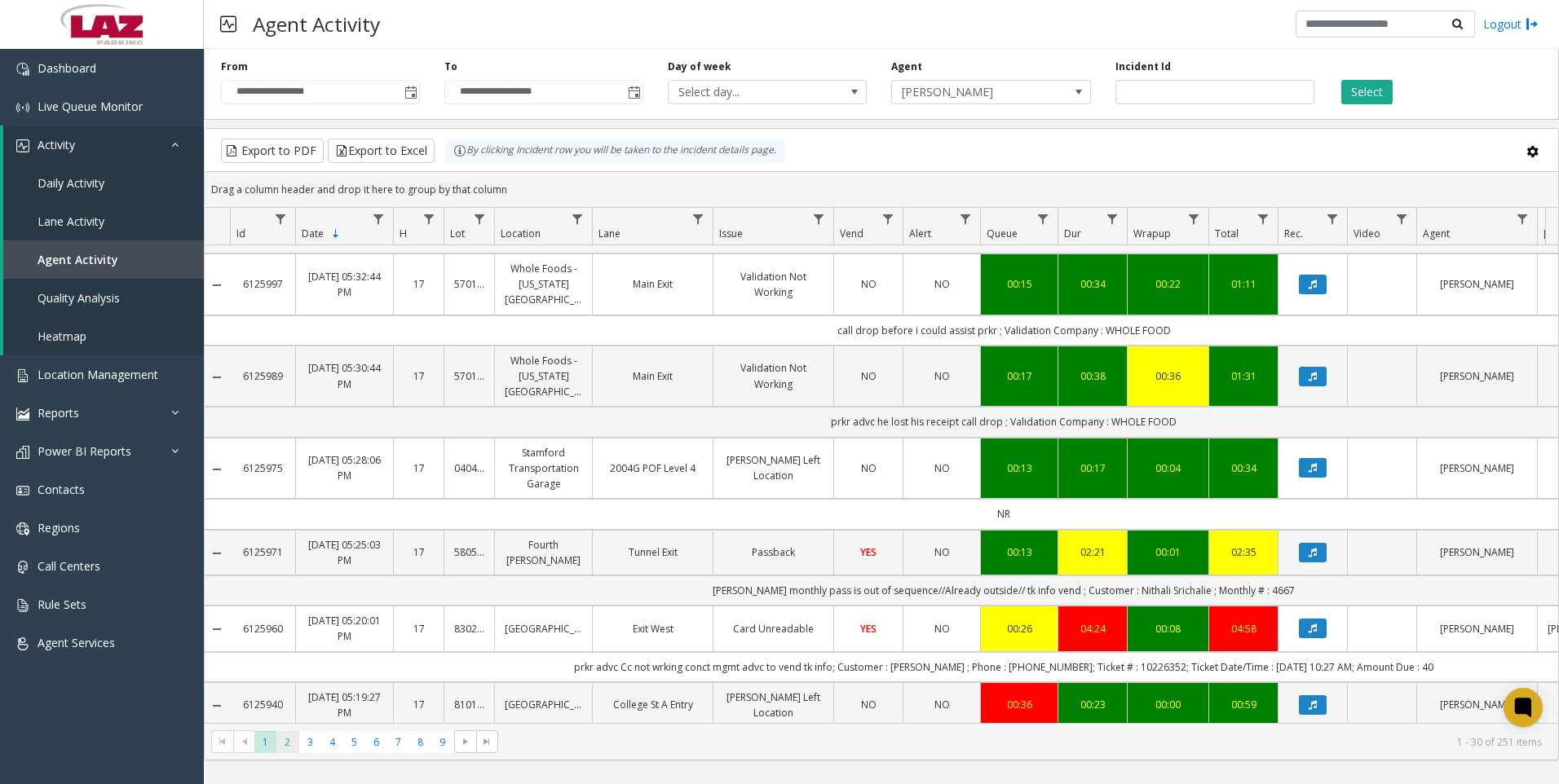
click at [290, 740] on span "2" at bounding box center [287, 741] width 22 height 22
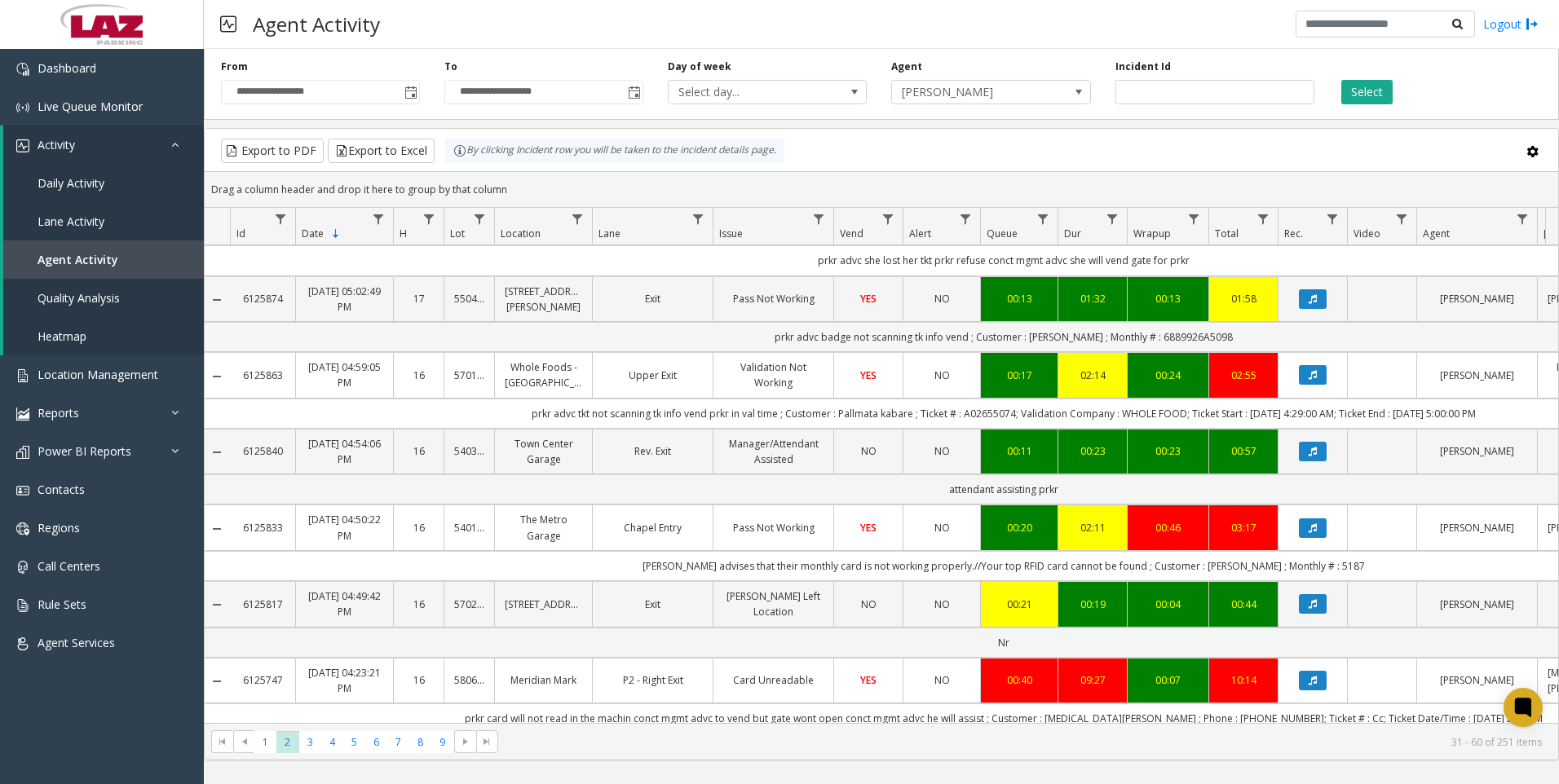
scroll to position [408, 1]
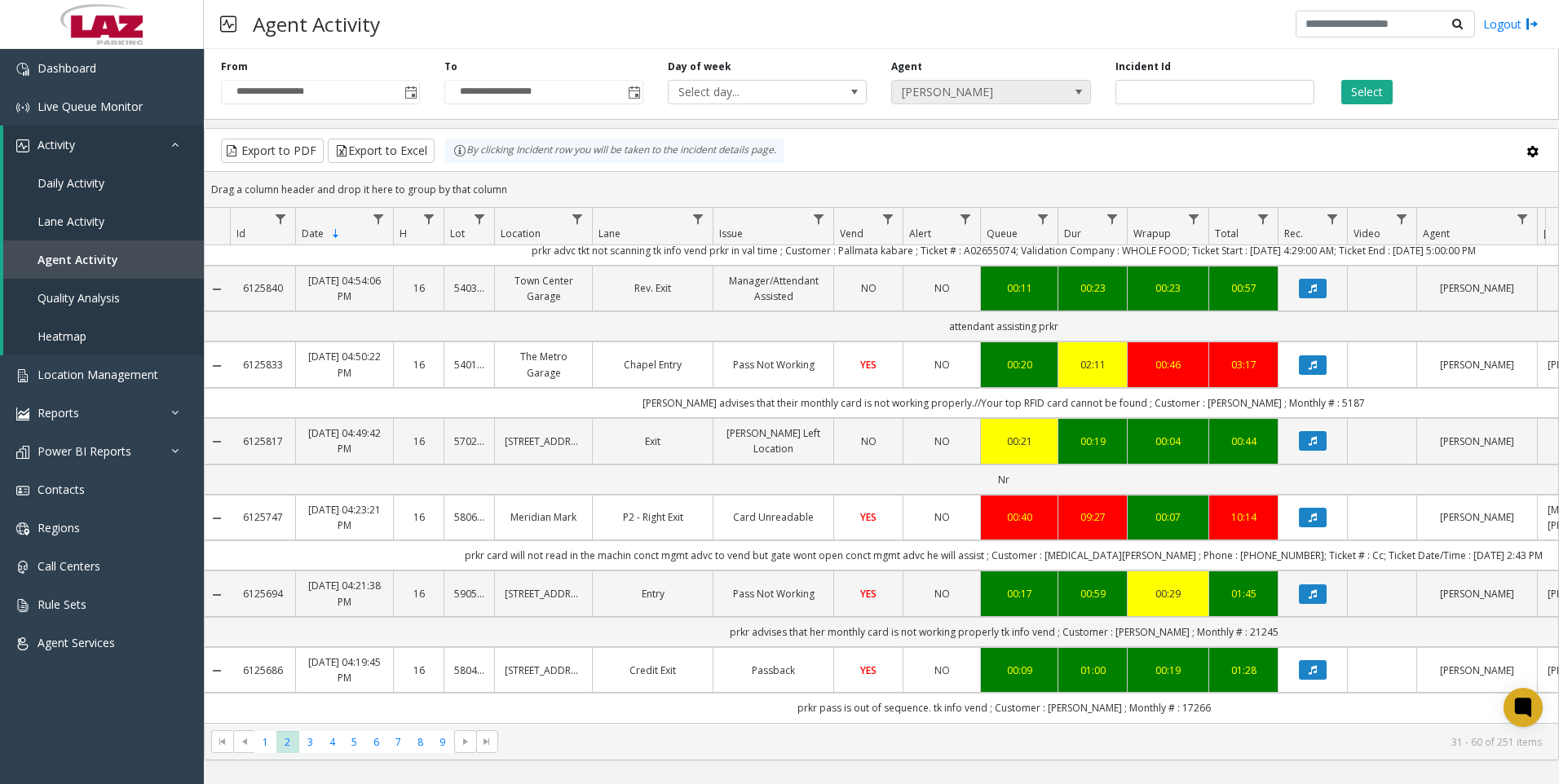
click at [1017, 99] on span "[PERSON_NAME]" at bounding box center [971, 92] width 158 height 23
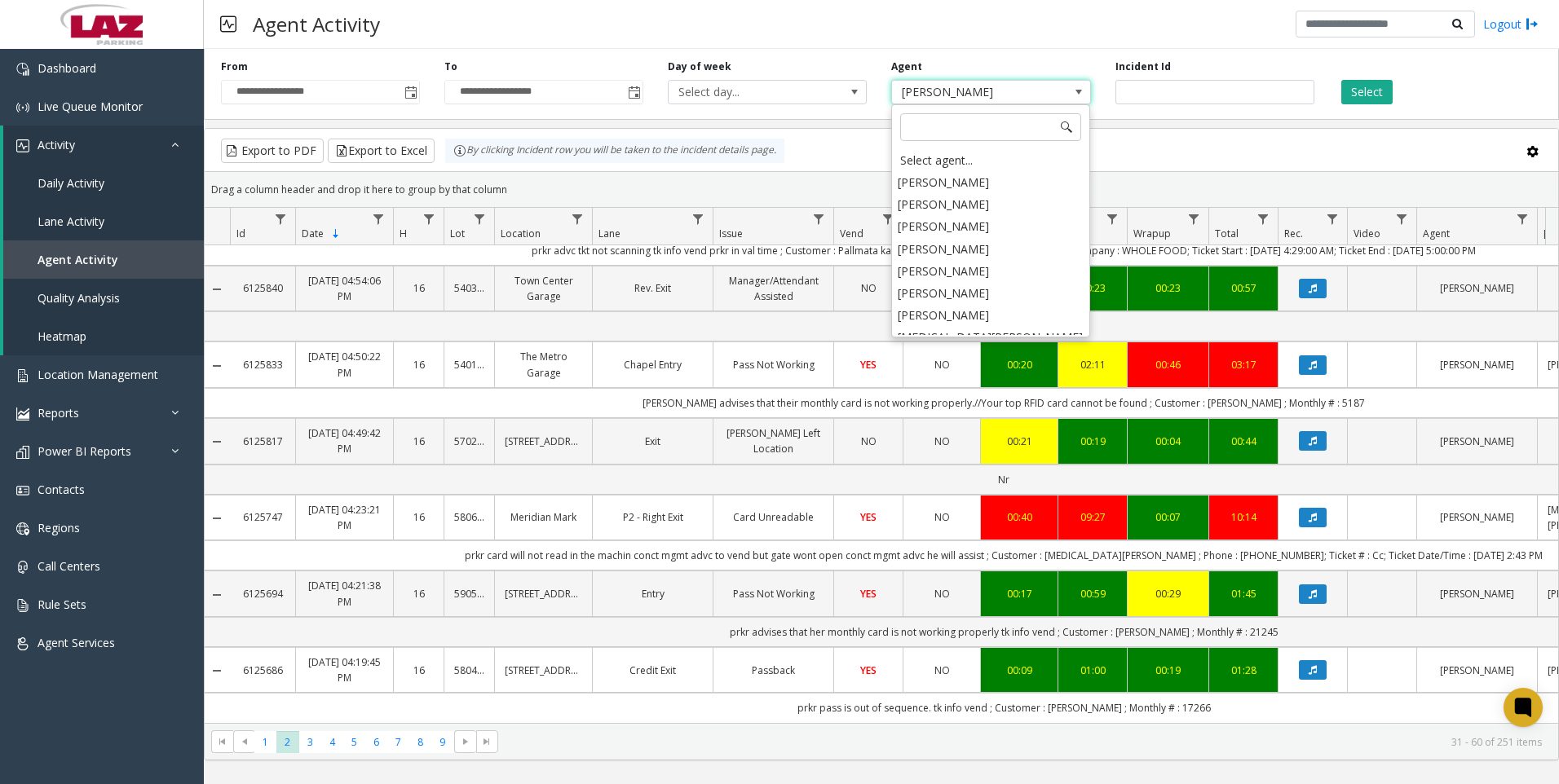
scroll to position [8641, 0]
click at [991, 322] on li "[PERSON_NAME]" at bounding box center [990, 333] width 194 height 22
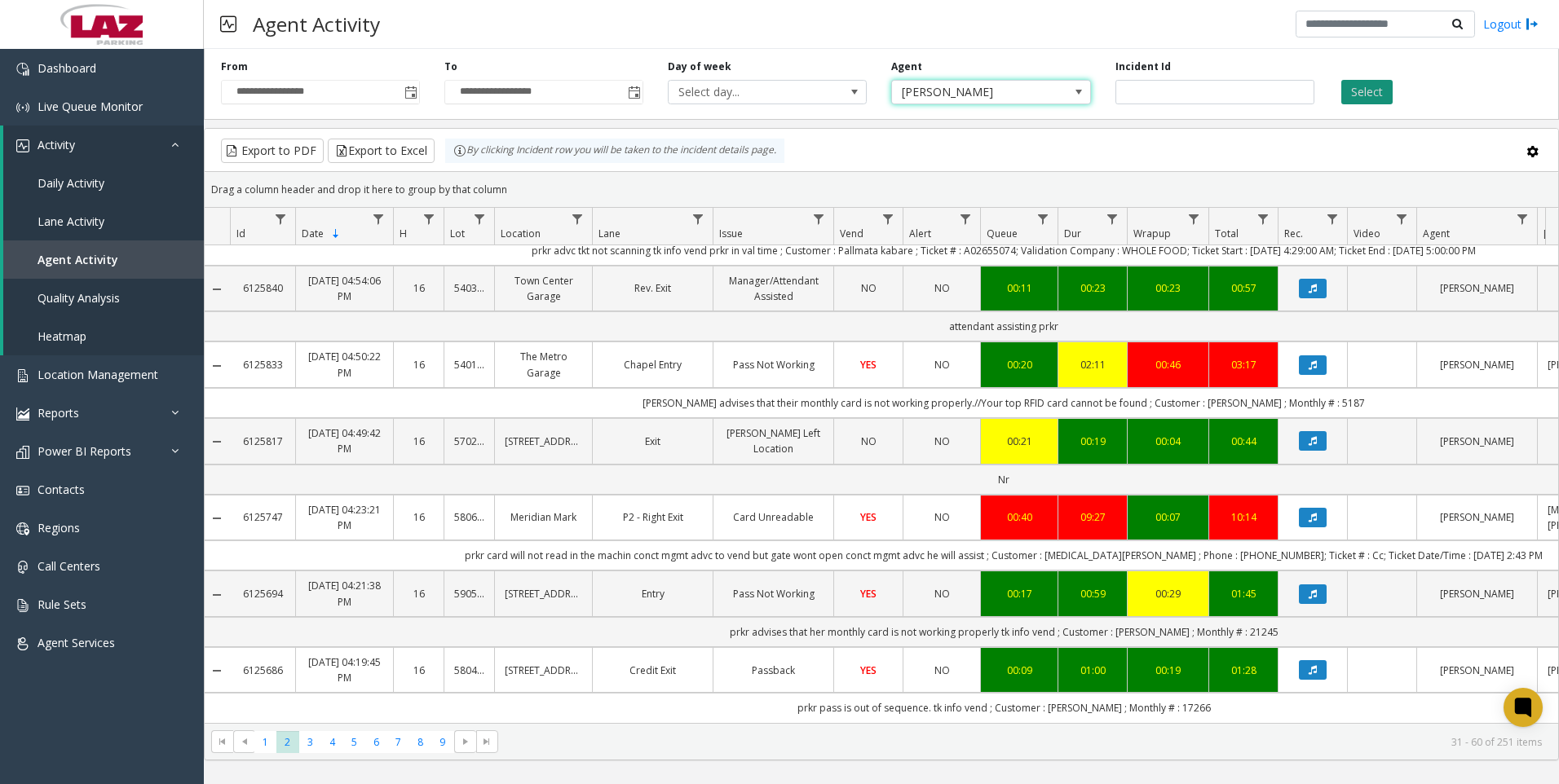
click at [1346, 84] on button "Select" at bounding box center [1366, 91] width 51 height 24
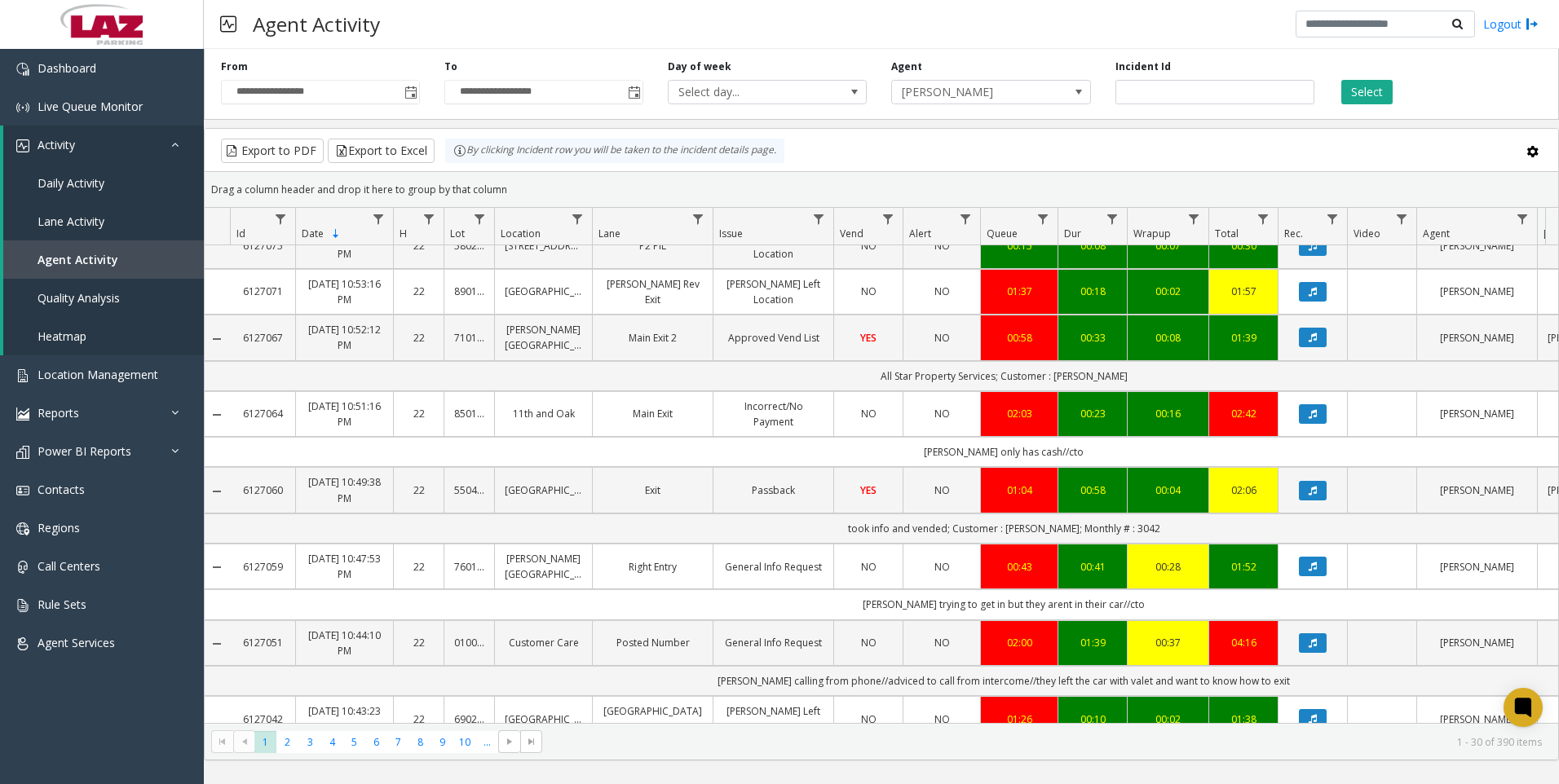
scroll to position [897, 1]
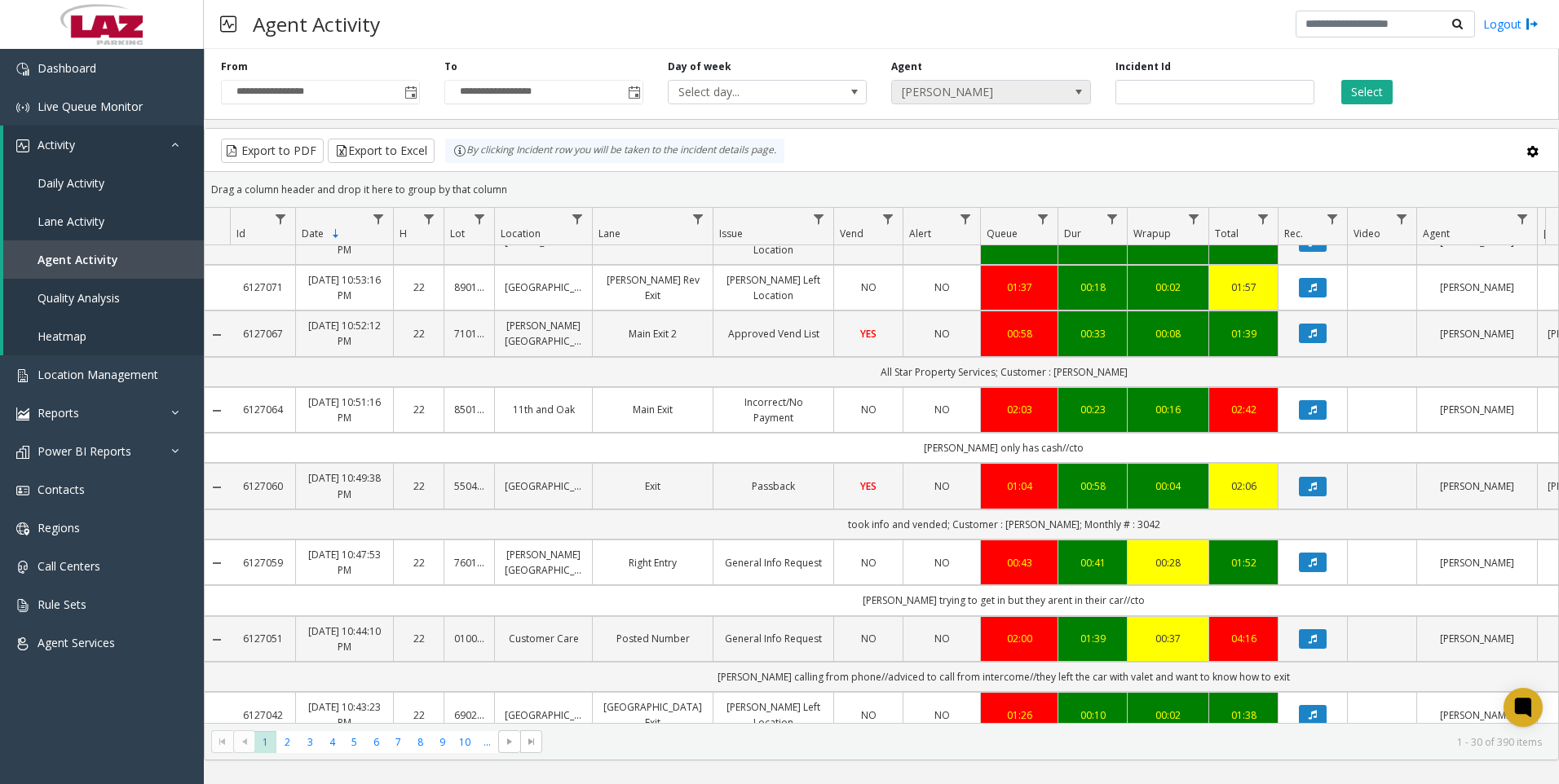
click at [1029, 86] on span "[PERSON_NAME]" at bounding box center [971, 92] width 158 height 23
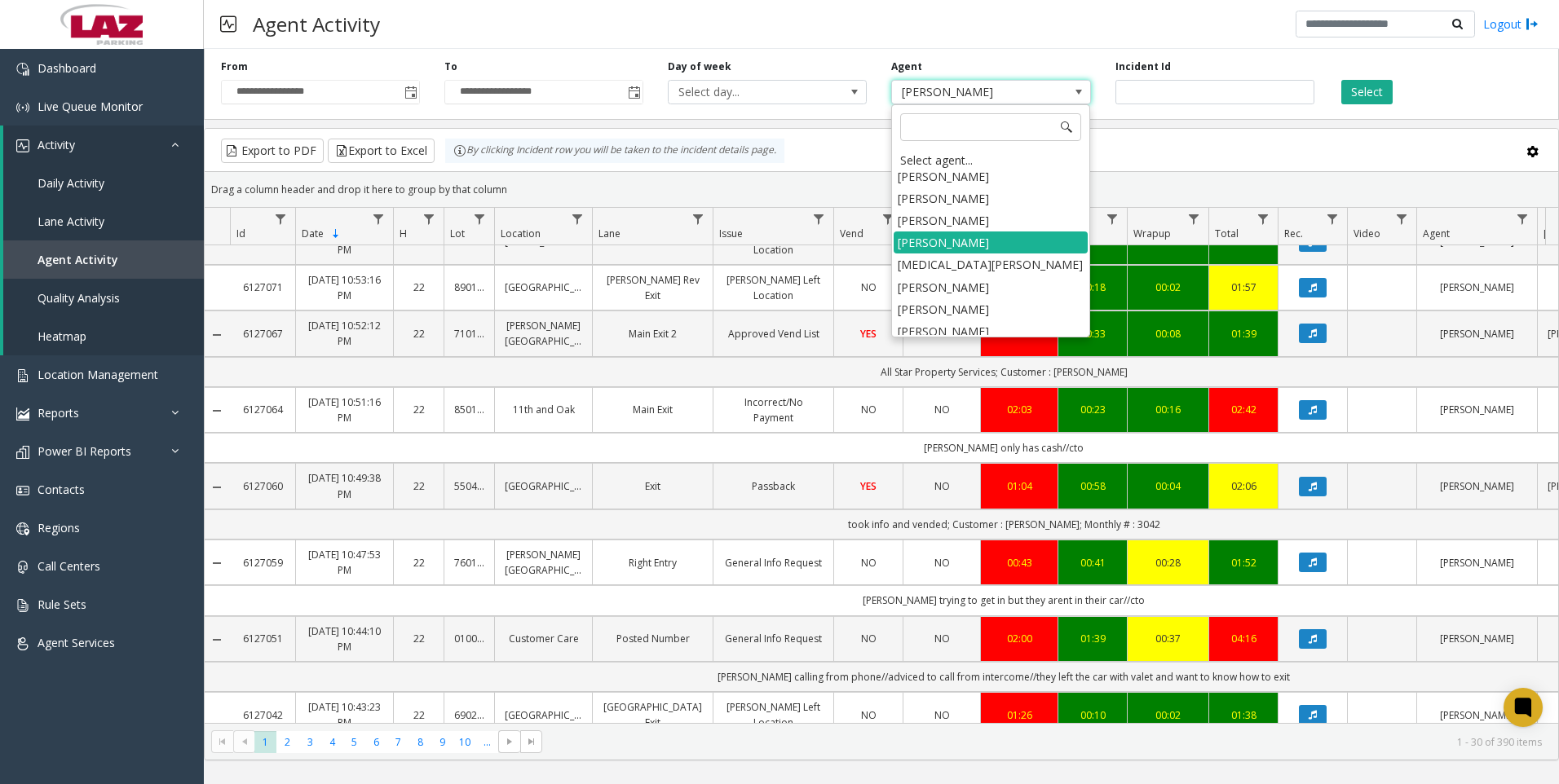
scroll to position [8895, 0]
drag, startPoint x: 956, startPoint y: 296, endPoint x: 956, endPoint y: 308, distance: 12.0
click at [962, 379] on li "[PERSON_NAME]" at bounding box center [990, 390] width 194 height 22
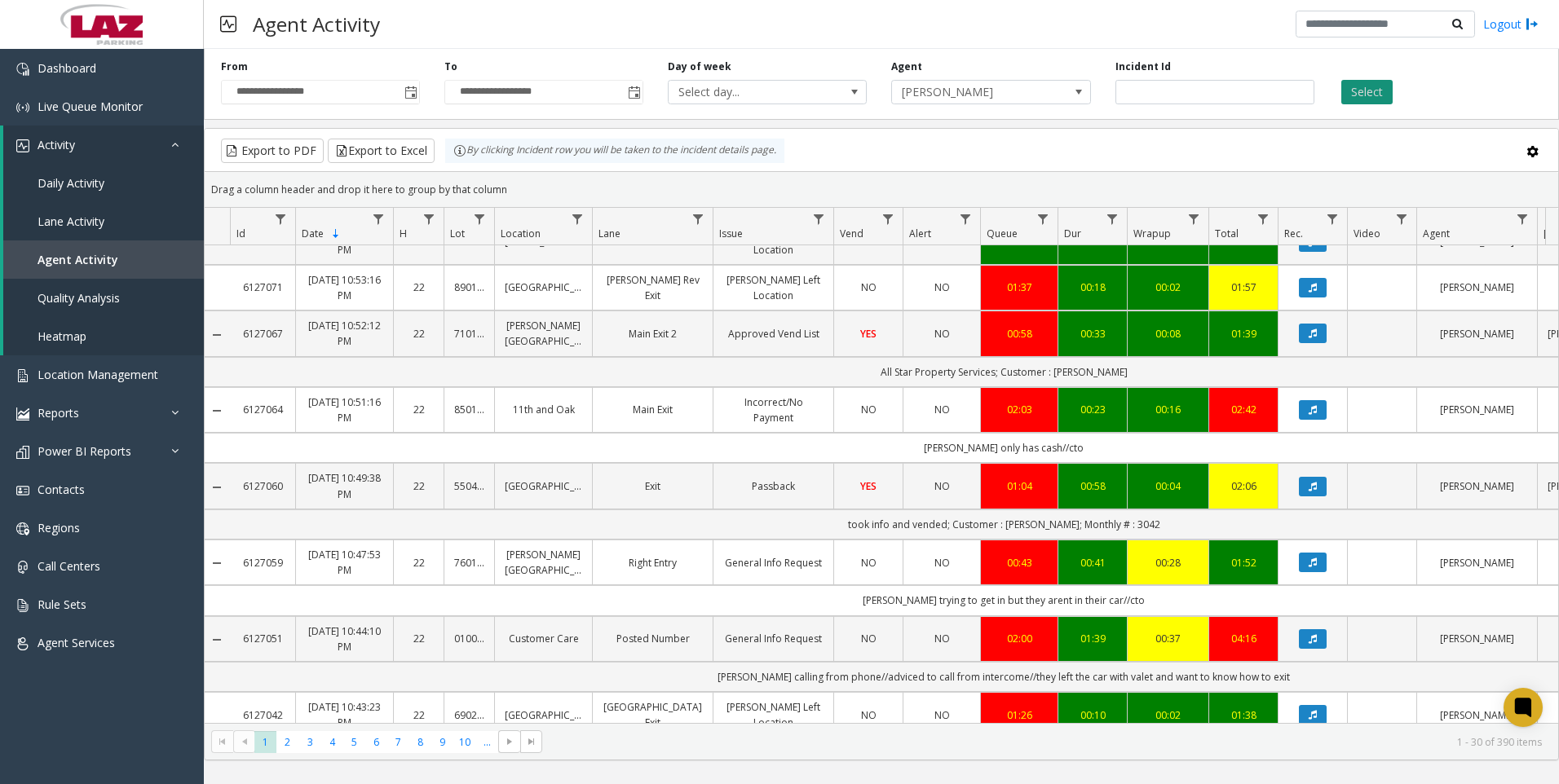
click at [1369, 89] on button "Select" at bounding box center [1366, 91] width 51 height 24
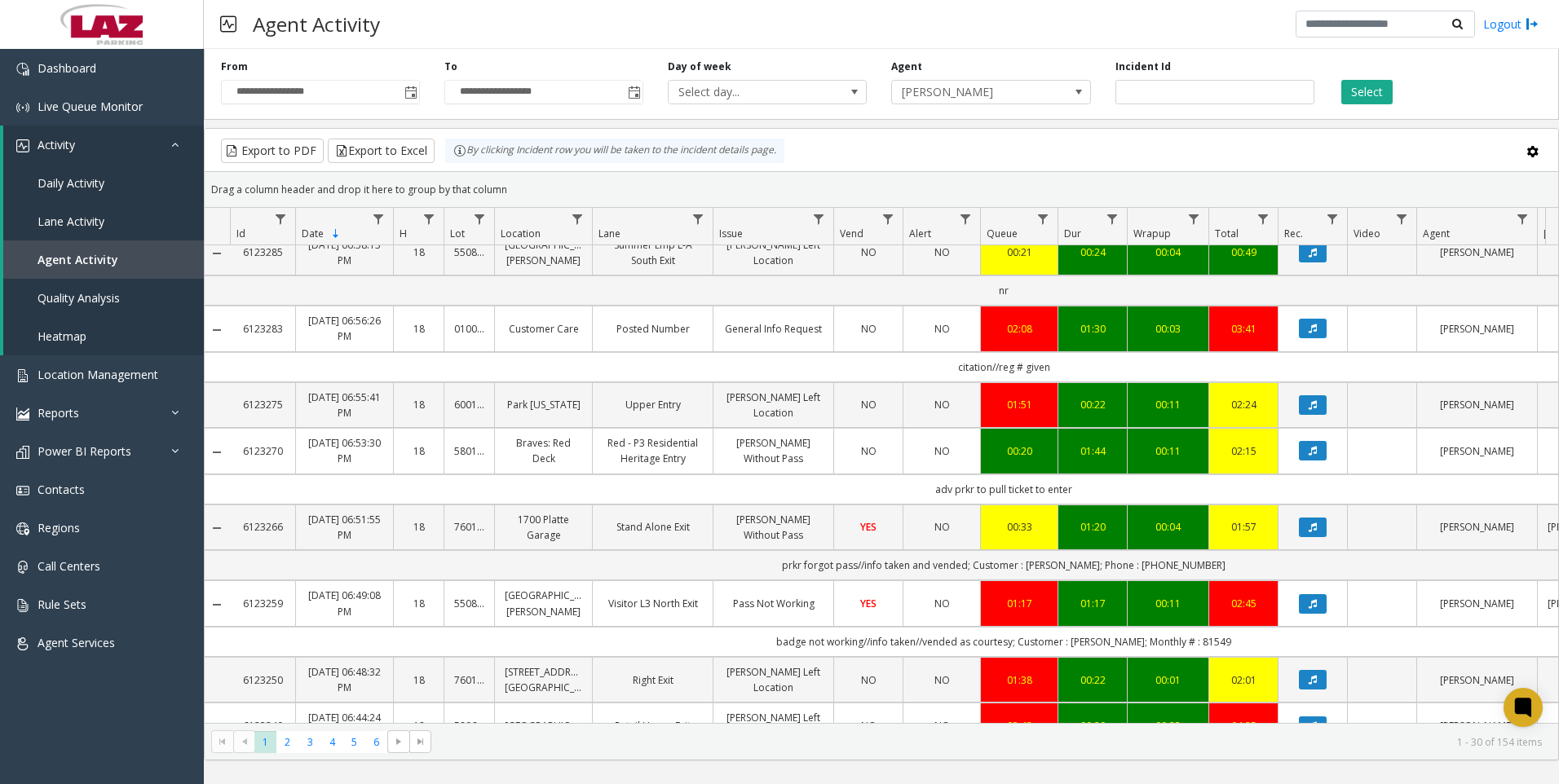
scroll to position [43, 1]
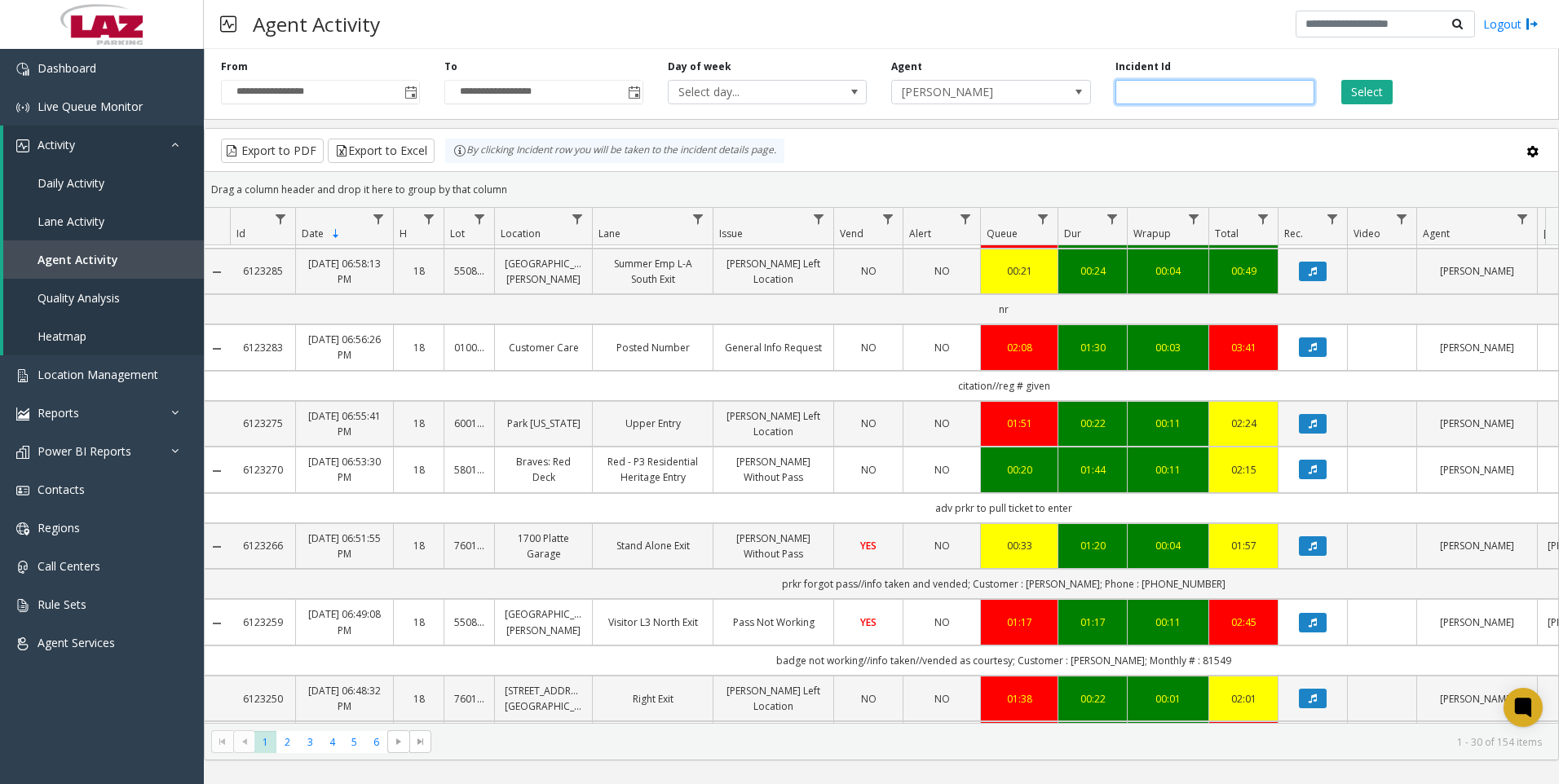
click at [1169, 101] on input "number" at bounding box center [1214, 91] width 199 height 24
paste input "*******"
click at [1368, 91] on button "Select" at bounding box center [1366, 91] width 51 height 24
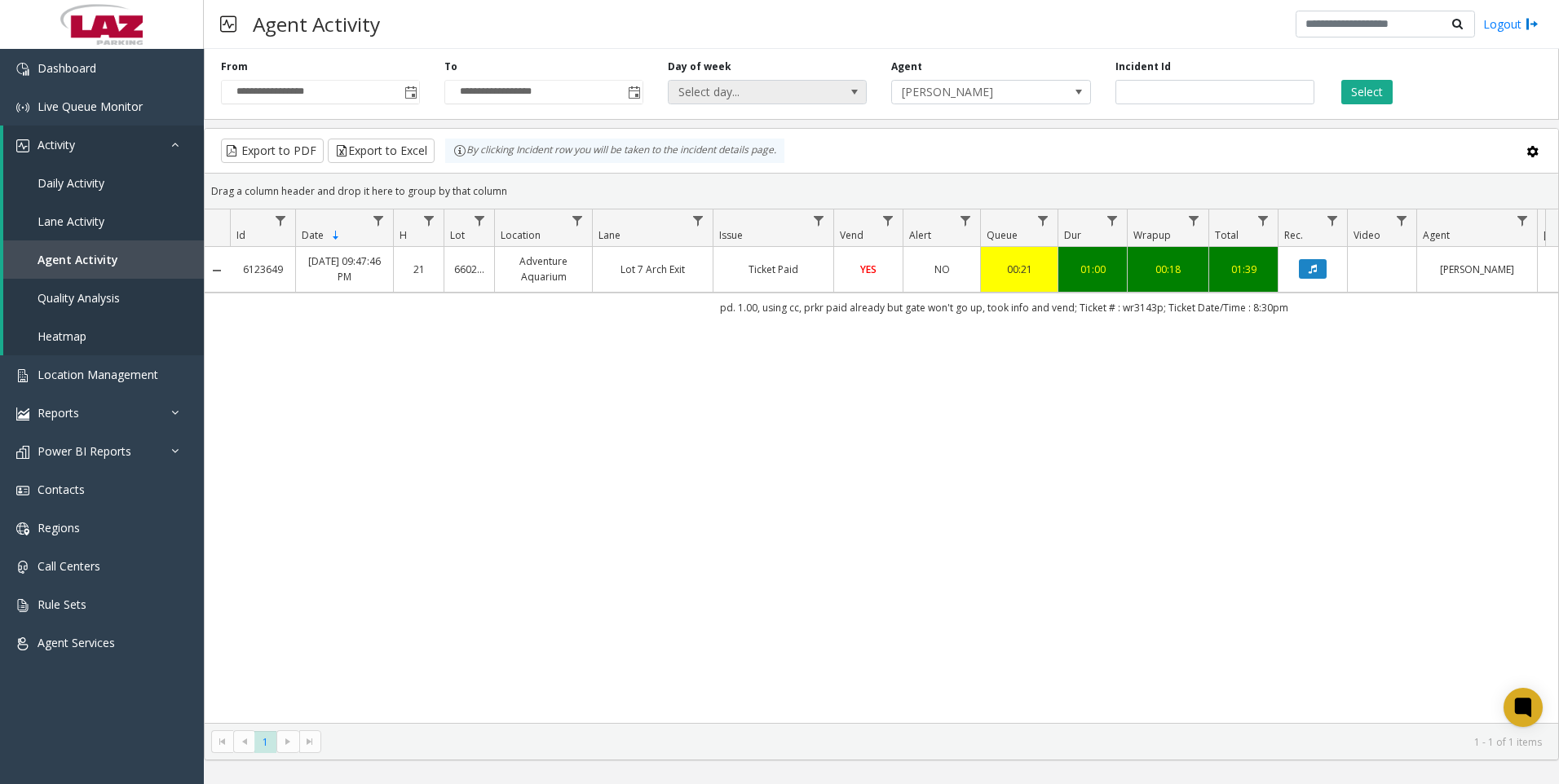
scroll to position [0, 1]
click at [1311, 277] on button "Data table" at bounding box center [1312, 269] width 28 height 19
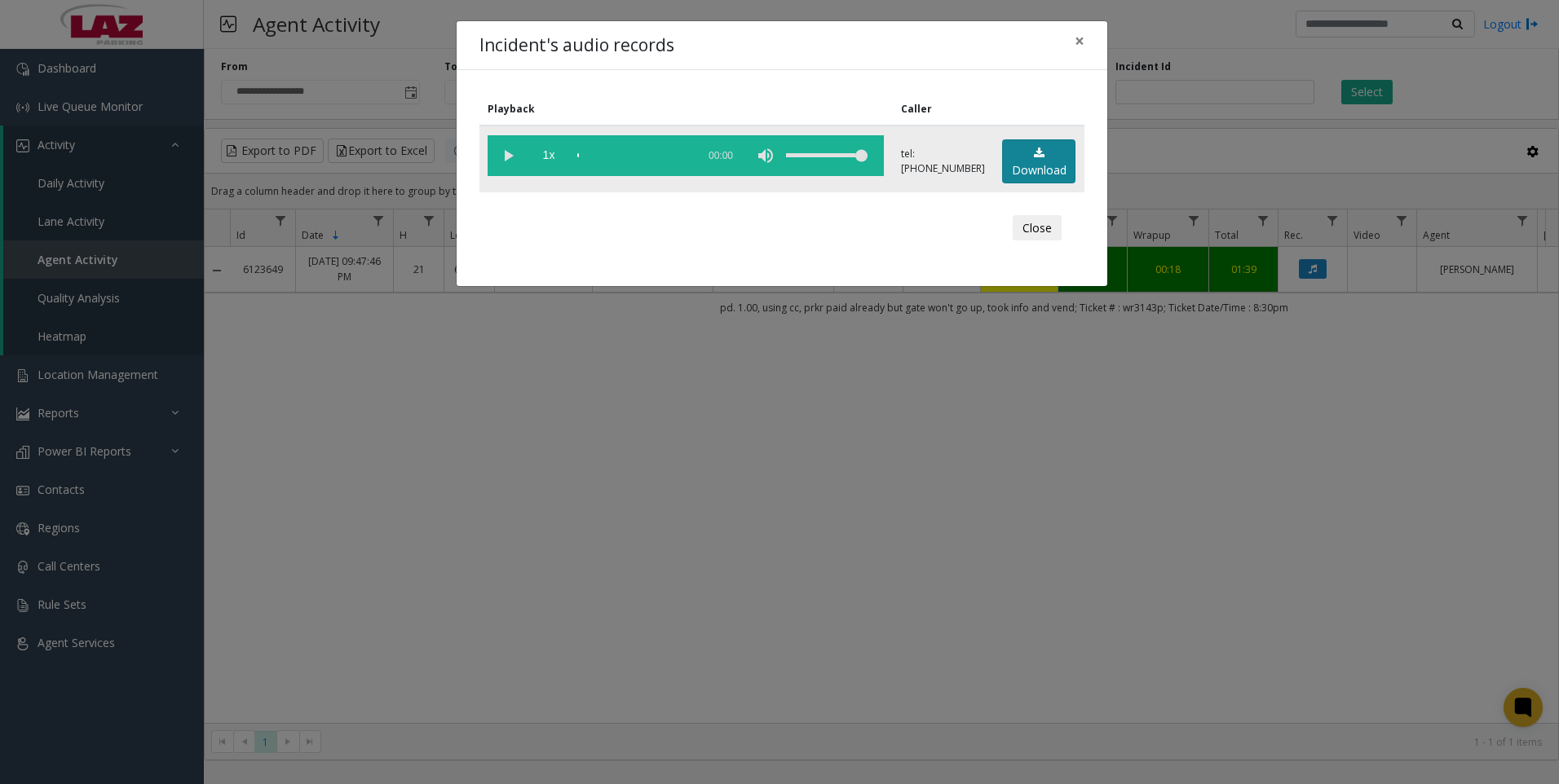
click at [1014, 160] on link "Download" at bounding box center [1039, 162] width 74 height 45
click at [455, 586] on div "Incident's audio records × Playback Caller 1x 01:02 tel:[PHONE_NUMBER] Download…" at bounding box center [780, 392] width 1559 height 784
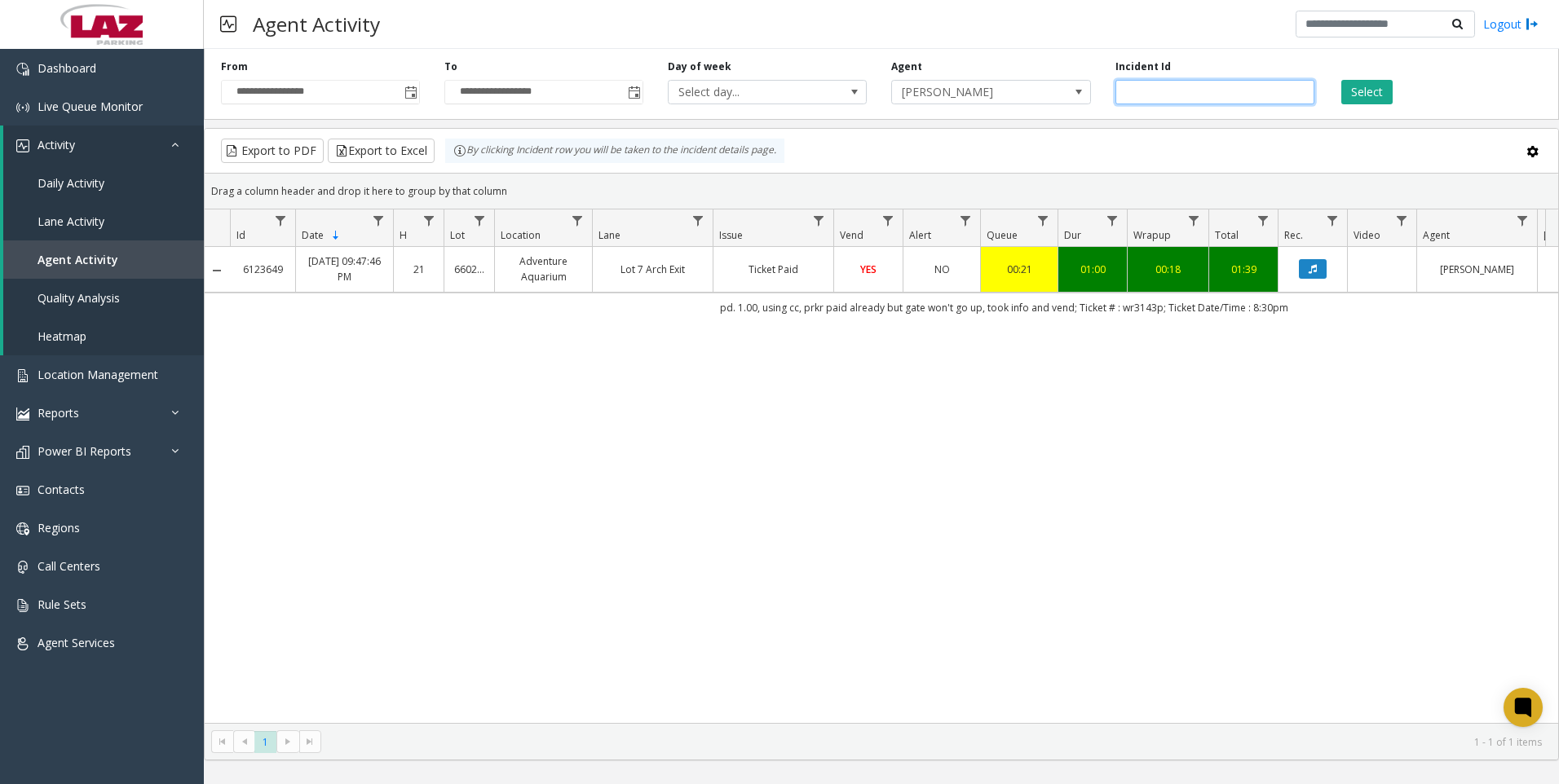
click at [1159, 82] on input "*******" at bounding box center [1214, 91] width 199 height 24
paste input "number"
click at [1356, 94] on button "Select" at bounding box center [1366, 91] width 51 height 24
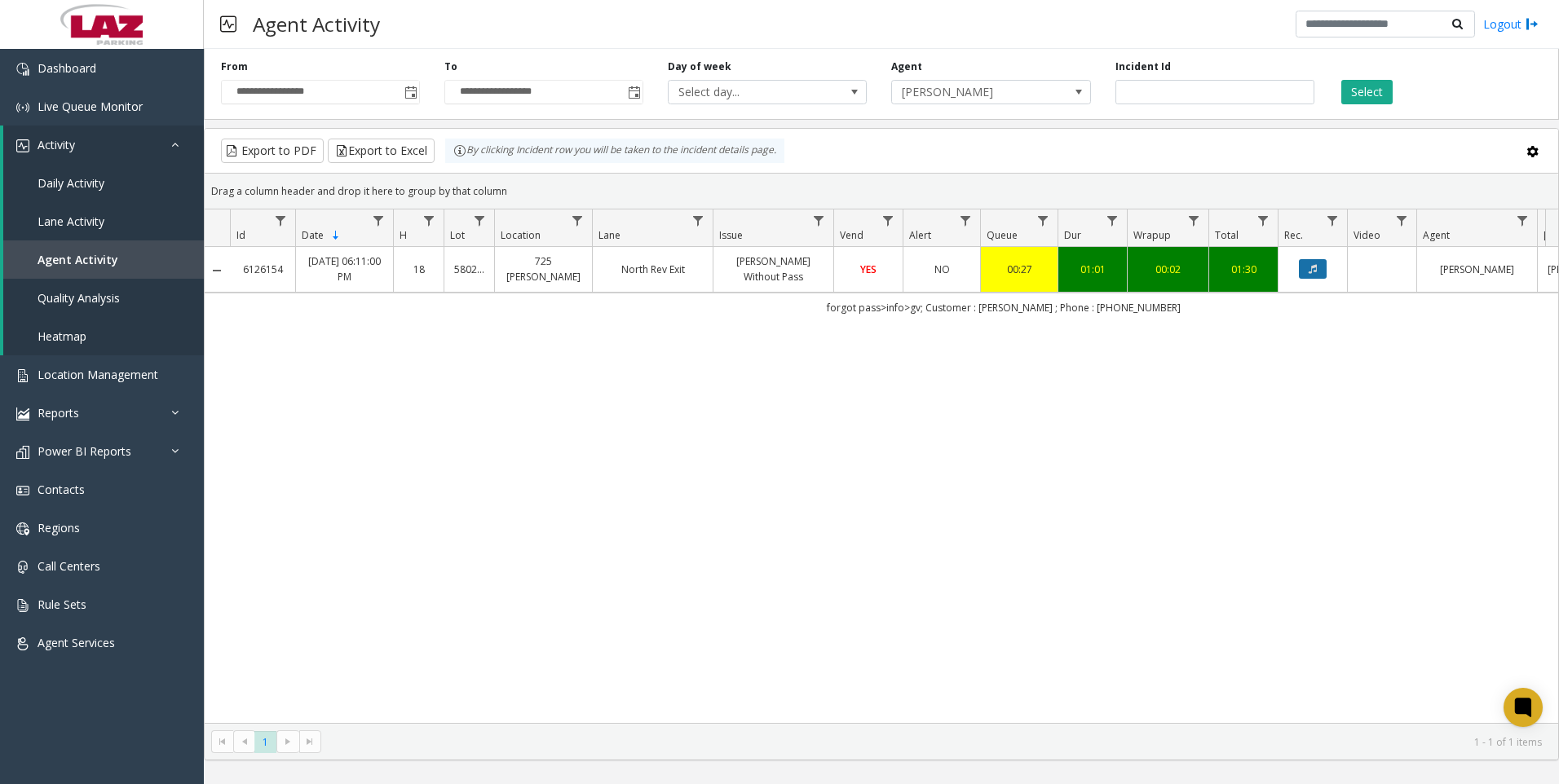
click at [1312, 268] on icon "Data table" at bounding box center [1312, 269] width 8 height 10
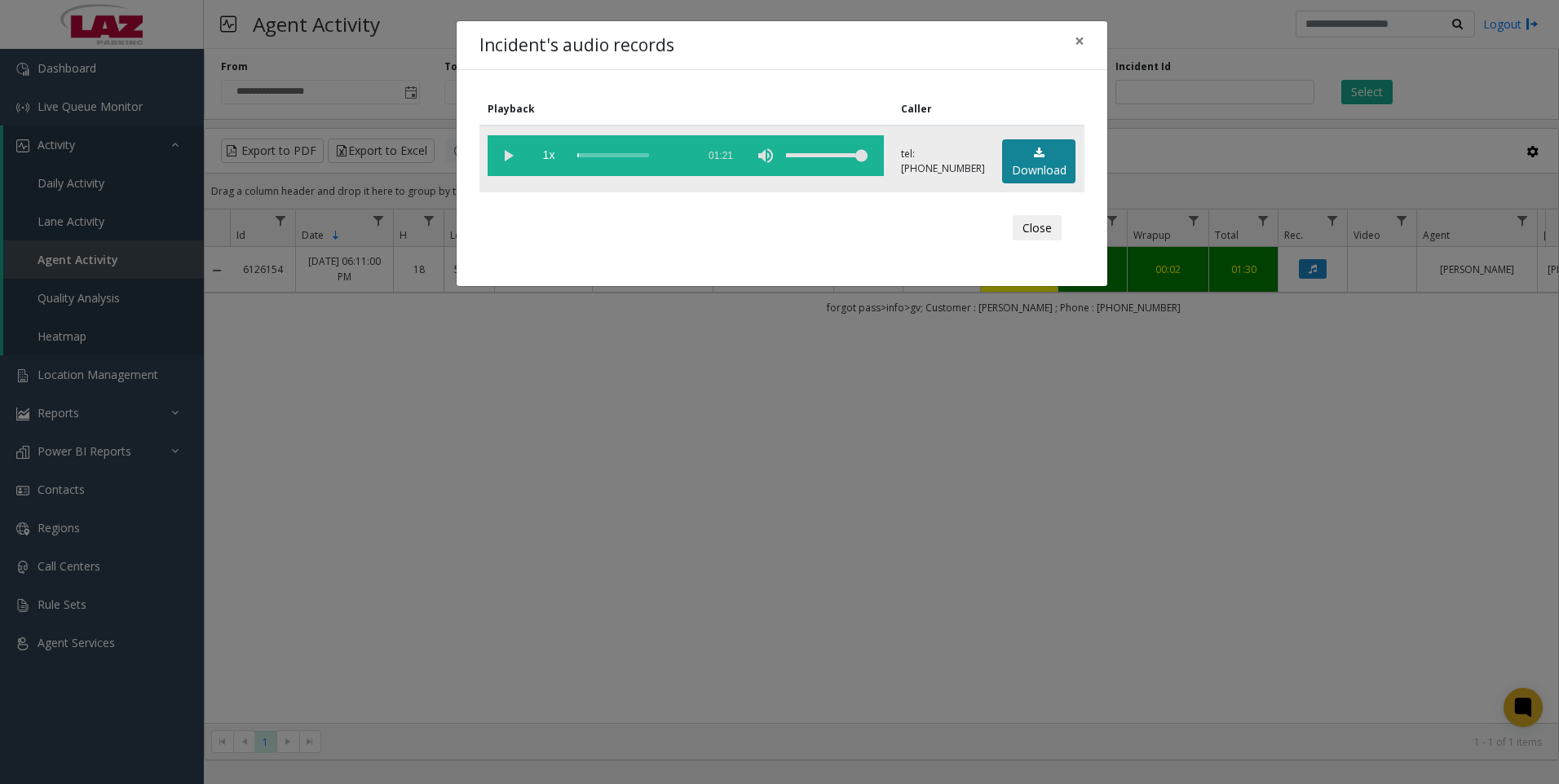
click at [1051, 174] on link "Download" at bounding box center [1039, 162] width 74 height 45
click at [613, 561] on div "Incident's audio records × Playback Caller 1x 01:21 tel:[PHONE_NUMBER] Download…" at bounding box center [780, 392] width 1559 height 784
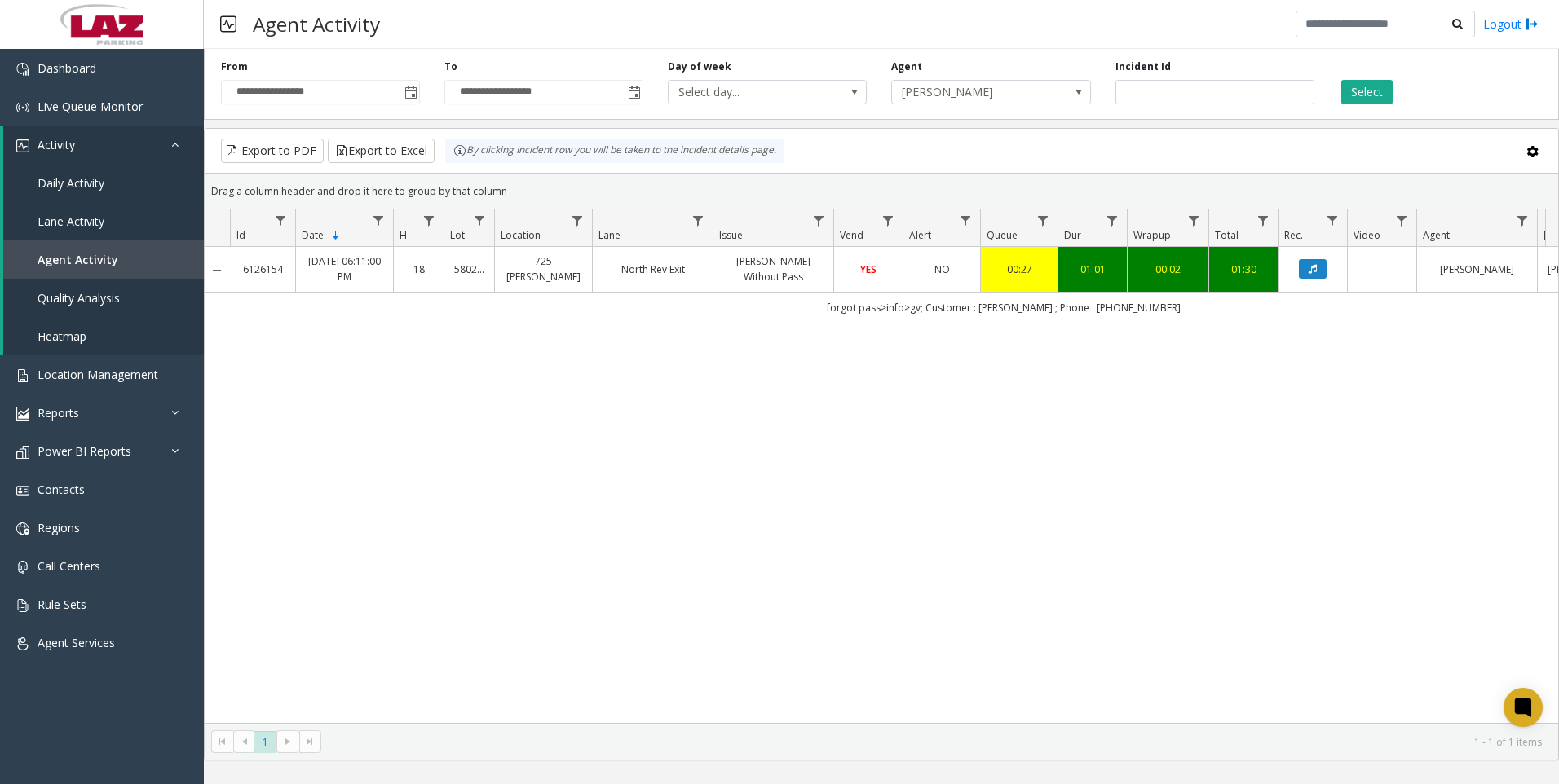
click at [689, 555] on div "6126154 [DATE] 06:11:00 PM 18 580285 [STREET_ADDRESS][PERSON_NAME] Exit [PERSON…" at bounding box center [881, 484] width 1353 height 475
click at [1178, 95] on input "*******" at bounding box center [1214, 91] width 199 height 24
paste input "number"
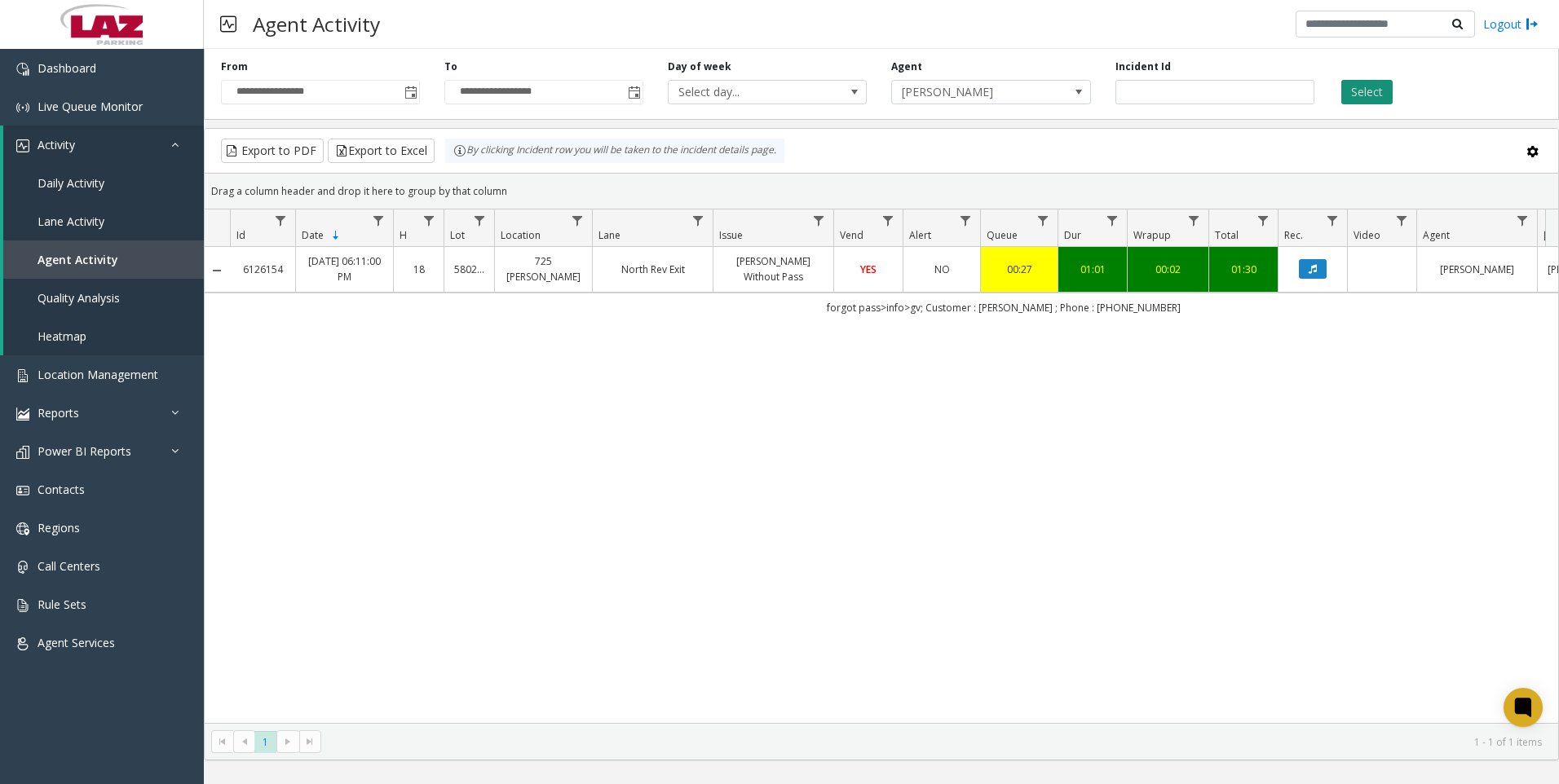
click at [1353, 89] on button "Select" at bounding box center [1366, 91] width 51 height 24
click at [1319, 273] on button "Data table" at bounding box center [1312, 269] width 28 height 19
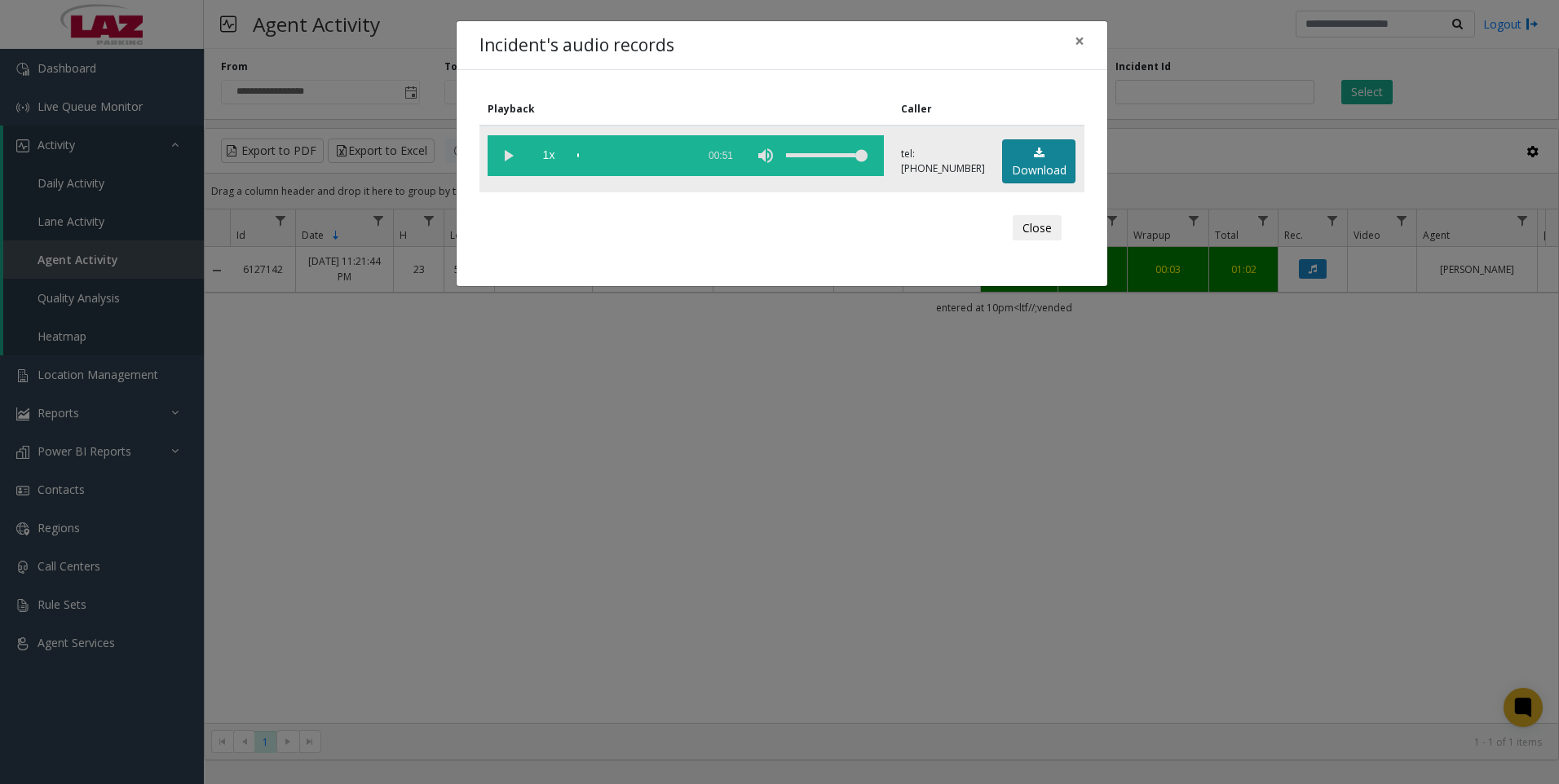
click at [1039, 168] on link "Download" at bounding box center [1039, 162] width 74 height 45
click at [523, 574] on div "Incident's audio records × Playback Caller 1x 00:51 tel:[PHONE_NUMBER] Download…" at bounding box center [780, 392] width 1559 height 784
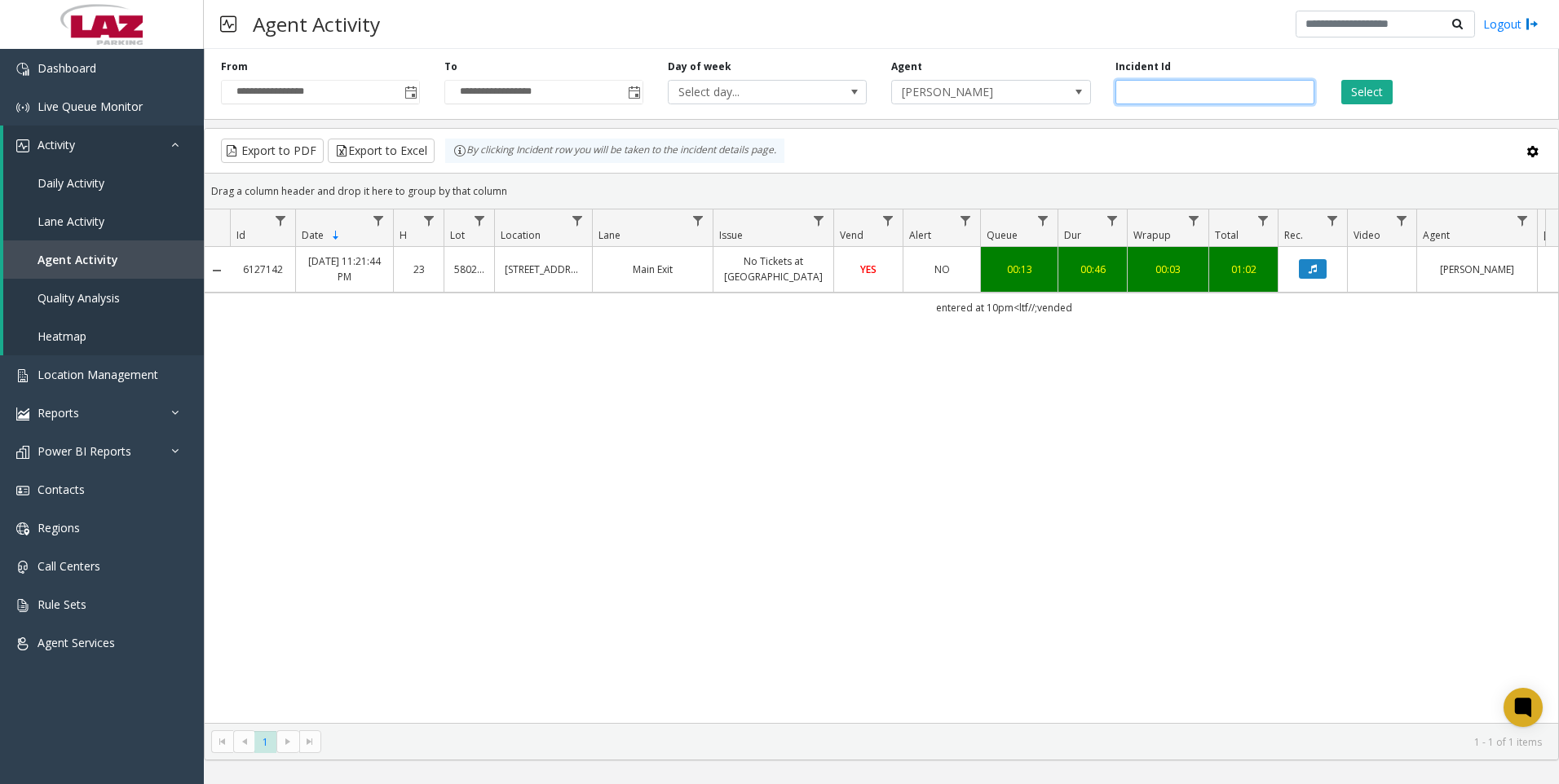
click at [1180, 100] on input "*******" at bounding box center [1214, 91] width 199 height 24
paste input "number"
type input "*******"
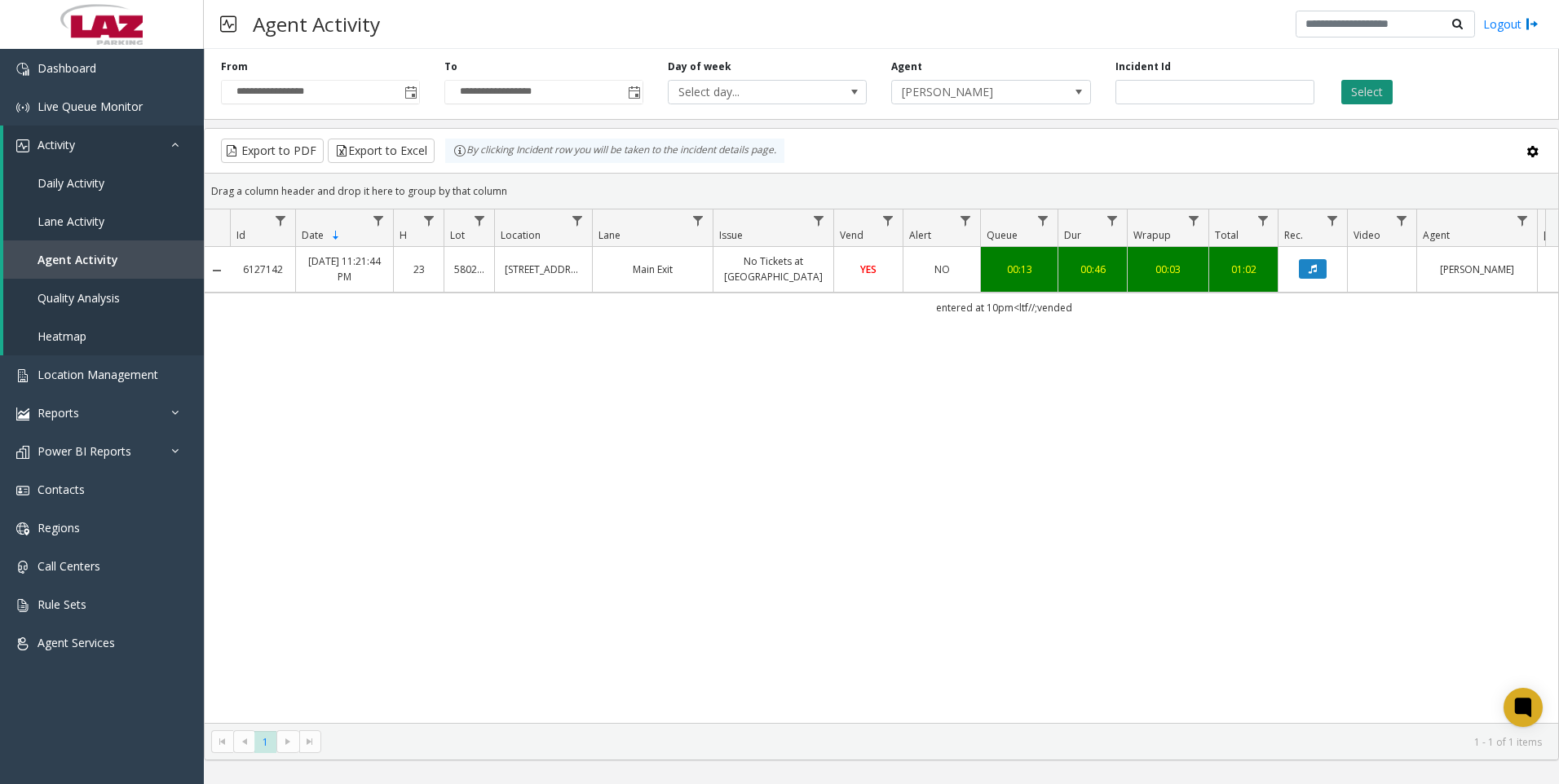
click at [1377, 86] on button "Select" at bounding box center [1366, 91] width 51 height 24
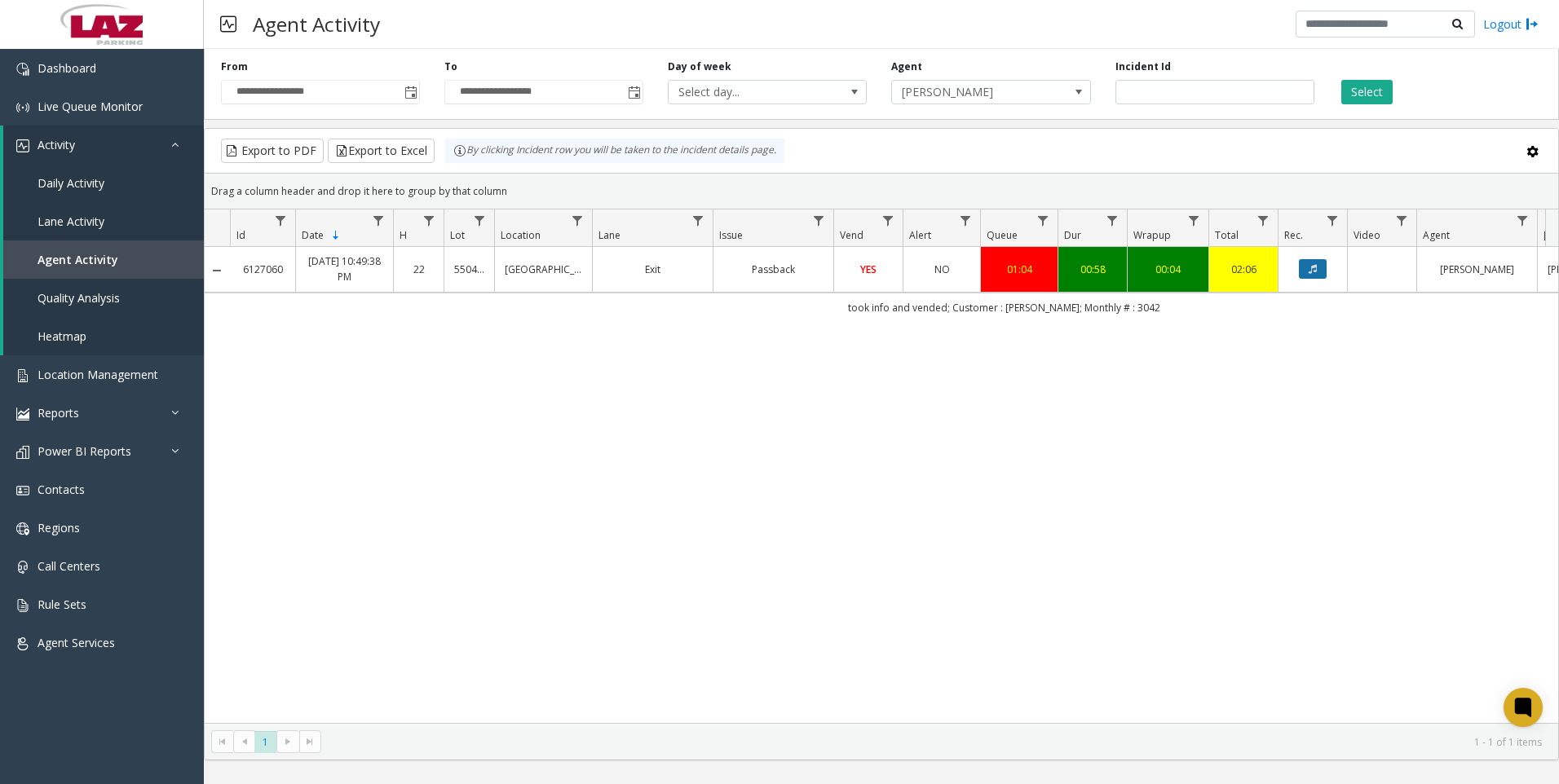
click at [1318, 274] on button "Data table" at bounding box center [1312, 269] width 28 height 19
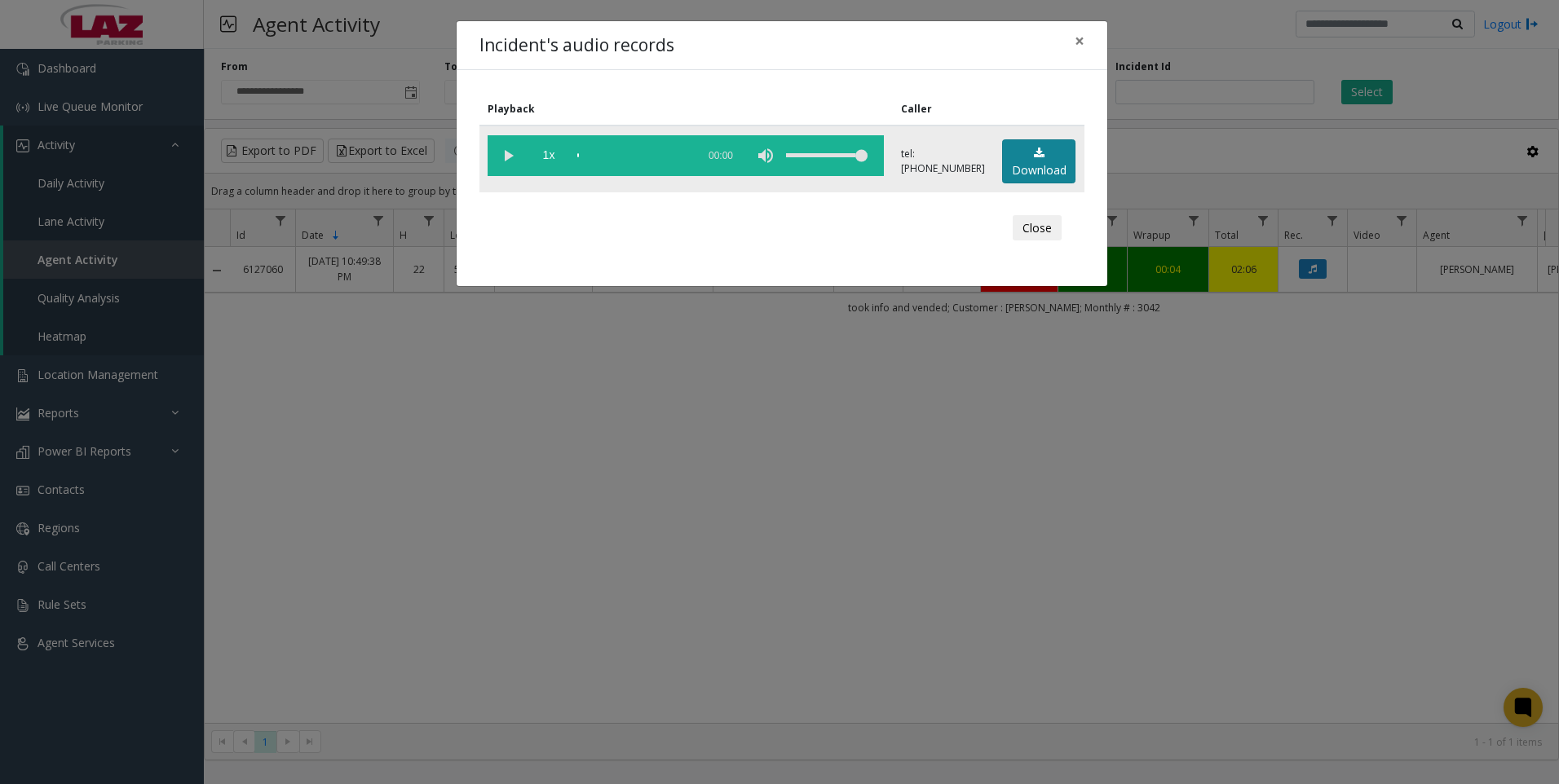
click at [1041, 158] on link "Download" at bounding box center [1039, 162] width 74 height 45
click at [420, 593] on div "Incident's audio records × Playback Caller 1x 01:25 tel:[PHONE_NUMBER] Download…" at bounding box center [780, 392] width 1559 height 784
